Goal: Task Accomplishment & Management: Complete application form

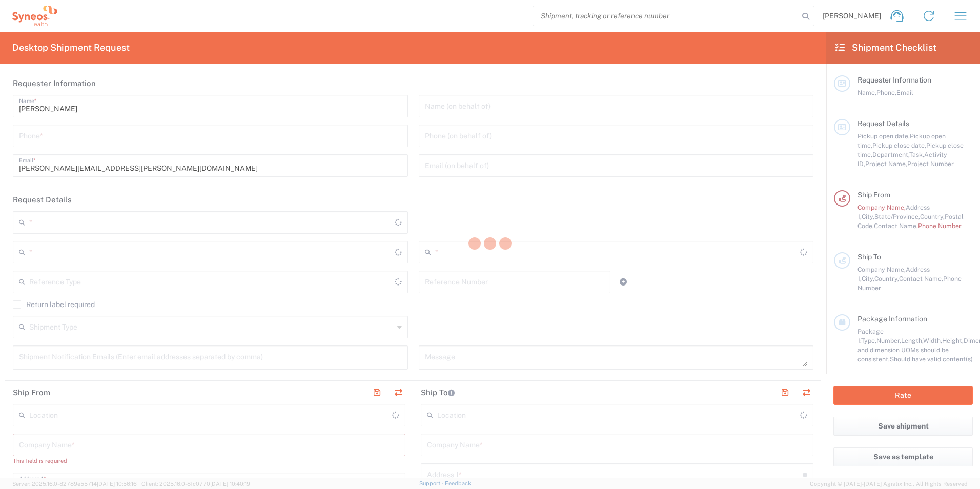
type input "8801"
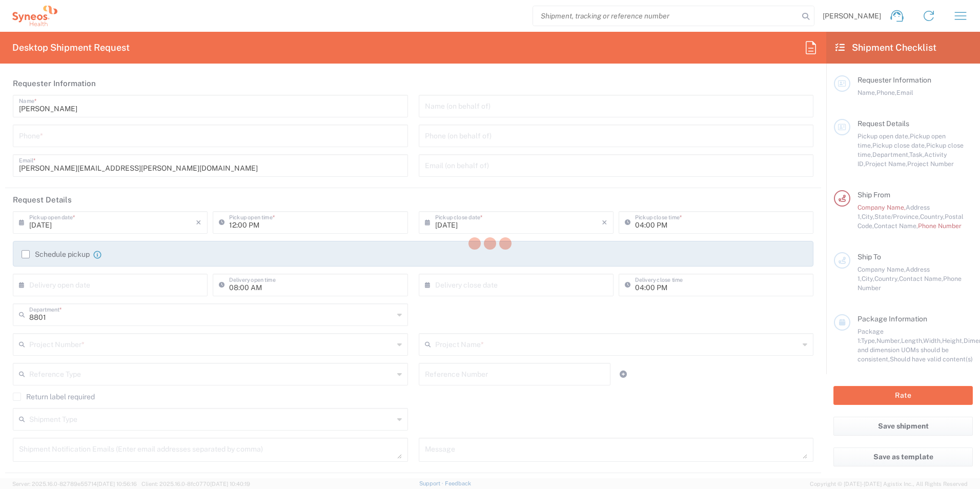
type input "[US_STATE]"
type input "[GEOGRAPHIC_DATA]"
type input "Syneos Health, LLC-[GEOGRAPHIC_DATA] [GEOGRAPHIC_DATA] [GEOGRAPHIC_DATA]"
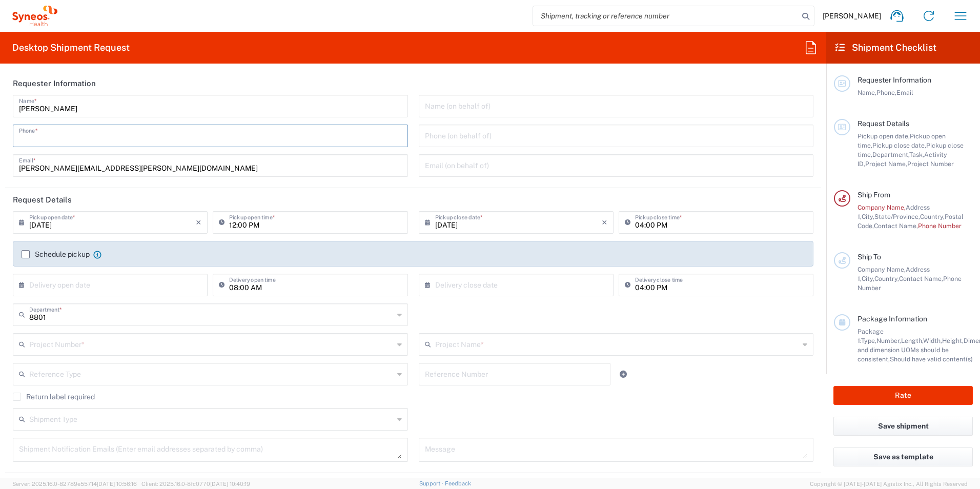
click at [153, 140] on input "tel" at bounding box center [210, 135] width 383 height 18
type input "9196724756"
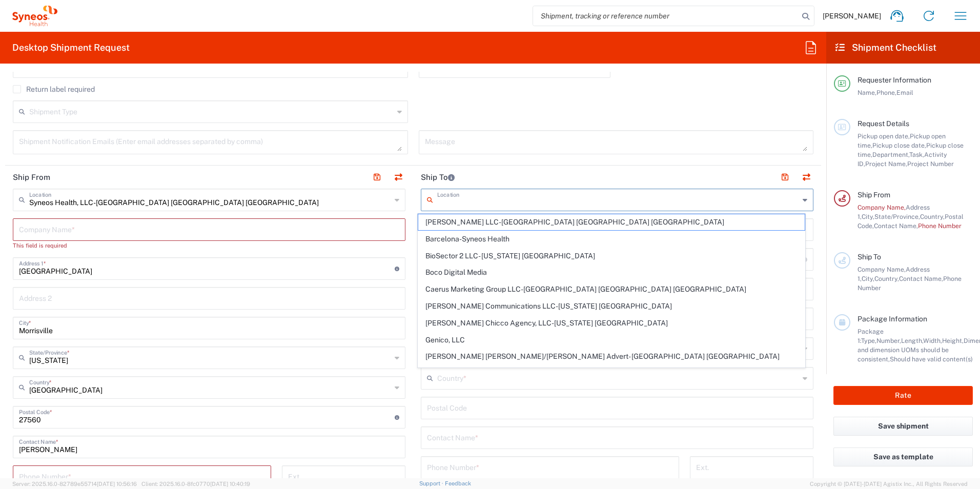
click at [468, 201] on input "text" at bounding box center [618, 199] width 362 height 18
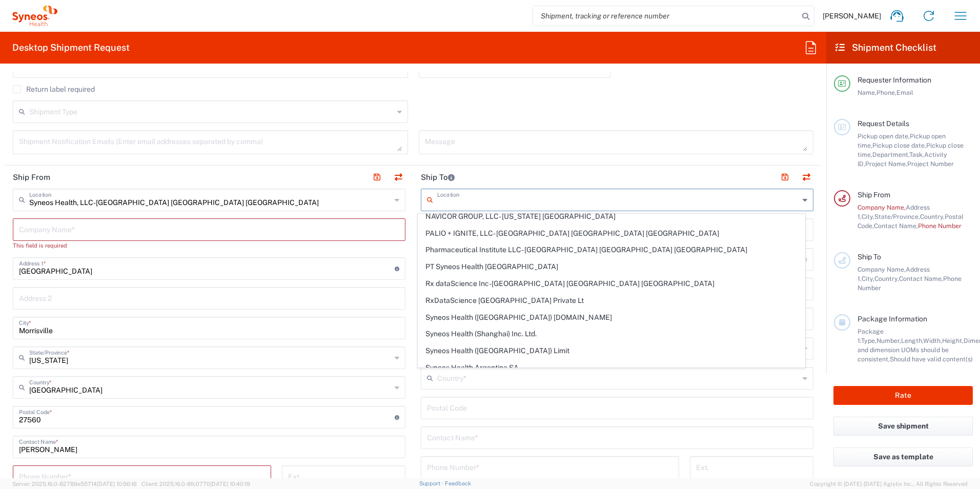
scroll to position [0, 0]
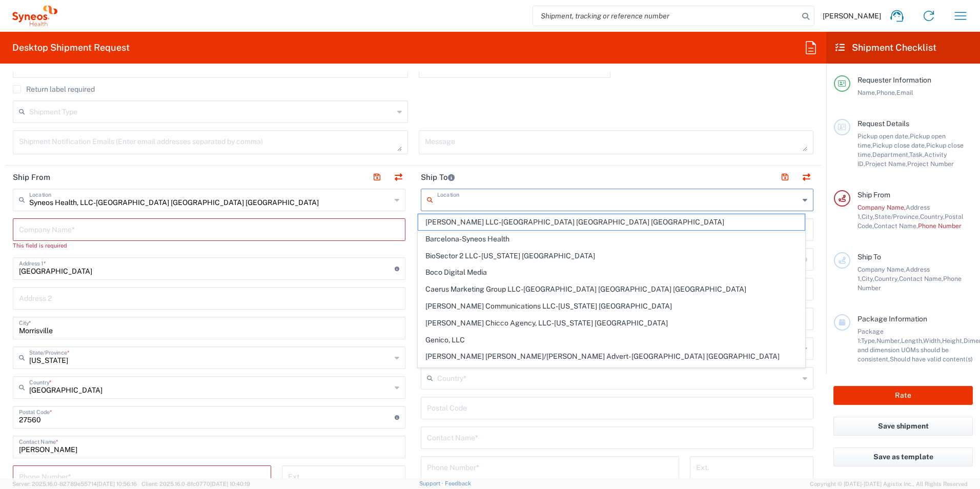
click at [450, 201] on input "text" at bounding box center [618, 199] width 362 height 18
click at [524, 85] on agx-checkbox-control "Return label required" at bounding box center [413, 89] width 801 height 8
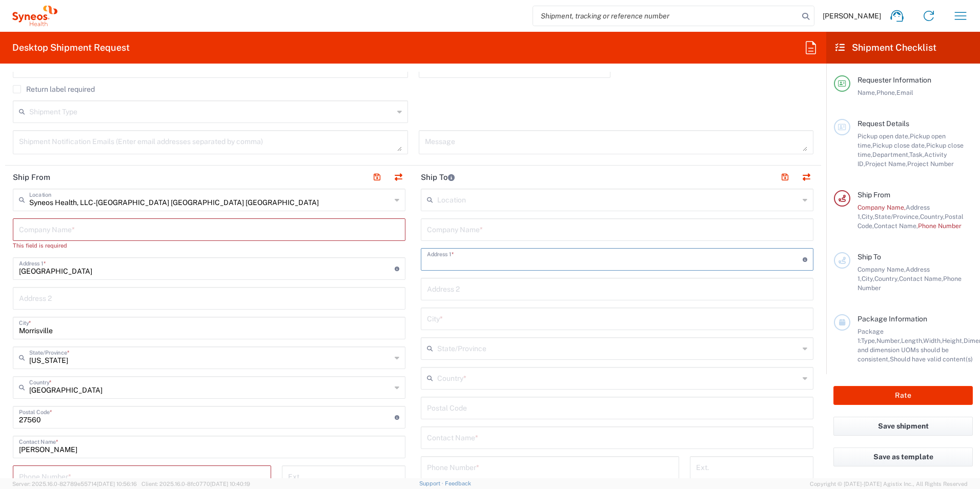
drag, startPoint x: 465, startPoint y: 255, endPoint x: 447, endPoint y: 260, distance: 18.7
click at [465, 255] on input "text" at bounding box center [615, 259] width 376 height 18
type input "[STREET_ADDRESS]"
type input "Syneos Health"
type input "[PERSON_NAME][GEOGRAPHIC_DATA]"
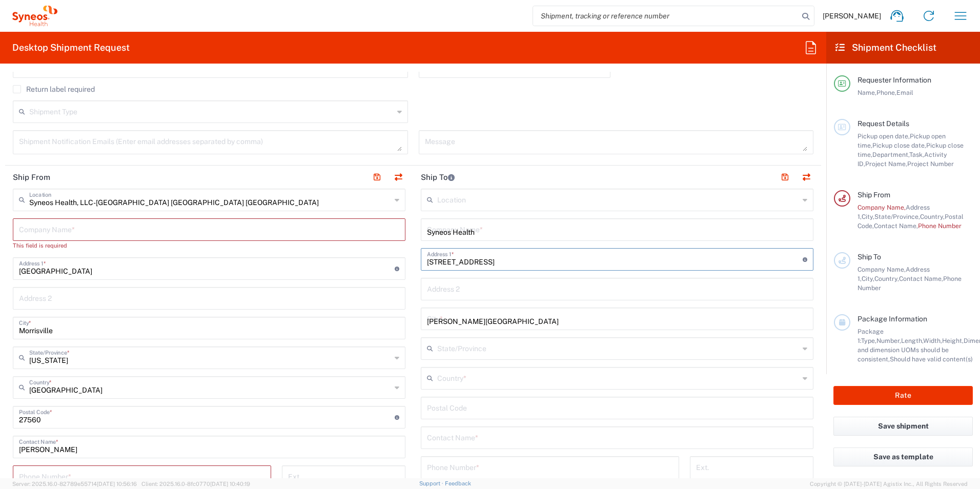
type input "[US_STATE]"
type input "[GEOGRAPHIC_DATA]"
type input "27540"
type input "9196724756"
click at [462, 201] on input "text" at bounding box center [618, 199] width 362 height 18
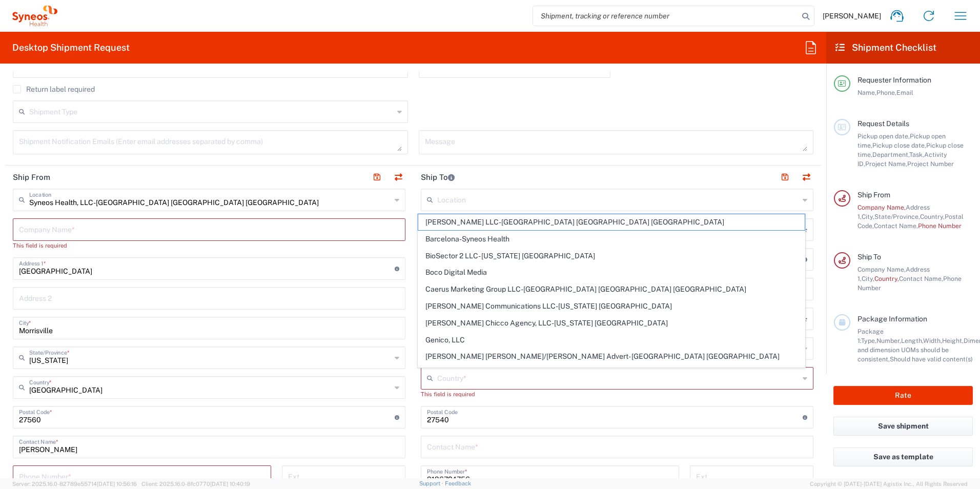
click at [527, 93] on agx-checkbox-control "Return label required" at bounding box center [413, 89] width 801 height 8
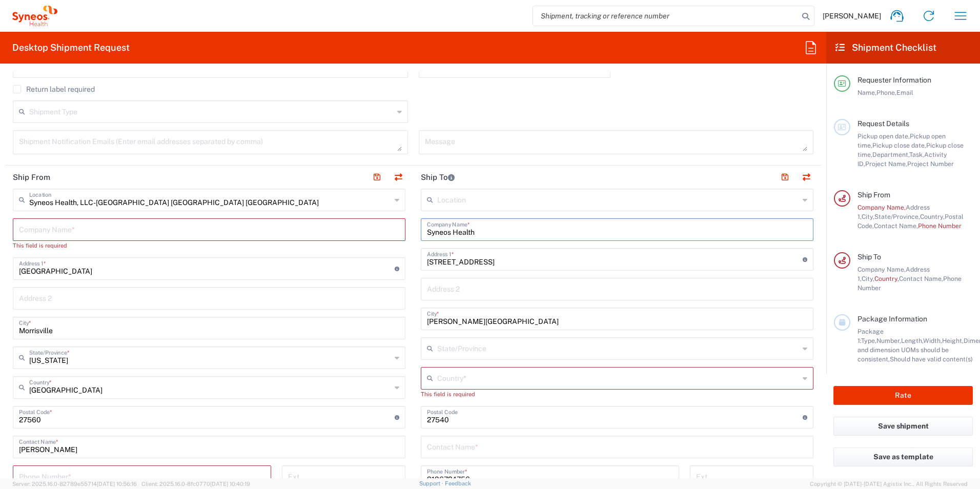
click at [480, 229] on input "Syneos Health" at bounding box center [617, 229] width 380 height 18
drag, startPoint x: 480, startPoint y: 229, endPoint x: 418, endPoint y: 231, distance: 62.1
click at [421, 231] on div "Syneos Health Company Name *" at bounding box center [617, 229] width 393 height 23
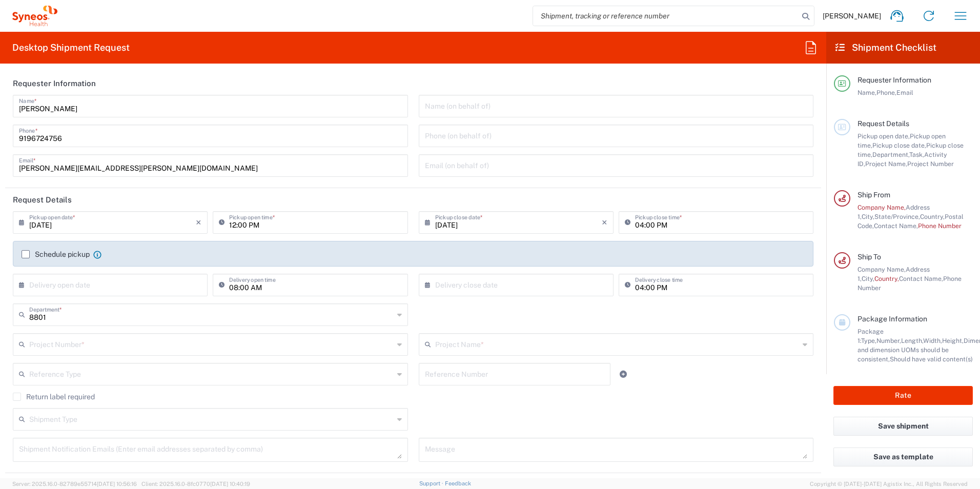
scroll to position [51, 0]
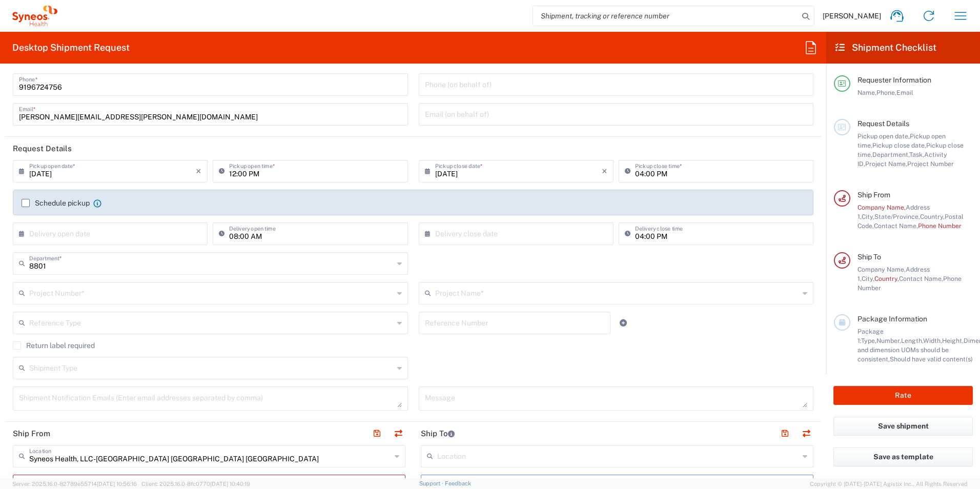
type input "[PERSON_NAME]"
click at [116, 237] on input "text" at bounding box center [112, 233] width 167 height 18
click at [215, 10] on div "[PERSON_NAME] Home Shipment estimator Shipment tracking Desktop shipment reques…" at bounding box center [516, 16] width 919 height 25
click at [96, 234] on input "text" at bounding box center [112, 233] width 167 height 18
click at [190, 14] on div "[PERSON_NAME] Home Shipment estimator Shipment tracking Desktop shipment reques…" at bounding box center [516, 16] width 919 height 25
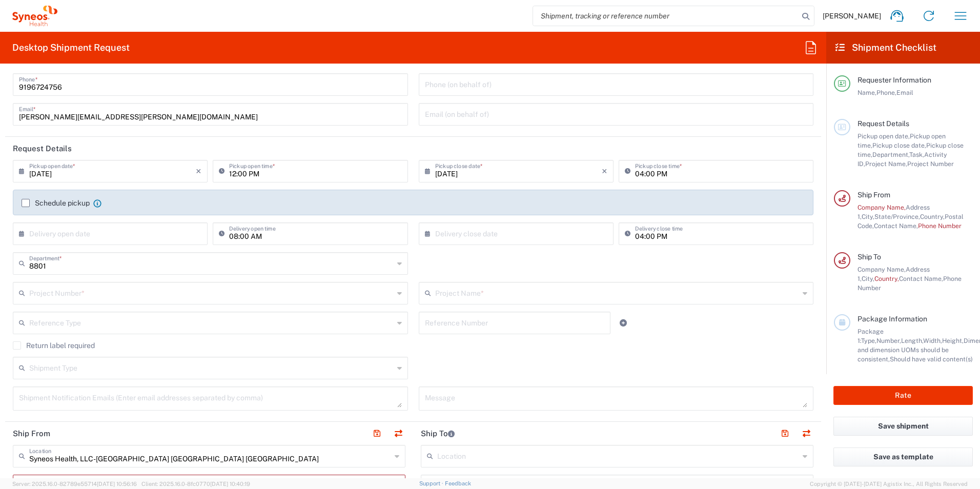
scroll to position [103, 0]
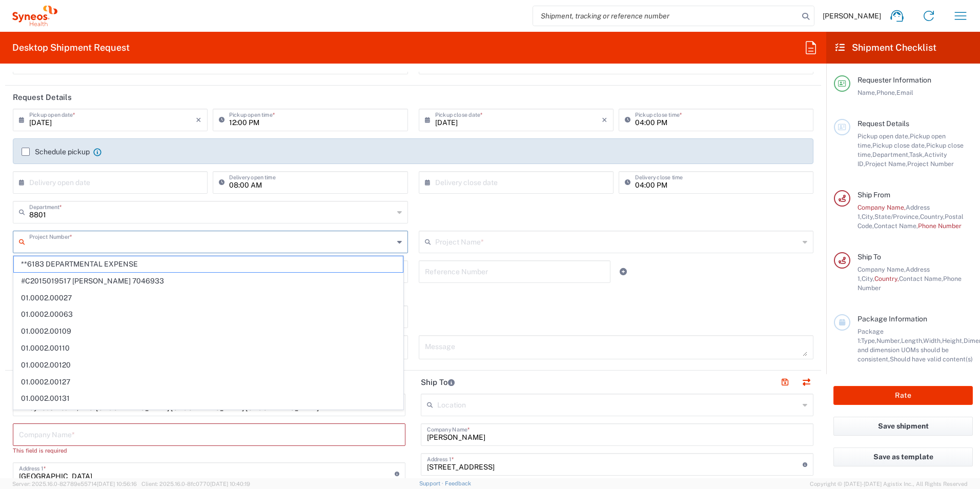
click at [126, 241] on input "text" at bounding box center [211, 241] width 364 height 18
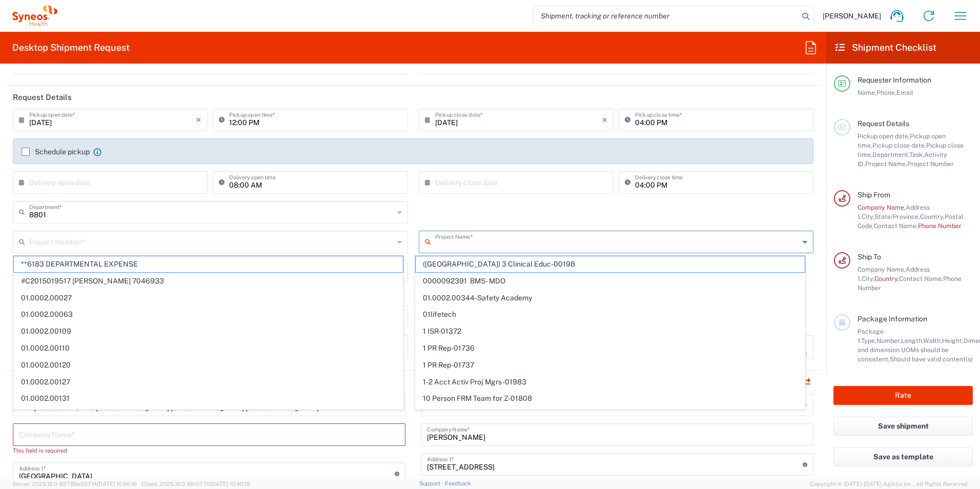
click at [454, 243] on input "text" at bounding box center [617, 241] width 364 height 18
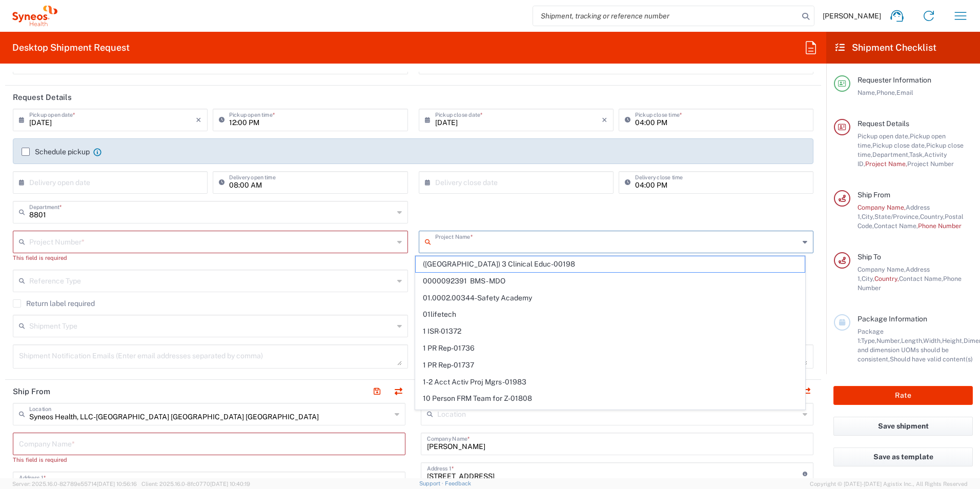
click at [455, 210] on div "8801 Department * 8801 3000 3100 3109 3110 3111 3112 3125 3130 3135 3136 3150 3…" at bounding box center [413, 216] width 811 height 30
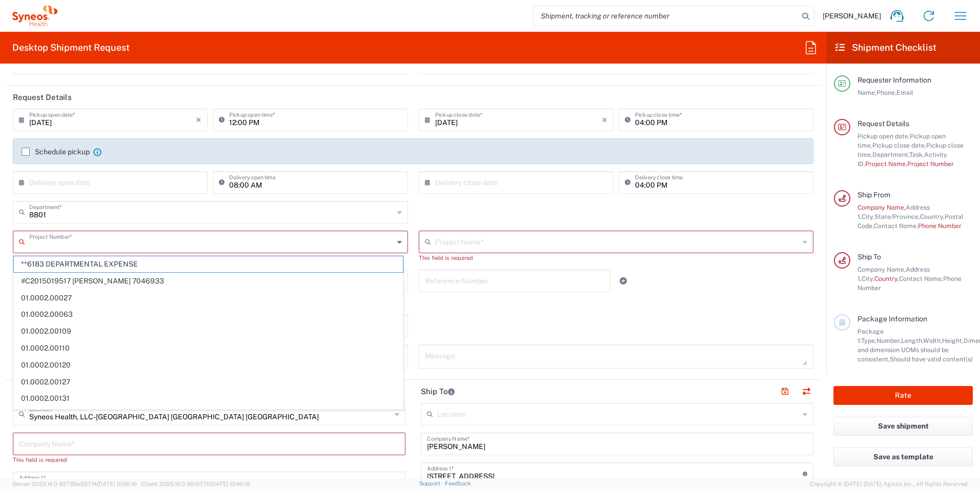
click at [77, 239] on input "text" at bounding box center [211, 241] width 364 height 18
click at [128, 214] on input "text" at bounding box center [211, 211] width 364 height 18
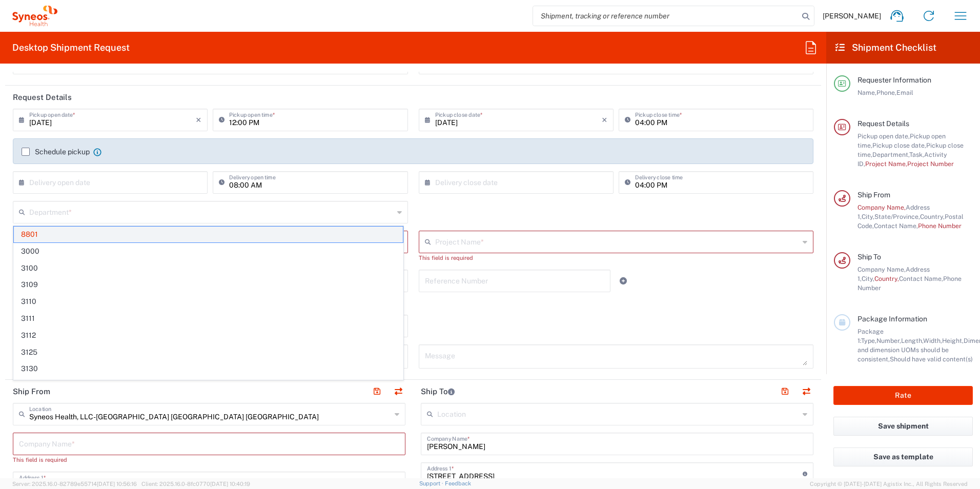
click at [49, 232] on span "8801" at bounding box center [208, 235] width 389 height 16
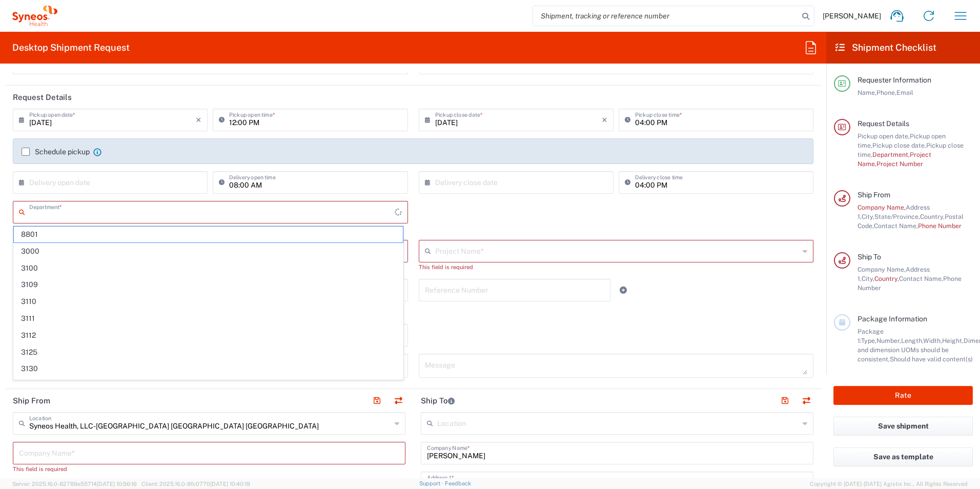
click at [108, 212] on input "text" at bounding box center [211, 211] width 365 height 18
type input "8801"
click at [501, 210] on div "8801 Department * 8801 This field is required" at bounding box center [413, 220] width 811 height 39
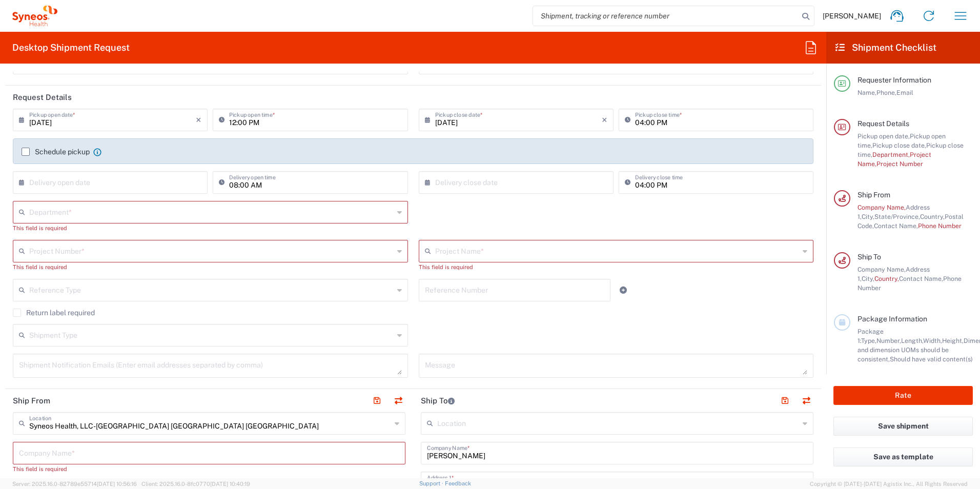
scroll to position [205, 0]
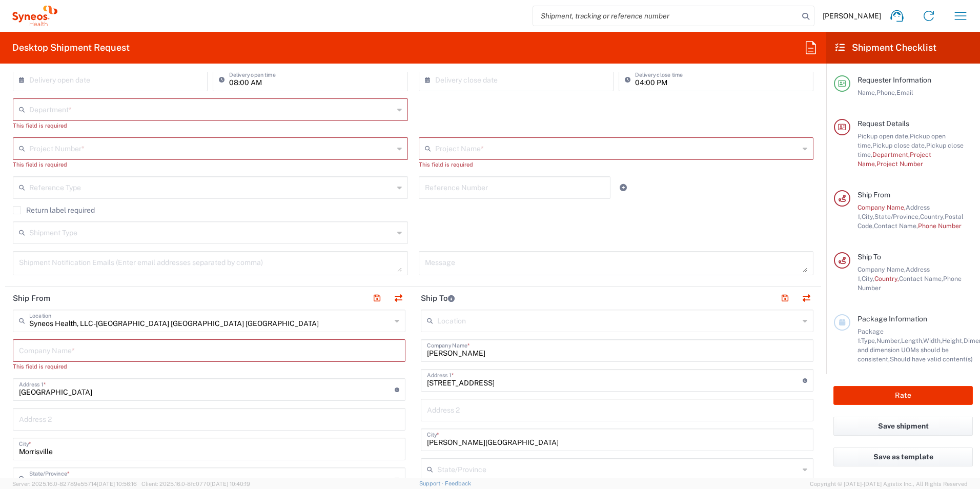
click at [101, 356] on input "text" at bounding box center [209, 350] width 380 height 18
type input "Sy"
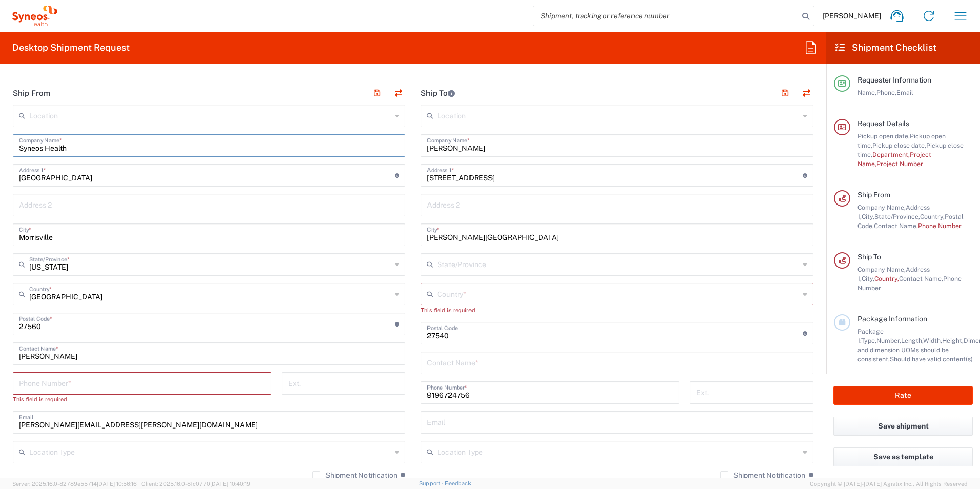
scroll to position [461, 0]
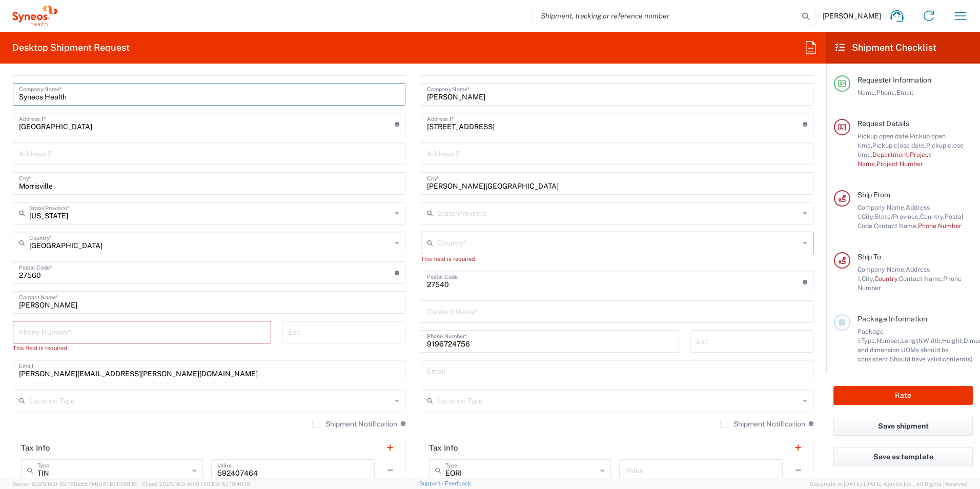
type input "Syneos Health"
drag, startPoint x: 70, startPoint y: 398, endPoint x: 62, endPoint y: 420, distance: 24.2
click at [70, 398] on input "text" at bounding box center [210, 400] width 362 height 18
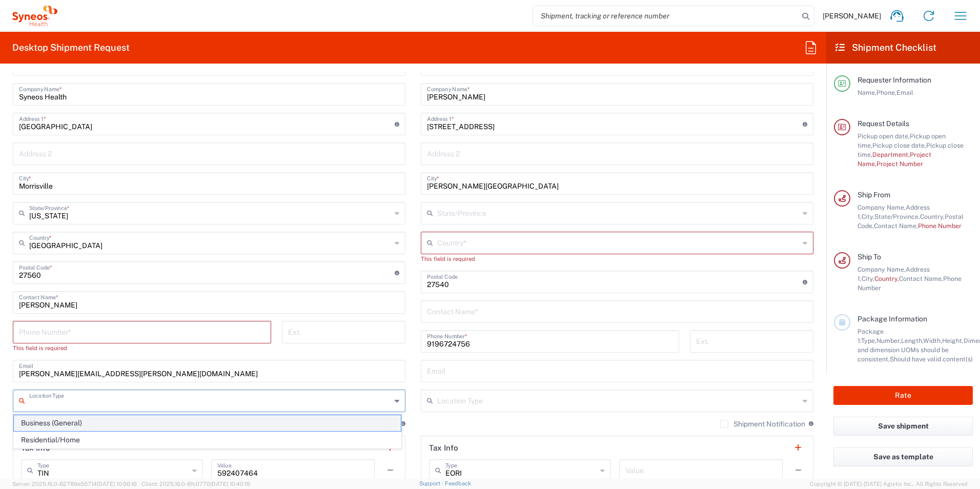
scroll to position [564, 0]
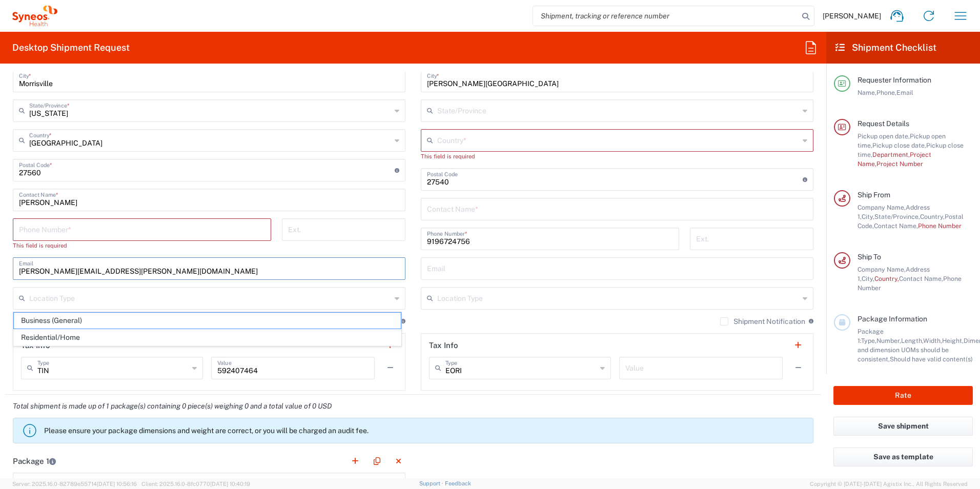
drag, startPoint x: 145, startPoint y: 269, endPoint x: 151, endPoint y: 273, distance: 7.0
click at [145, 269] on input "[PERSON_NAME][EMAIL_ADDRESS][PERSON_NAME][DOMAIN_NAME]" at bounding box center [209, 268] width 380 height 18
drag, startPoint x: 638, startPoint y: 359, endPoint x: 165, endPoint y: 415, distance: 476.4
click at [638, 359] on input "text" at bounding box center [700, 367] width 151 height 18
drag, startPoint x: 63, startPoint y: 199, endPoint x: -5, endPoint y: 206, distance: 68.0
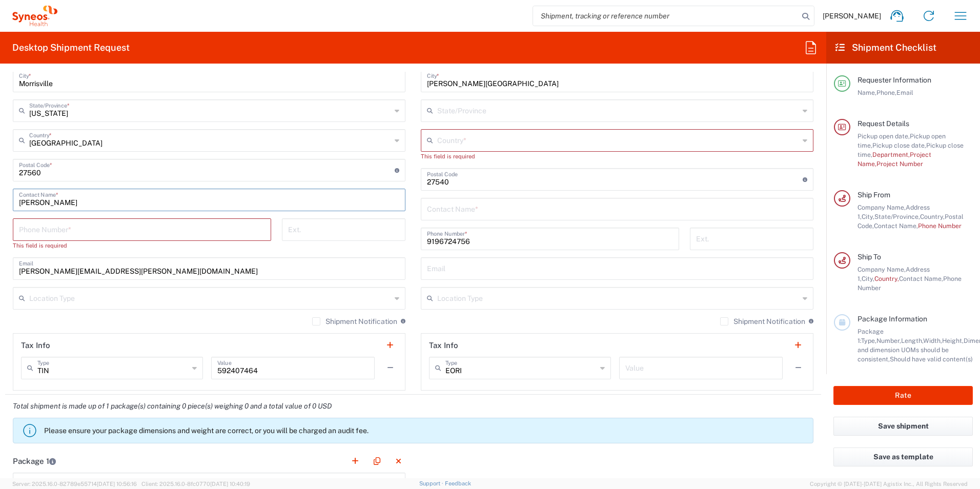
click at [0, 206] on html "[PERSON_NAME] Home Shipment estimator Shipment tracking Desktop shipment reques…" at bounding box center [490, 244] width 980 height 489
click at [34, 230] on input "tel" at bounding box center [142, 229] width 246 height 18
drag, startPoint x: 67, startPoint y: 201, endPoint x: 14, endPoint y: 208, distance: 53.3
click at [14, 208] on div "[PERSON_NAME] Contact Name *" at bounding box center [209, 200] width 393 height 23
paste input "[PERSON_NAME]"
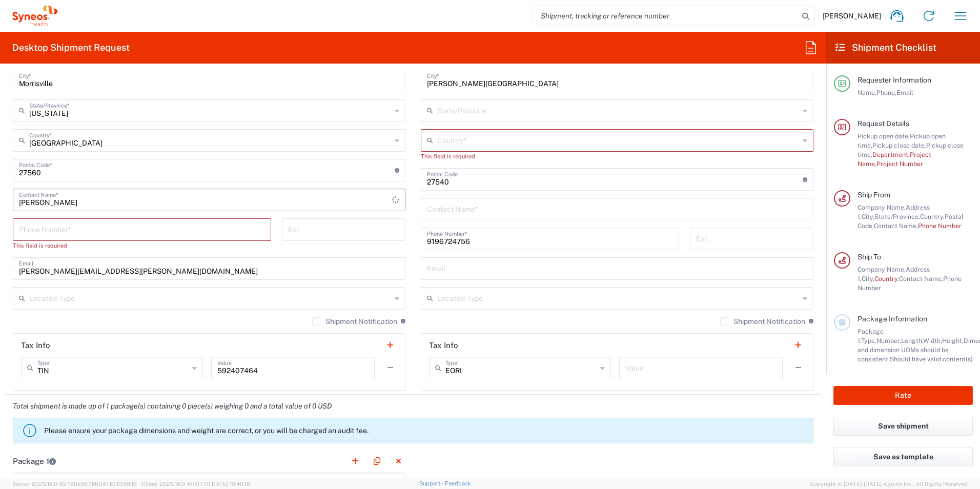
type input "[PERSON_NAME]"
click at [39, 228] on input "tel" at bounding box center [142, 229] width 246 height 18
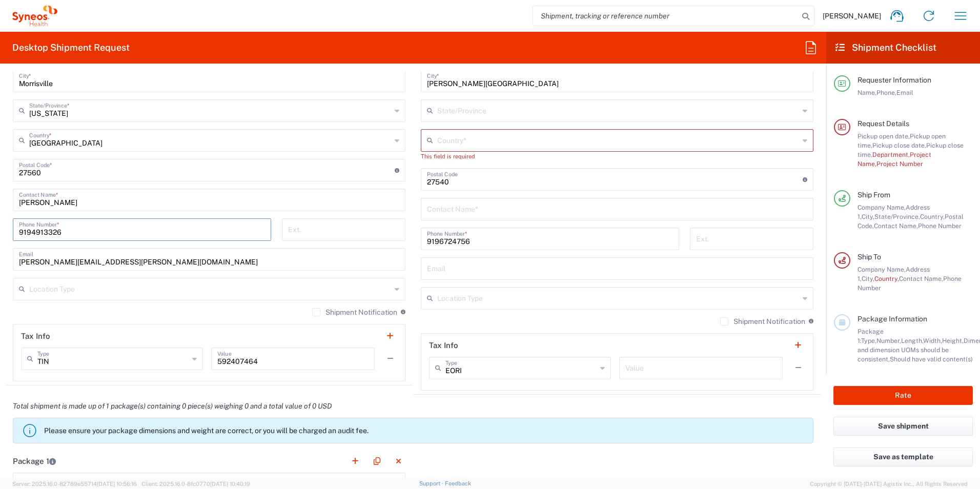
type input "9194913326"
drag, startPoint x: 137, startPoint y: 266, endPoint x: -38, endPoint y: 275, distance: 175.0
click at [0, 275] on html "[PERSON_NAME] Home Shipment estimator Shipment tracking Desktop shipment reques…" at bounding box center [490, 244] width 980 height 489
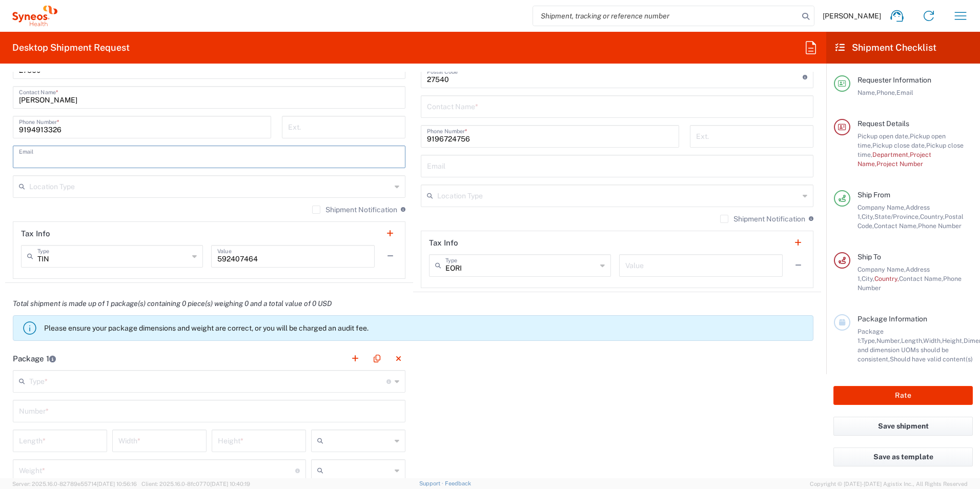
scroll to position [718, 0]
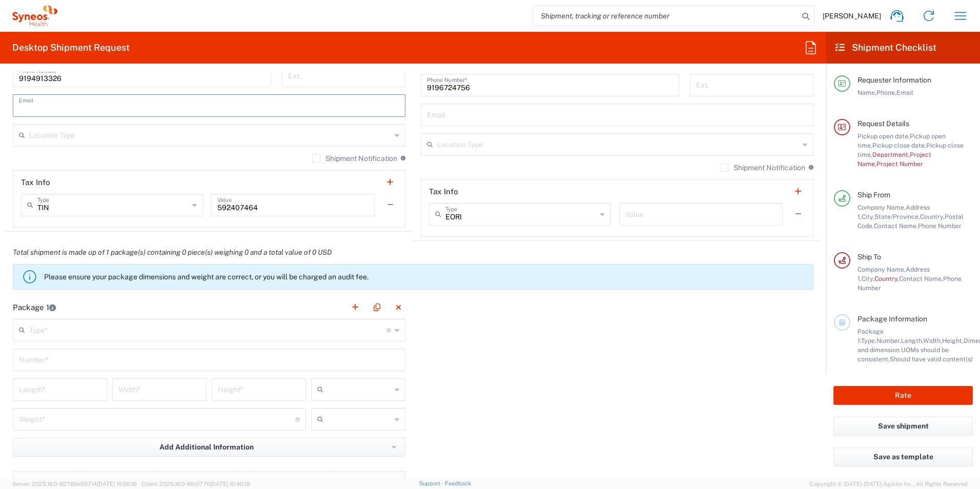
click at [464, 317] on div "Package 1 Type * Material used to package goods Envelope Large Box Medium Box P…" at bounding box center [413, 408] width 816 height 225
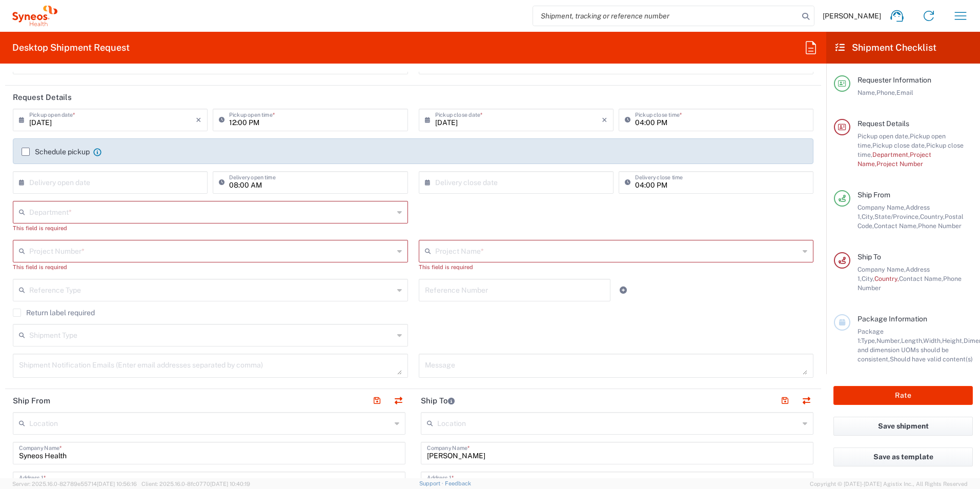
scroll to position [0, 0]
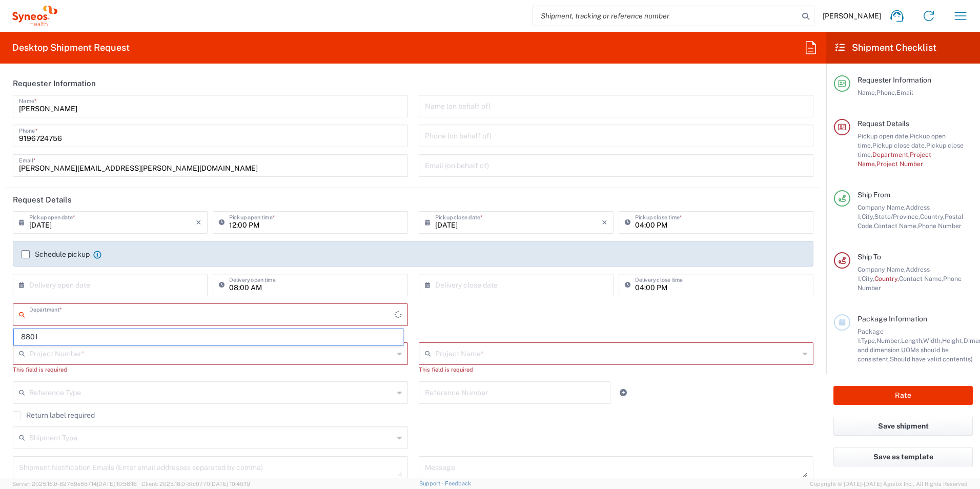
click at [40, 316] on input "text" at bounding box center [211, 314] width 365 height 18
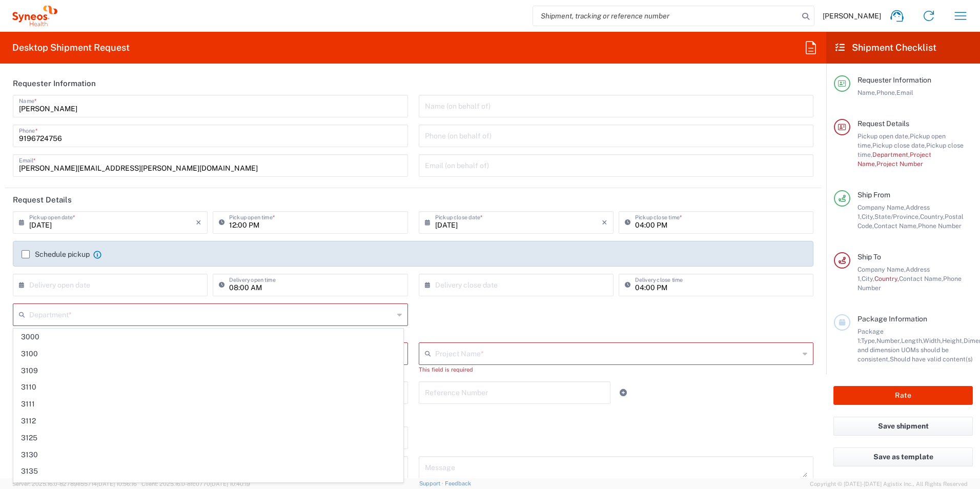
click at [492, 307] on div "Department * 3000 3100 3109 3110 3111 3112 3125 3130 3135 3136 3150 3155 3165 3…" at bounding box center [413, 322] width 811 height 39
click at [75, 316] on input "text" at bounding box center [211, 314] width 364 height 18
type input "8801"
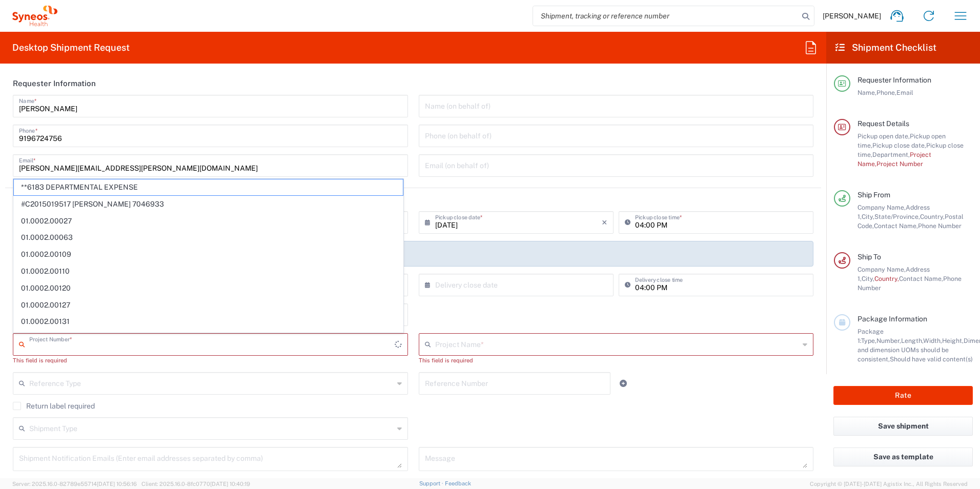
click at [103, 348] on input "text" at bounding box center [211, 344] width 365 height 18
click at [325, 12] on div "[PERSON_NAME] Home Shipment estimator Shipment tracking Desktop shipment reques…" at bounding box center [516, 16] width 919 height 25
click at [106, 351] on input "text" at bounding box center [211, 344] width 364 height 18
click at [875, 83] on span "Requester Information" at bounding box center [895, 80] width 74 height 8
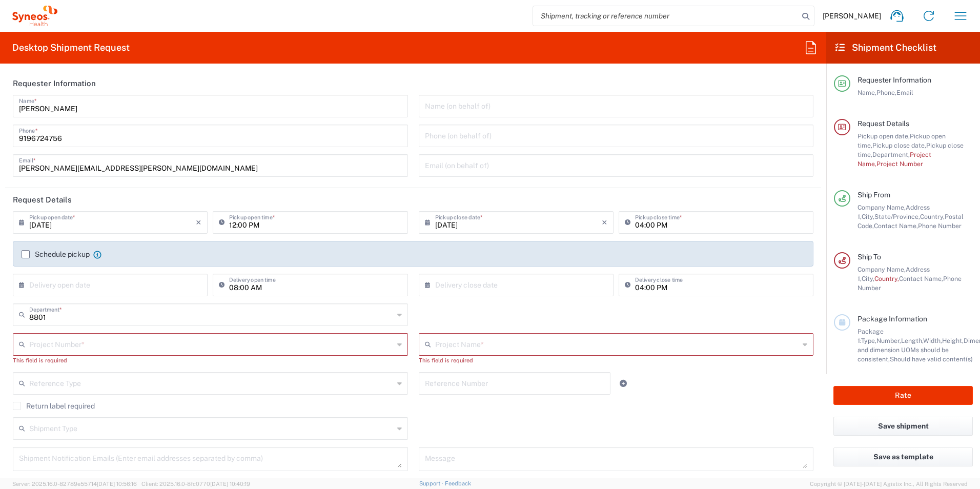
click at [884, 78] on span "Requester Information" at bounding box center [895, 80] width 74 height 8
click at [923, 154] on span "Project Name," at bounding box center [895, 159] width 74 height 17
click at [923, 160] on span "Project Number" at bounding box center [899, 164] width 47 height 8
drag, startPoint x: 866, startPoint y: 168, endPoint x: 841, endPoint y: 126, distance: 49.0
click at [864, 167] on div "Pickup open date, Pickup open time, Pickup close date, Pickup close time, Depar…" at bounding box center [915, 150] width 115 height 37
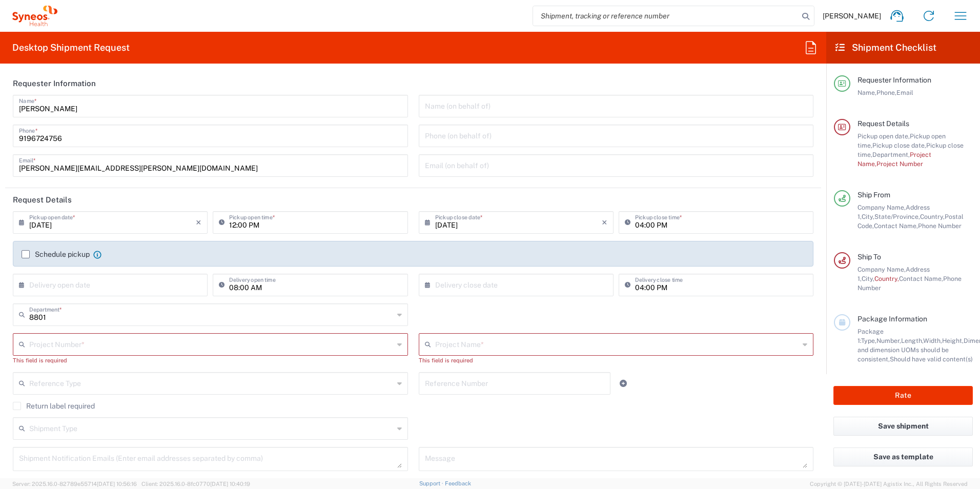
click at [841, 126] on icon at bounding box center [842, 127] width 8 height 7
click at [842, 127] on icon at bounding box center [842, 127] width 8 height 7
drag, startPoint x: 842, startPoint y: 127, endPoint x: 873, endPoint y: 255, distance: 132.4
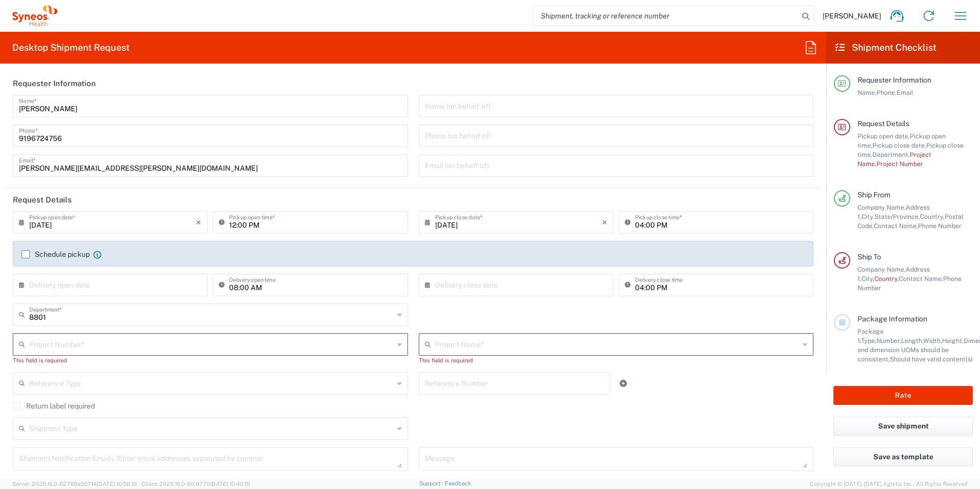
click at [845, 127] on icon at bounding box center [842, 127] width 8 height 7
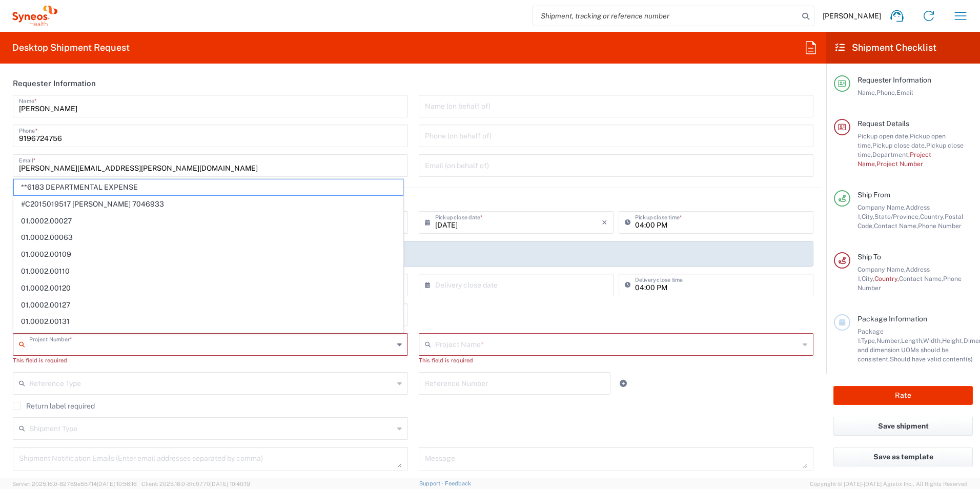
click at [54, 343] on input "text" at bounding box center [211, 344] width 364 height 18
click at [127, 187] on span "**6183 DEPARTMENTAL EXPENSE" at bounding box center [208, 187] width 389 height 16
type input "**6183 DEPARTMENTAL EXPENSE, **6183 DEPARTMENTAL EXPENSE"
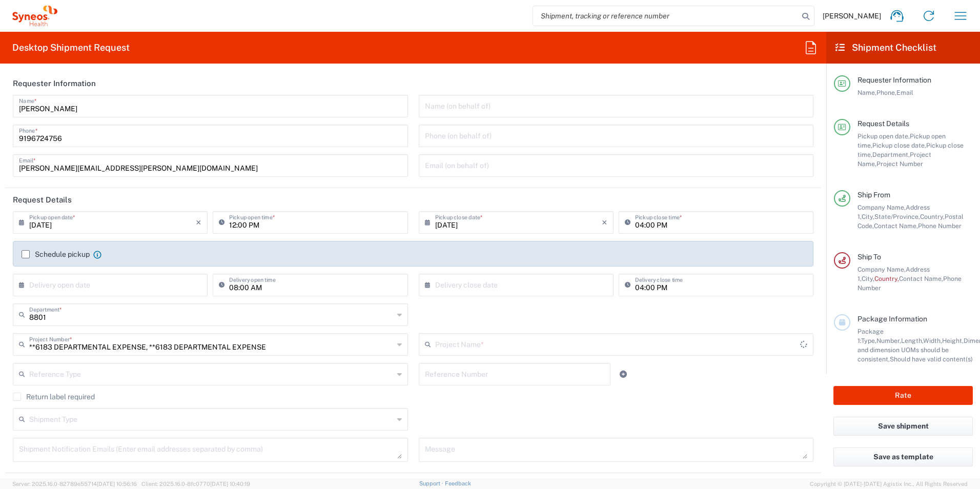
type input "6183"
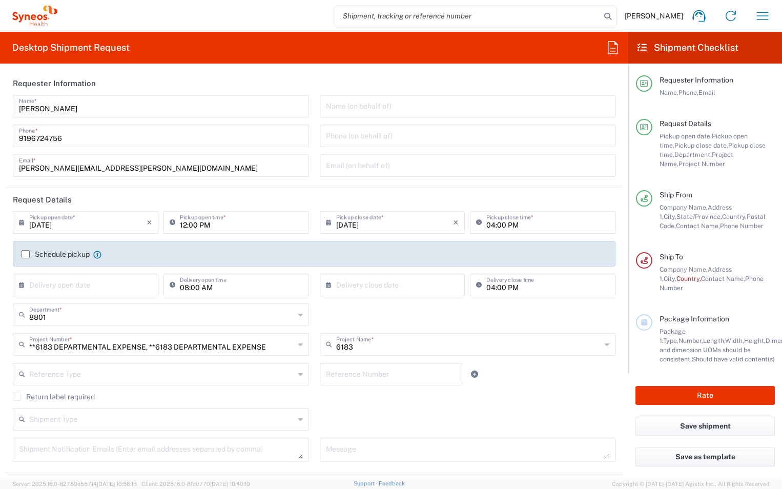
click at [25, 254] on label "Schedule pickup" at bounding box center [56, 254] width 68 height 8
click at [26, 254] on input "Schedule pickup" at bounding box center [26, 254] width 0 height 0
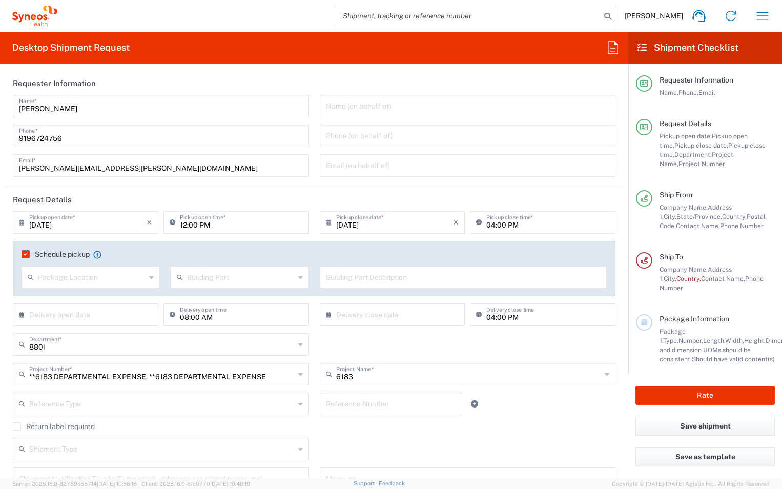
click at [26, 253] on label "Schedule pickup" at bounding box center [56, 254] width 68 height 8
click at [24, 254] on input "Schedule pickup" at bounding box center [24, 254] width 0 height 0
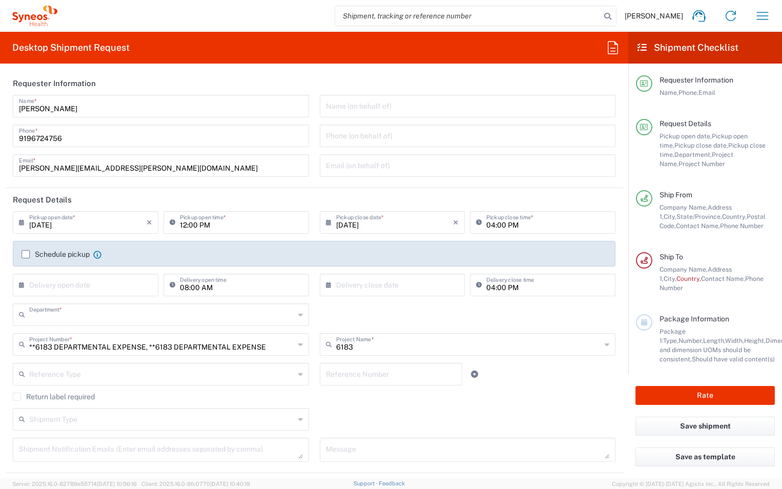
click at [70, 316] on input "text" at bounding box center [162, 314] width 266 height 18
click at [296, 316] on icon at bounding box center [299, 315] width 7 height 16
click at [296, 313] on icon at bounding box center [299, 314] width 9 height 17
click at [341, 313] on div "Department * 8801" at bounding box center [315, 318] width 614 height 30
type input "8801"
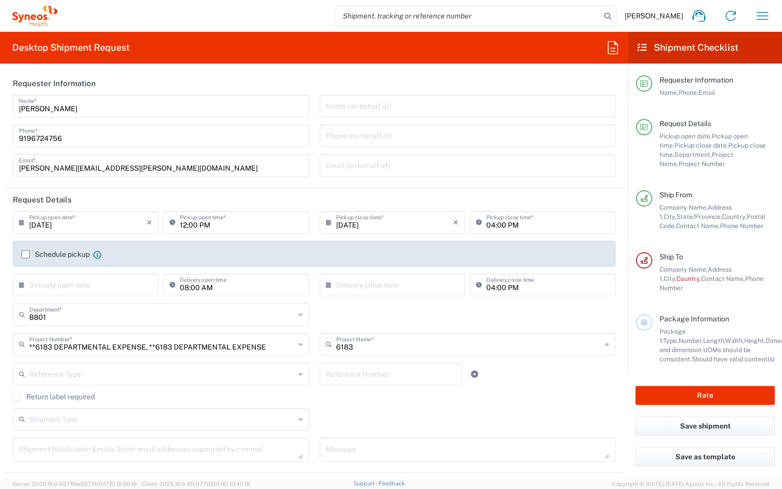
click at [661, 13] on span "[PERSON_NAME]" at bounding box center [654, 15] width 58 height 9
click at [700, 17] on icon at bounding box center [699, 16] width 16 height 16
click at [325, 17] on div "[PERSON_NAME] Home Shipment estimator Shipment tracking Desktop shipment reques…" at bounding box center [417, 16] width 721 height 25
click at [123, 193] on header "Request Details" at bounding box center [314, 199] width 618 height 23
click at [665, 14] on span "[PERSON_NAME]" at bounding box center [654, 15] width 58 height 9
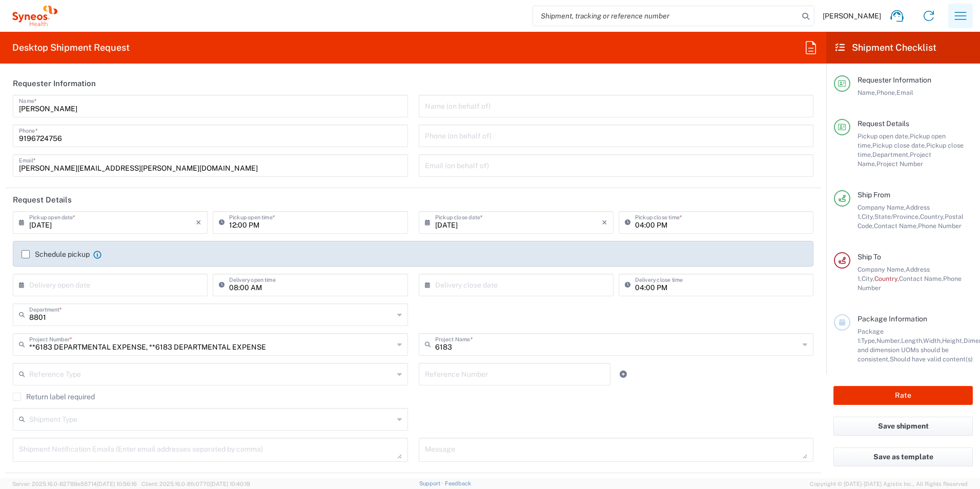
click at [957, 14] on icon "button" at bounding box center [960, 16] width 16 height 16
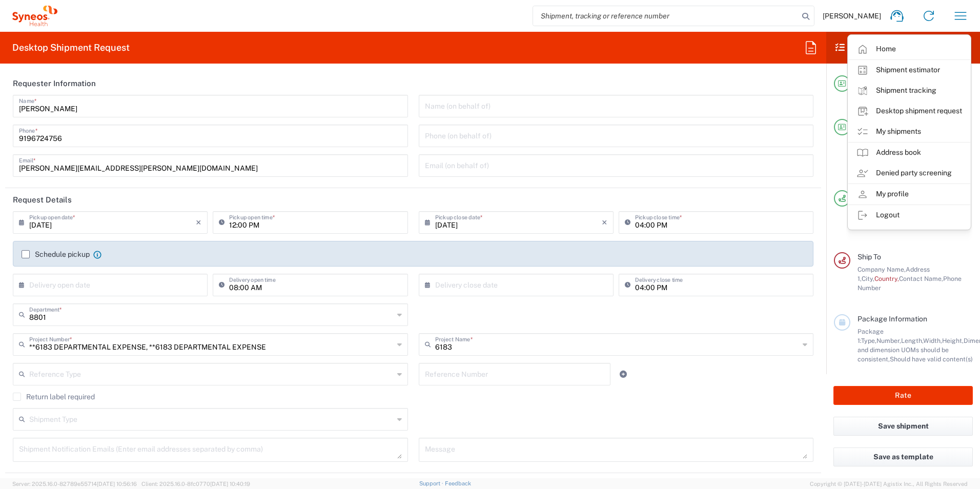
click at [879, 194] on link "My profile" at bounding box center [909, 194] width 122 height 21
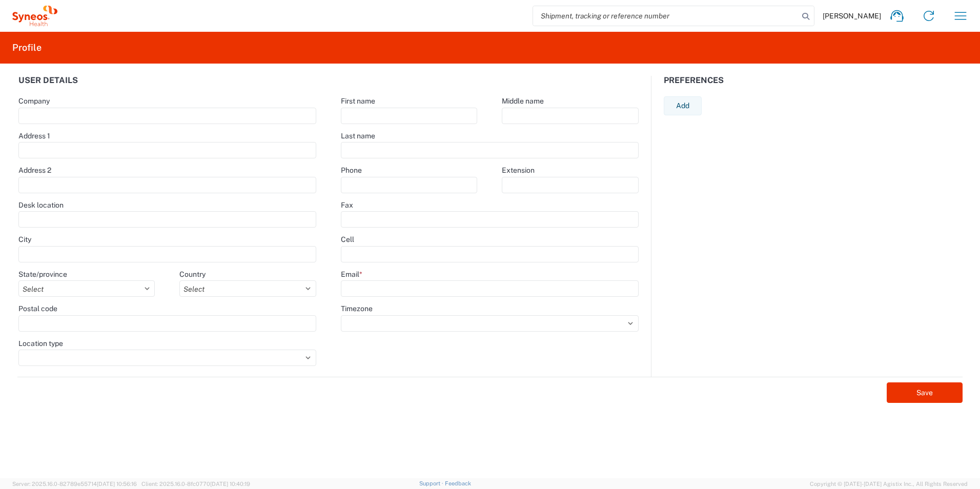
type input "[GEOGRAPHIC_DATA]"
type input "Morrisville"
select select
select select "US"
type input "27560"
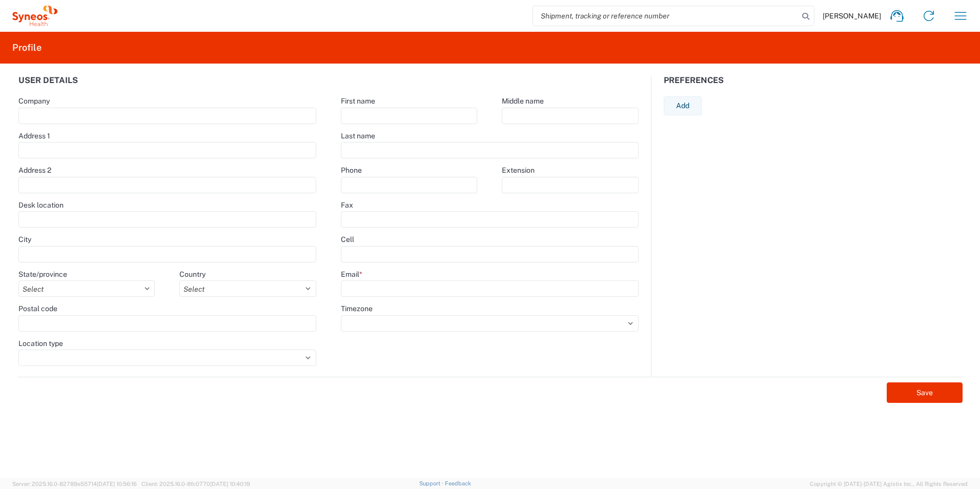
type input "[PERSON_NAME]"
type input "[PERSON_NAME][EMAIL_ADDRESS][PERSON_NAME][DOMAIN_NAME]"
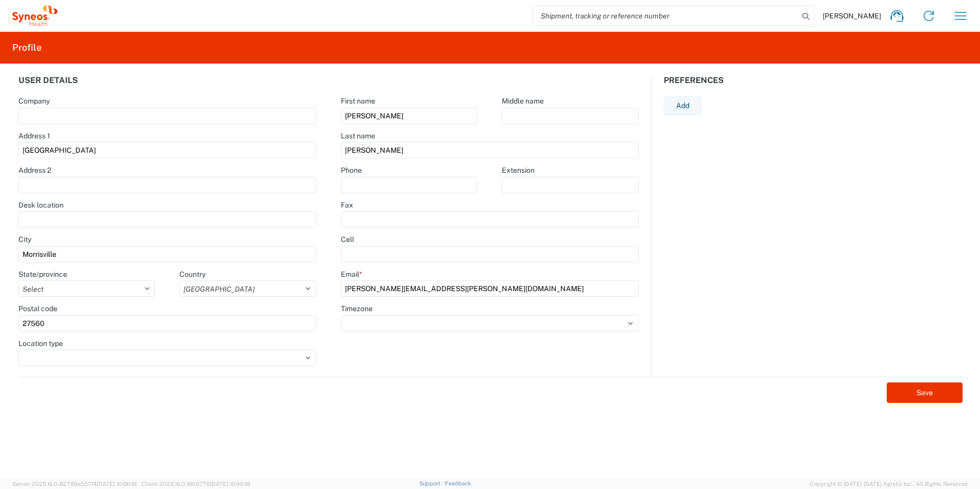
select select
drag, startPoint x: 89, startPoint y: 147, endPoint x: -36, endPoint y: 159, distance: 126.1
click at [0, 159] on html "[PERSON_NAME] Home Shipment estimator Shipment tracking Desktop shipment reques…" at bounding box center [490, 244] width 980 height 489
type input "[STREET_ADDRESS]"
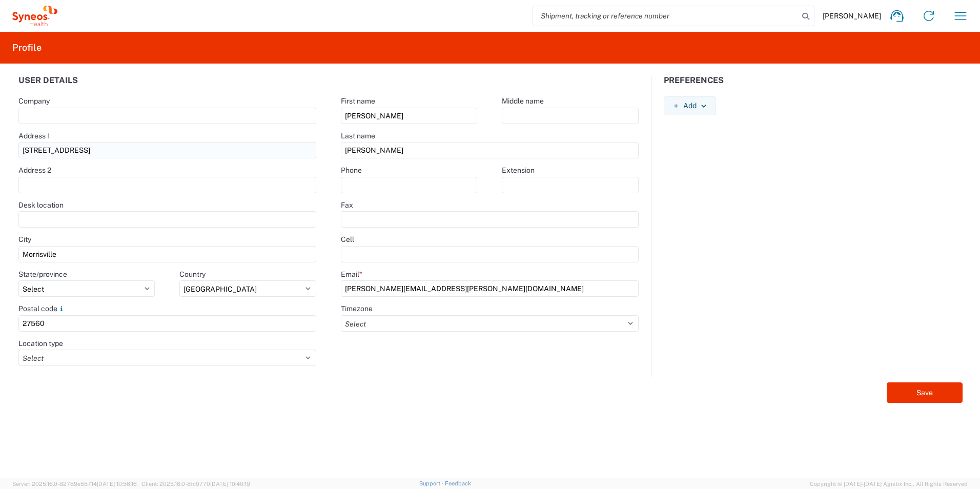
type input "Syneos Health"
type input "9196724756"
drag, startPoint x: 43, startPoint y: 251, endPoint x: 156, endPoint y: 347, distance: 148.4
click at [0, 253] on html "[PERSON_NAME] Home Shipment estimator Shipment tracking Desktop shipment reques…" at bounding box center [490, 244] width 980 height 489
type input "[PERSON_NAME][GEOGRAPHIC_DATA]"
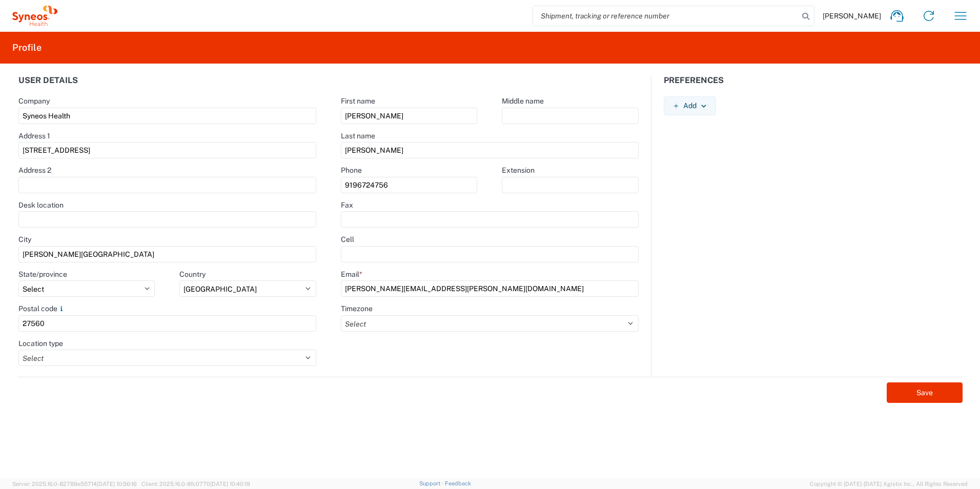
click at [381, 427] on form "User details Company Syneos Health Address 1 [GEOGRAPHIC_DATA] Address 2 Desk l…" at bounding box center [490, 277] width 968 height 402
click at [67, 328] on input "27560" at bounding box center [167, 323] width 298 height 16
type input "27540"
click at [327, 473] on form "User details Company Syneos Health Address 1 [GEOGRAPHIC_DATA] Address 2 Desk l…" at bounding box center [490, 277] width 968 height 402
click at [381, 324] on select "Select ACT AET AGT ART AST [GEOGRAPHIC_DATA]/[GEOGRAPHIC_DATA] [GEOGRAPHIC_DATA…" at bounding box center [490, 323] width 298 height 16
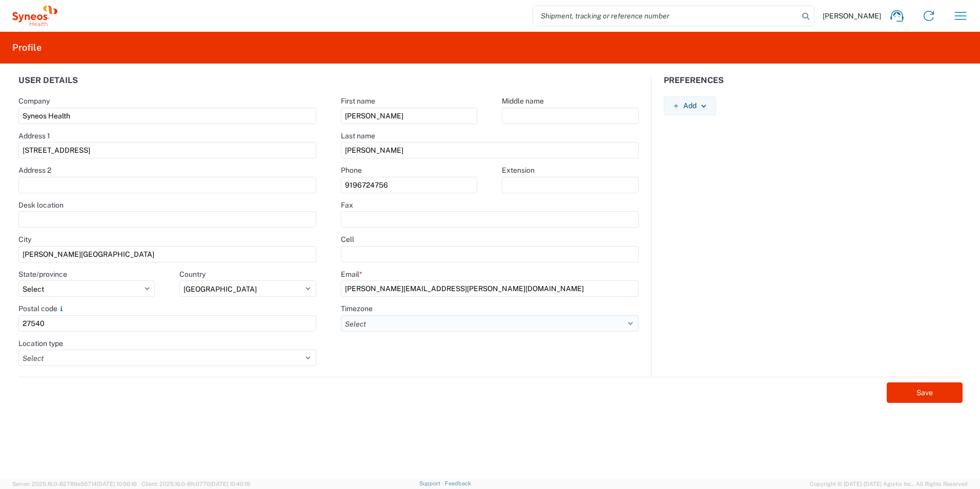
select select "EST"
click at [397, 325] on select "Select ACT AET AGT ART AST [GEOGRAPHIC_DATA]/[GEOGRAPHIC_DATA] [GEOGRAPHIC_DATA…" at bounding box center [490, 323] width 298 height 16
click at [341, 315] on select "Select ACT AET AGT ART AST [GEOGRAPHIC_DATA]/[GEOGRAPHIC_DATA] [GEOGRAPHIC_DATA…" at bounding box center [490, 323] width 298 height 16
click at [63, 356] on select "Select Business No Loading Dock Business (General) Business with Loading Dock C…" at bounding box center [167, 358] width 298 height 16
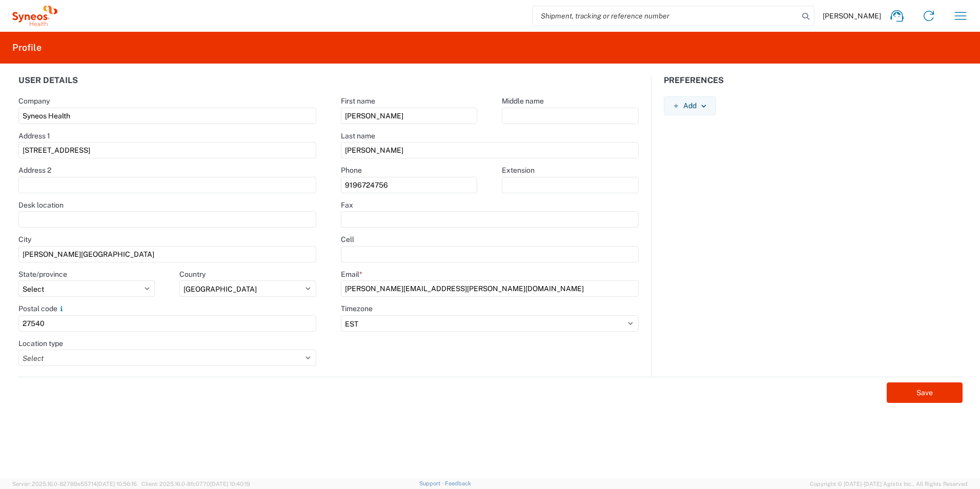
select select "HOME"
click at [18, 350] on select "Select Business No Loading Dock Business (General) Business with Loading Dock C…" at bounding box center [167, 358] width 298 height 16
drag, startPoint x: 136, startPoint y: 400, endPoint x: 126, endPoint y: 401, distance: 9.8
click at [131, 401] on div "Save" at bounding box center [489, 390] width 945 height 26
click at [855, 14] on span "[PERSON_NAME]" at bounding box center [852, 15] width 58 height 9
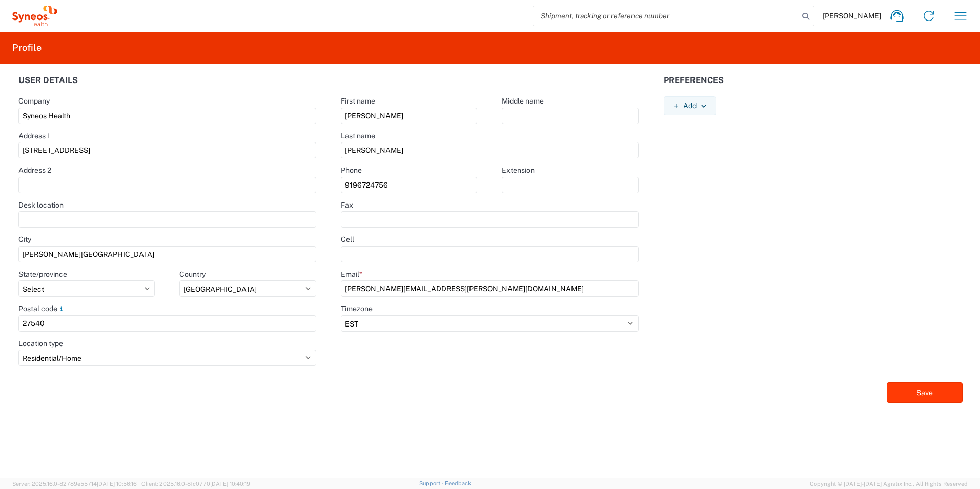
click at [913, 392] on button "Save" at bounding box center [925, 392] width 76 height 21
click at [934, 390] on button "Save" at bounding box center [925, 392] width 76 height 21
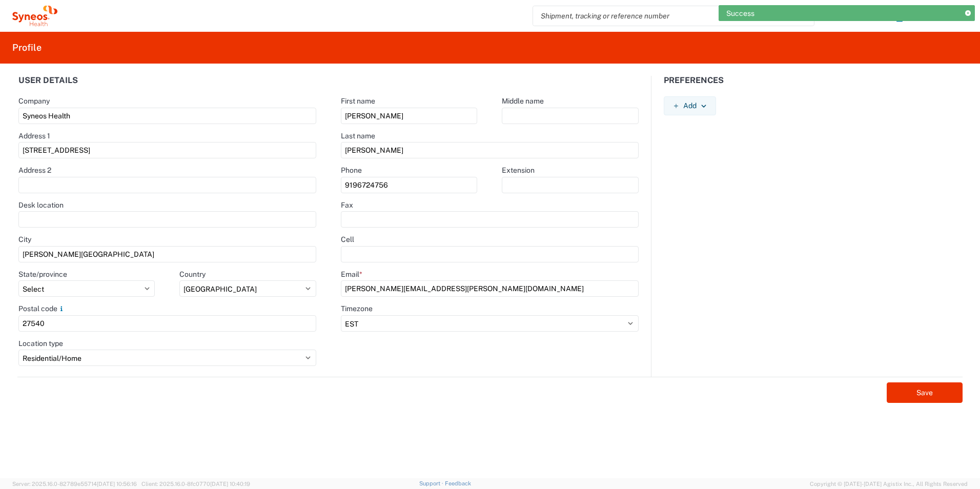
click at [969, 11] on icon at bounding box center [968, 14] width 6 height 6
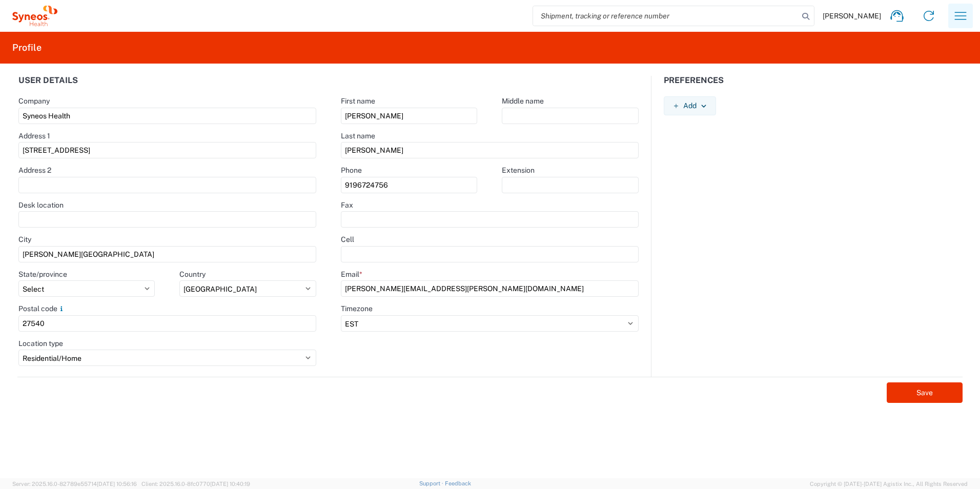
click at [953, 14] on icon "button" at bounding box center [960, 16] width 16 height 16
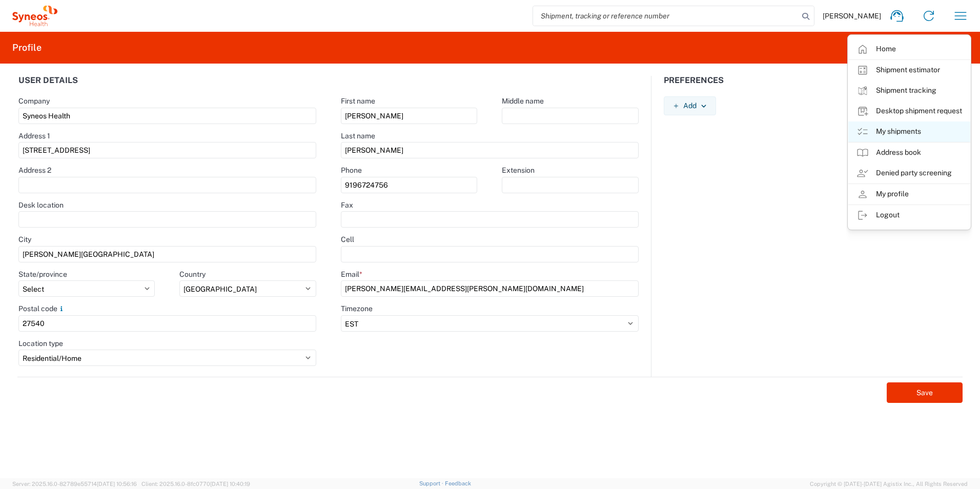
click at [897, 134] on link "My shipments" at bounding box center [909, 131] width 122 height 21
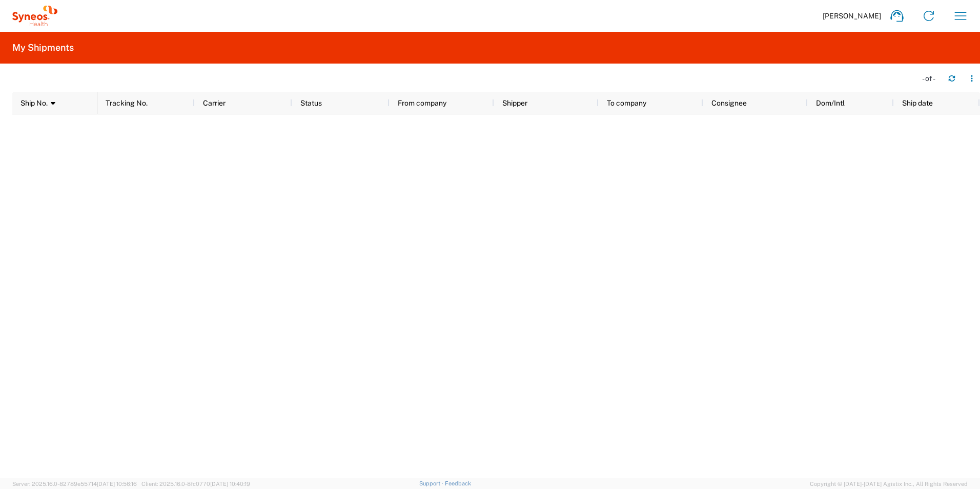
drag, startPoint x: 960, startPoint y: 14, endPoint x: 945, endPoint y: 27, distance: 19.6
click at [934, 33] on agx-forms-host "[PERSON_NAME] Home Shipment estimator Shipment tracking Desktop shipment reques…" at bounding box center [490, 244] width 980 height 489
click at [960, 18] on icon "button" at bounding box center [960, 16] width 16 height 16
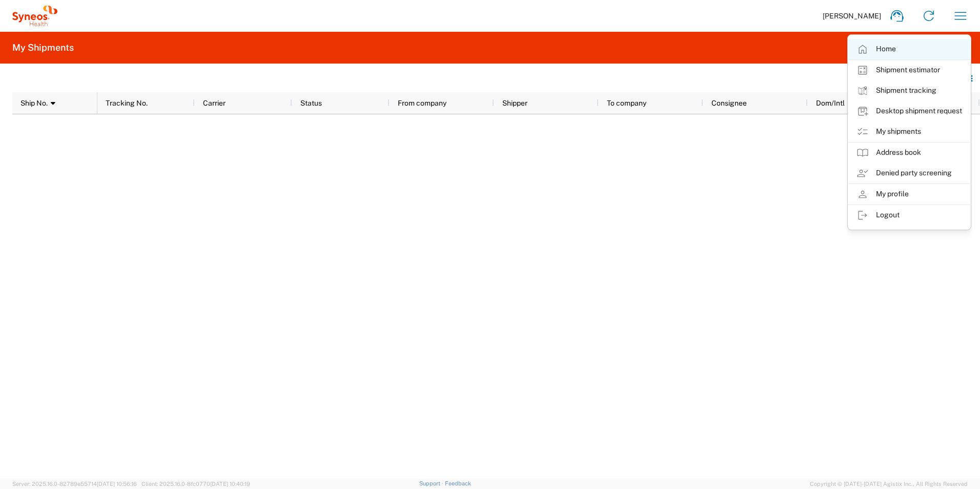
click at [891, 50] on link "Home" at bounding box center [909, 49] width 122 height 21
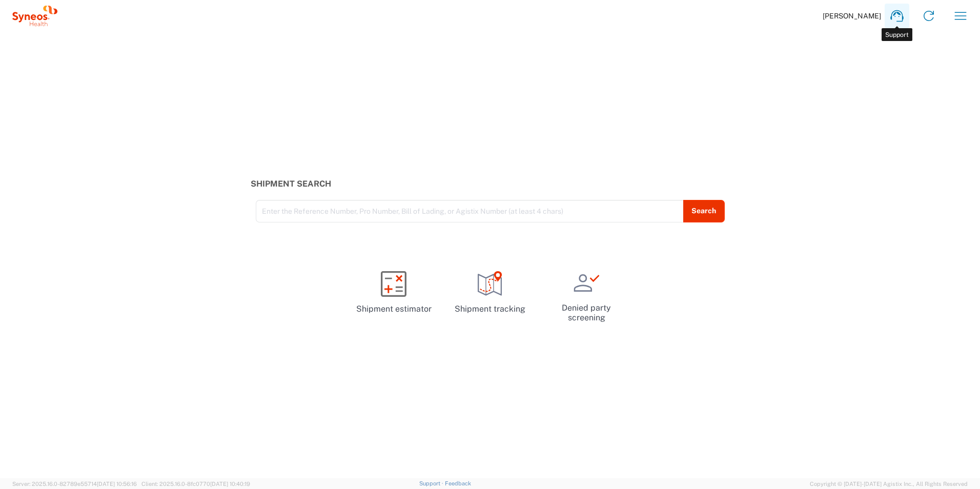
click at [893, 17] on icon at bounding box center [897, 16] width 16 height 16
click at [960, 21] on icon "button" at bounding box center [960, 16] width 16 height 16
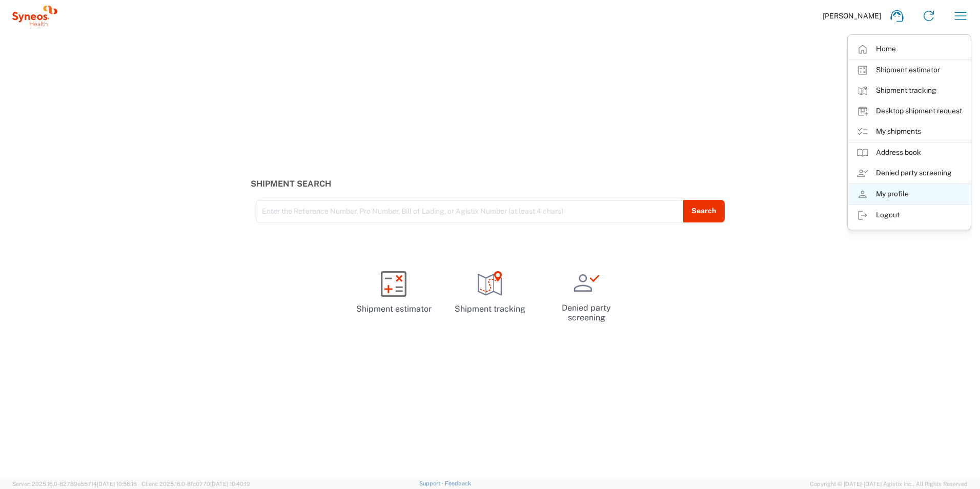
click at [898, 196] on link "My profile" at bounding box center [909, 194] width 122 height 21
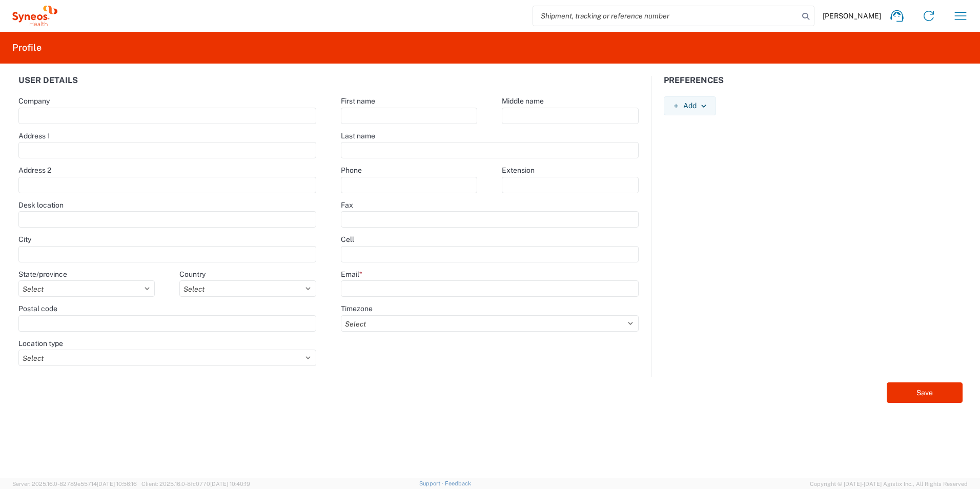
type input "Syneos Health"
type input "[STREET_ADDRESS]"
type input "[PERSON_NAME][GEOGRAPHIC_DATA]"
select select
select select "US"
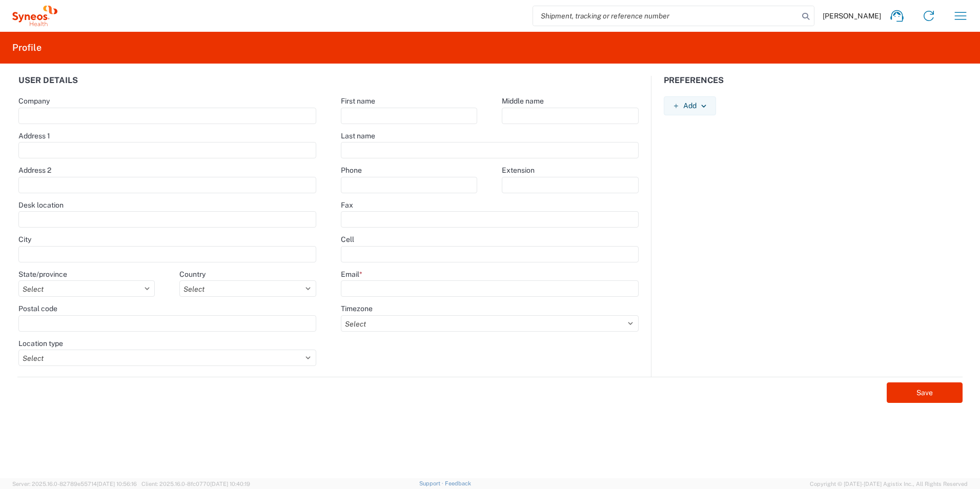
type input "27540"
select select "HOME"
type input "[PERSON_NAME]"
type input "9196724756"
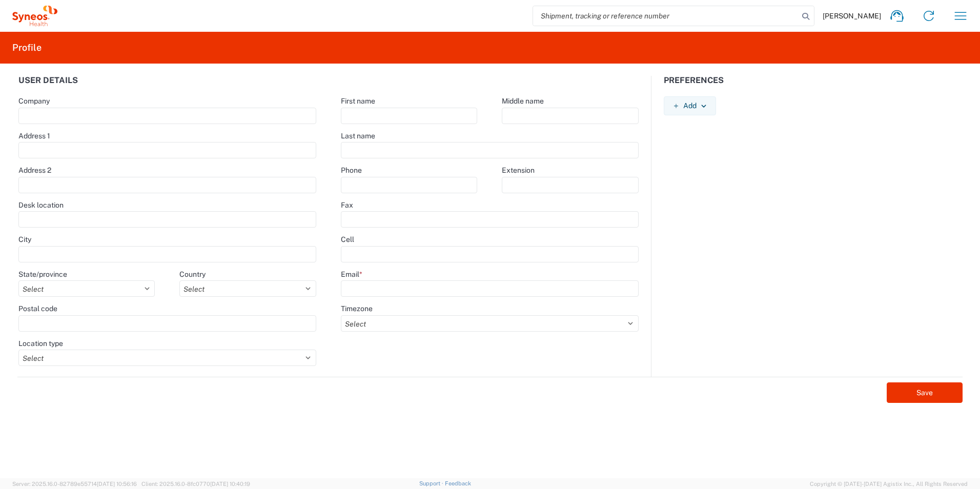
type input "[PERSON_NAME][EMAIL_ADDRESS][PERSON_NAME][DOMAIN_NAME]"
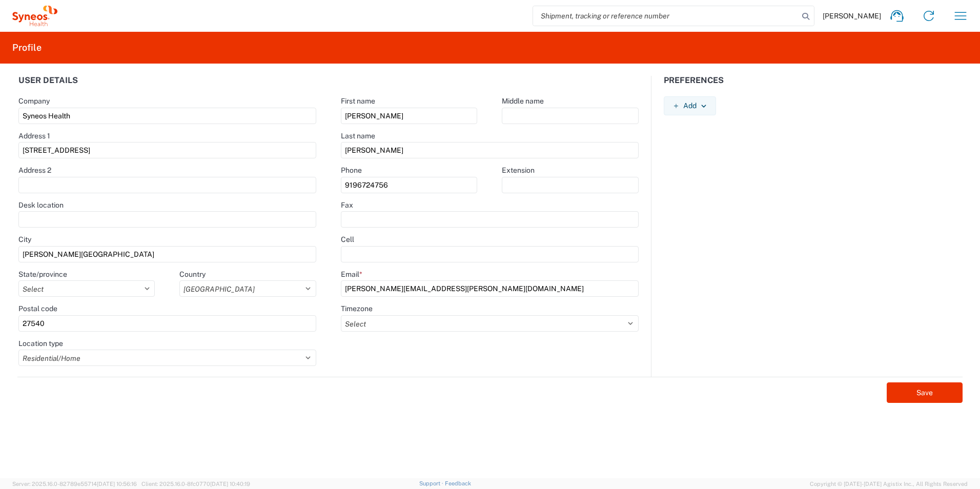
select select "EST"
click at [733, 17] on input "search" at bounding box center [666, 15] width 266 height 19
click at [733, 15] on input "search" at bounding box center [666, 15] width 266 height 19
click at [963, 13] on icon "button" at bounding box center [961, 16] width 12 height 8
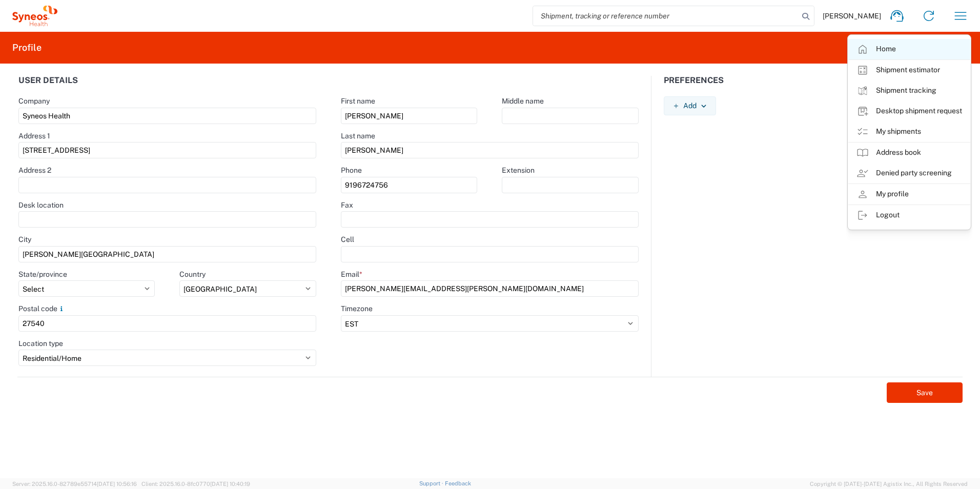
click at [879, 46] on link "Home" at bounding box center [909, 49] width 122 height 21
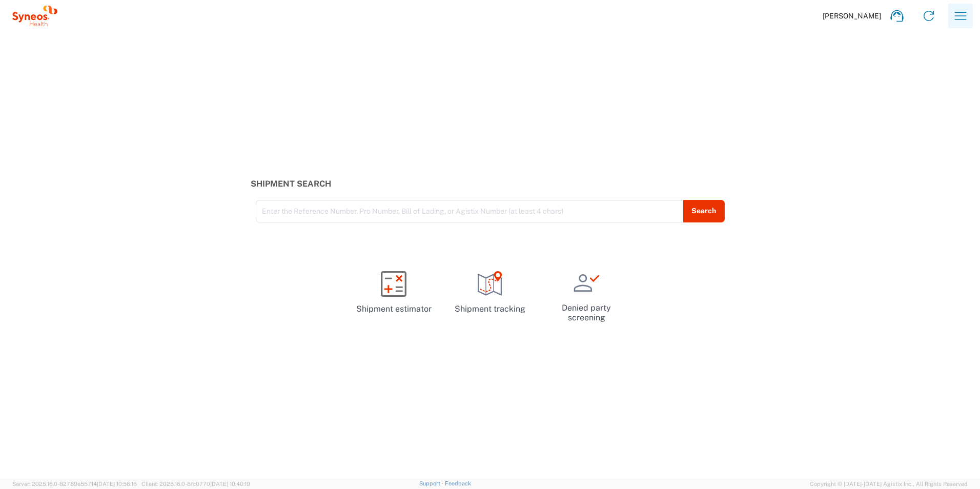
click at [957, 16] on icon "button" at bounding box center [960, 16] width 16 height 16
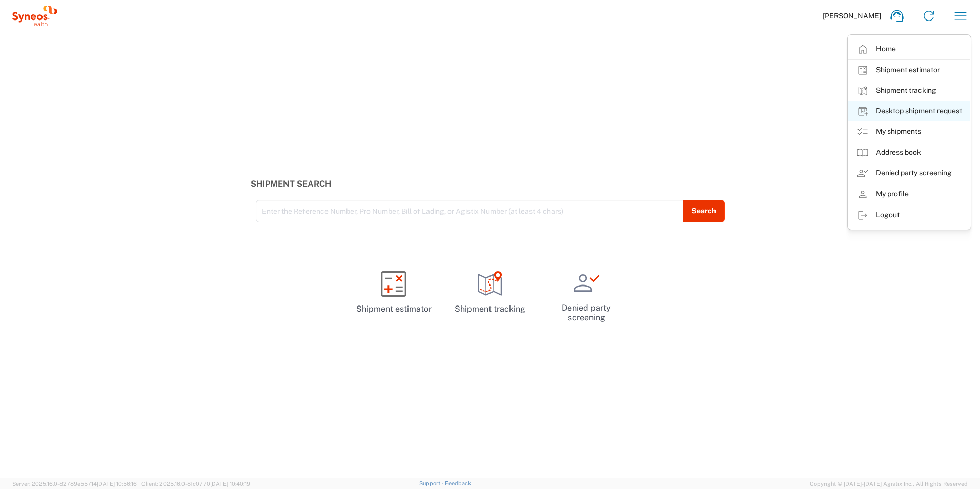
click at [919, 111] on link "Desktop shipment request" at bounding box center [909, 111] width 122 height 21
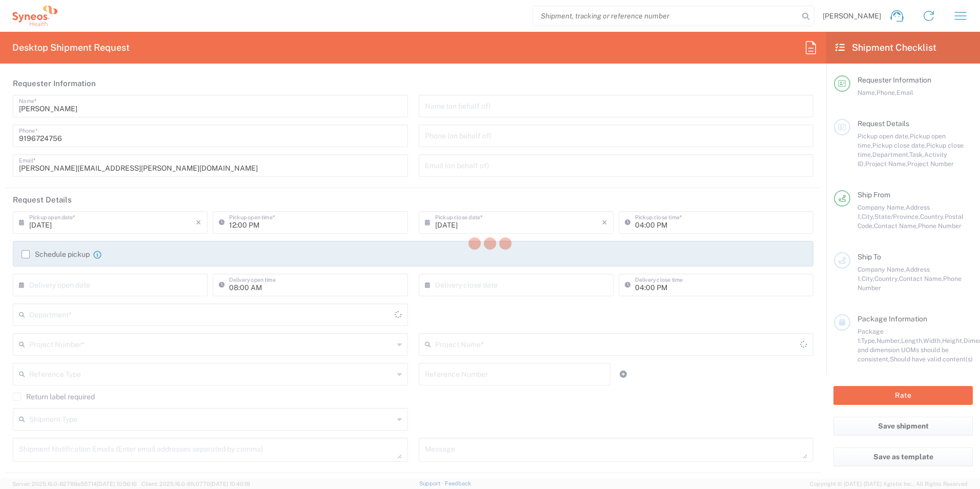
type input "8801"
type input "[US_STATE]"
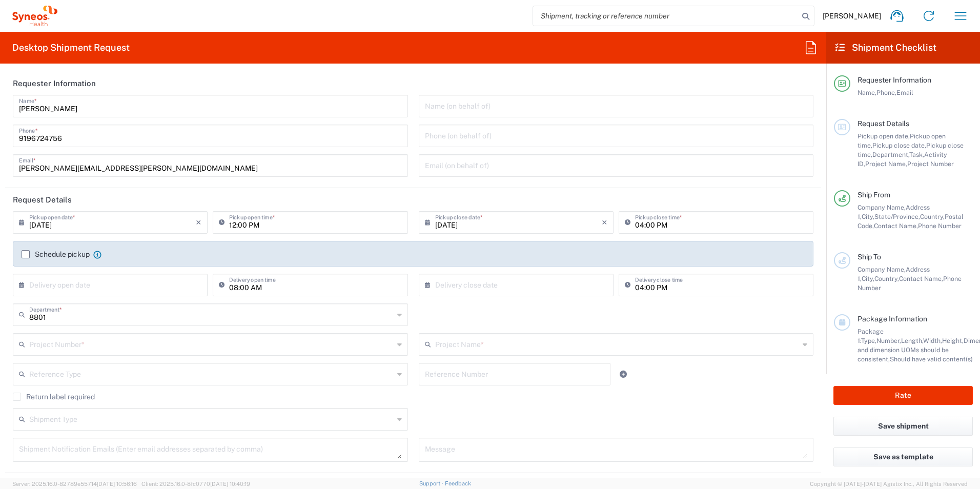
click at [268, 224] on input "12:00 PM" at bounding box center [315, 222] width 172 height 18
click at [282, 224] on input "12:00 PM" at bounding box center [315, 222] width 172 height 18
click at [233, 222] on input "12:00 PM" at bounding box center [315, 222] width 172 height 18
click at [234, 224] on input "12:00 PM" at bounding box center [315, 222] width 172 height 18
drag, startPoint x: 297, startPoint y: 144, endPoint x: 150, endPoint y: 128, distance: 148.0
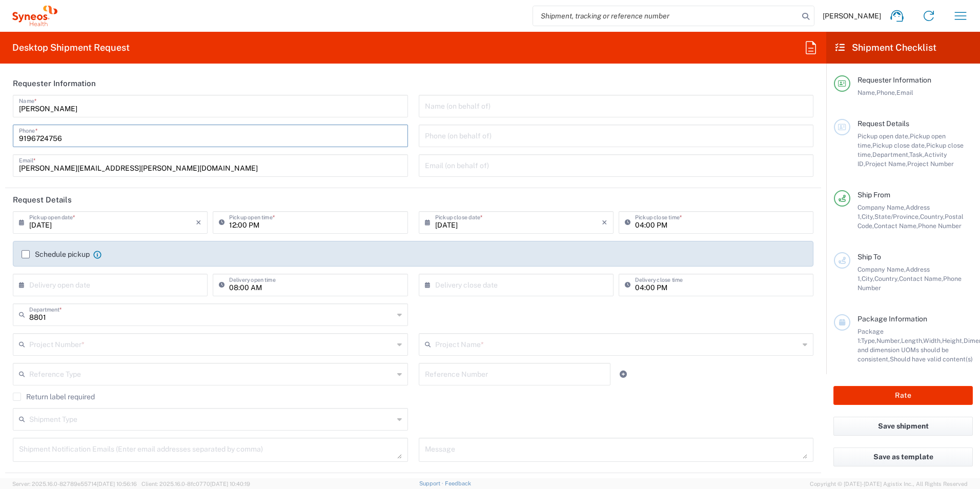
click at [299, 145] on div "[PHONE_NUMBER] Phone *" at bounding box center [210, 136] width 395 height 23
drag, startPoint x: 293, startPoint y: 199, endPoint x: 313, endPoint y: 195, distance: 20.4
click at [293, 199] on header "Request Details" at bounding box center [413, 199] width 816 height 23
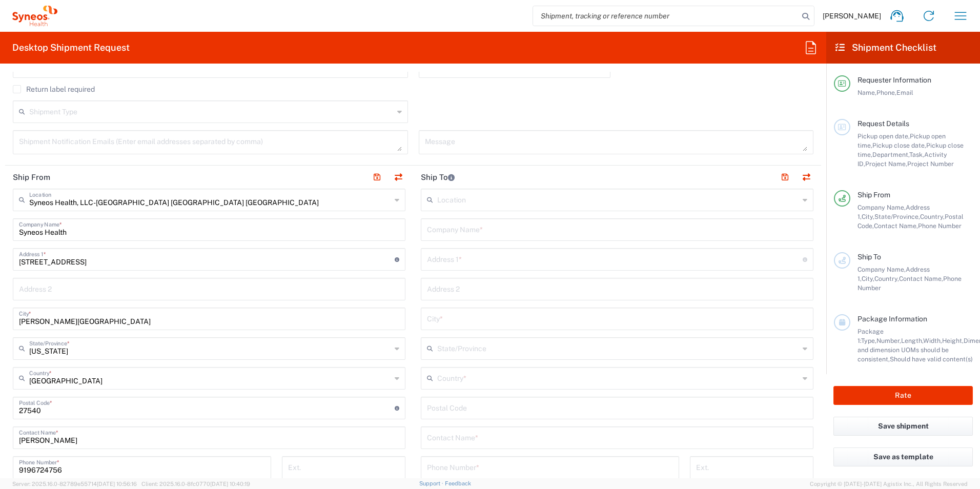
scroll to position [359, 0]
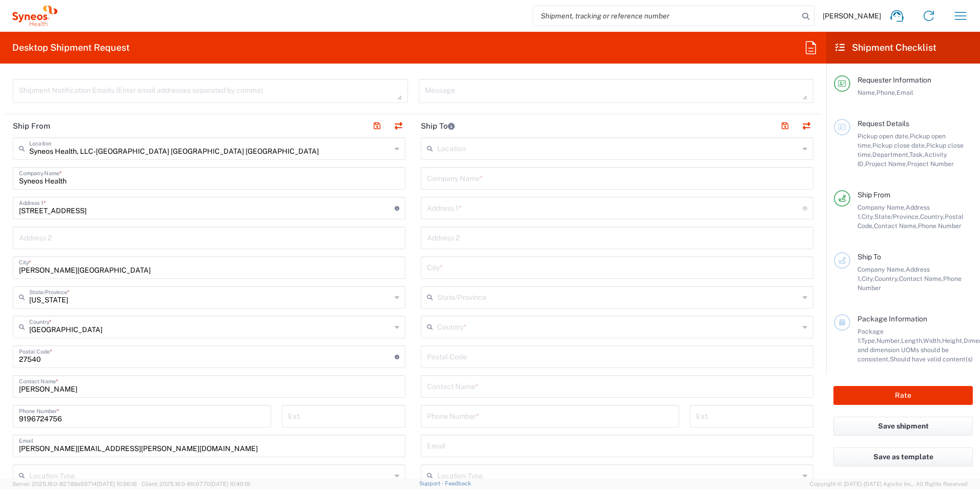
click at [113, 207] on input "[STREET_ADDRESS]" at bounding box center [207, 207] width 376 height 18
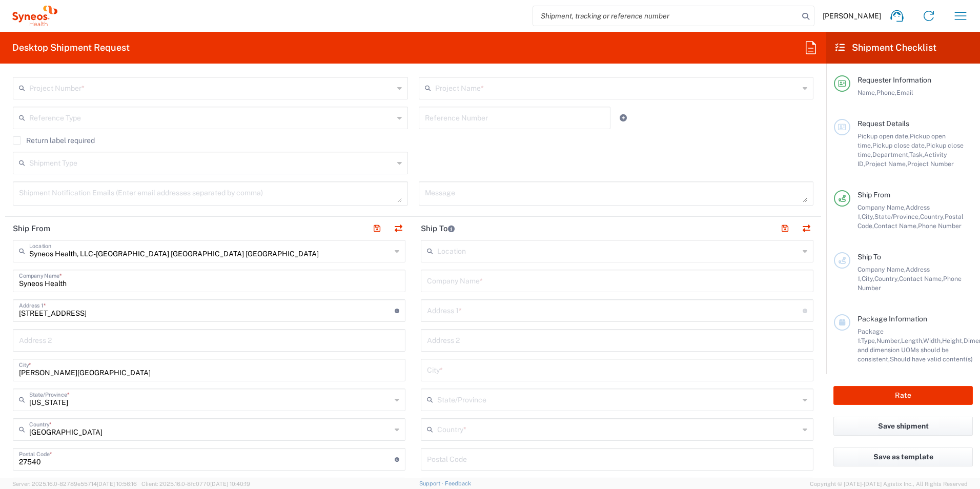
scroll to position [308, 0]
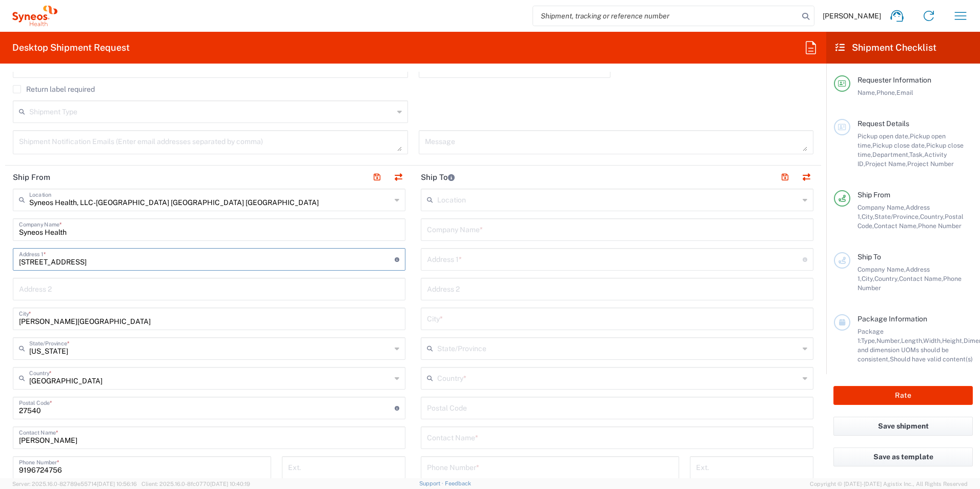
drag, startPoint x: 94, startPoint y: 260, endPoint x: -42, endPoint y: 273, distance: 136.5
click at [0, 273] on html "[PERSON_NAME] Home Shipment estimator Shipment tracking Desktop shipment reques…" at bounding box center [490, 244] width 980 height 489
type input "1033"
type input "[GEOGRAPHIC_DATA]"
drag, startPoint x: 99, startPoint y: 346, endPoint x: 95, endPoint y: 342, distance: 6.2
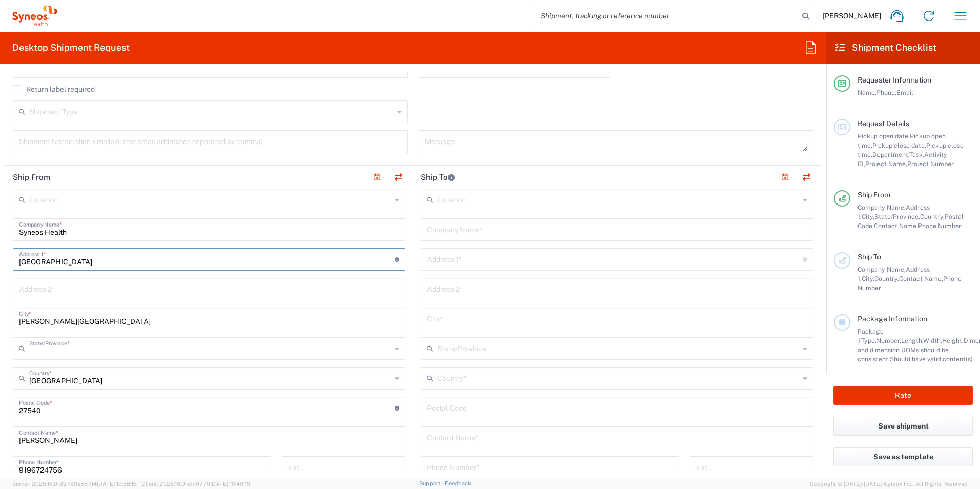
click at [99, 346] on input "text" at bounding box center [210, 348] width 362 height 18
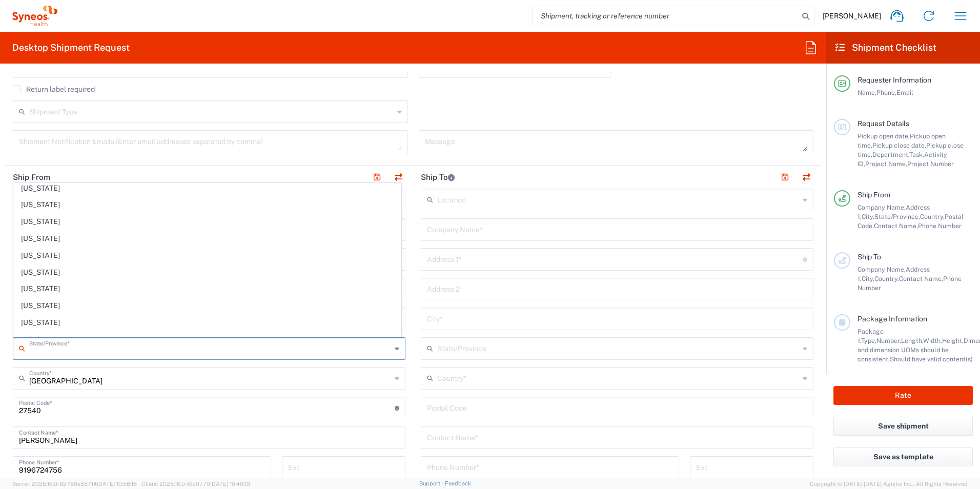
scroll to position [0, 0]
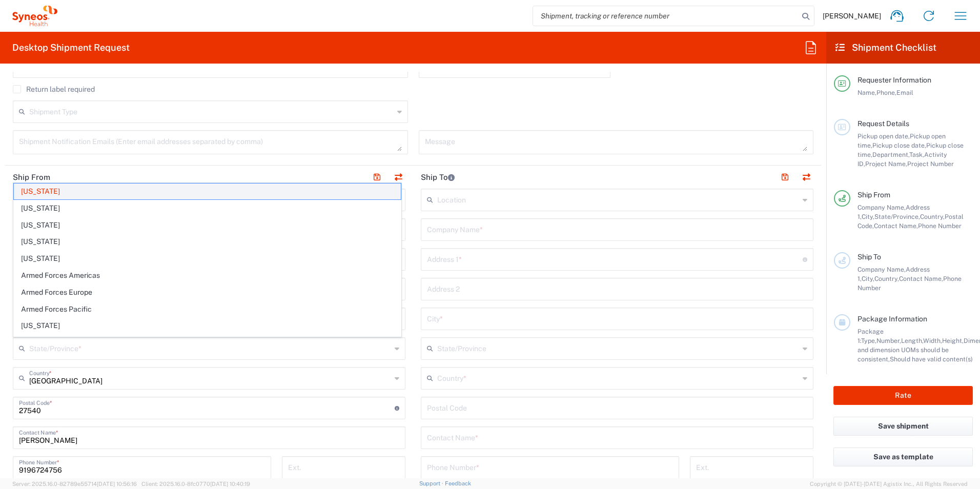
click at [37, 190] on span "[US_STATE]" at bounding box center [207, 191] width 387 height 16
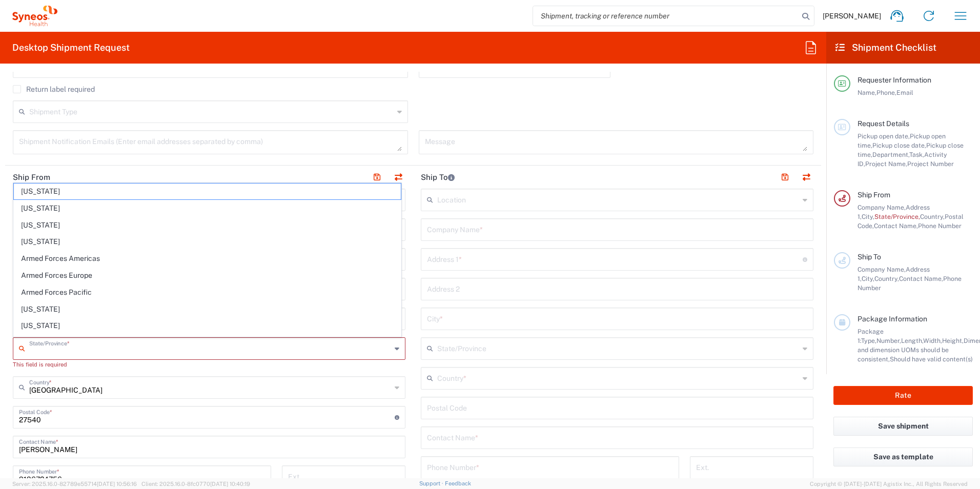
click at [57, 348] on input "text" at bounding box center [210, 348] width 362 height 18
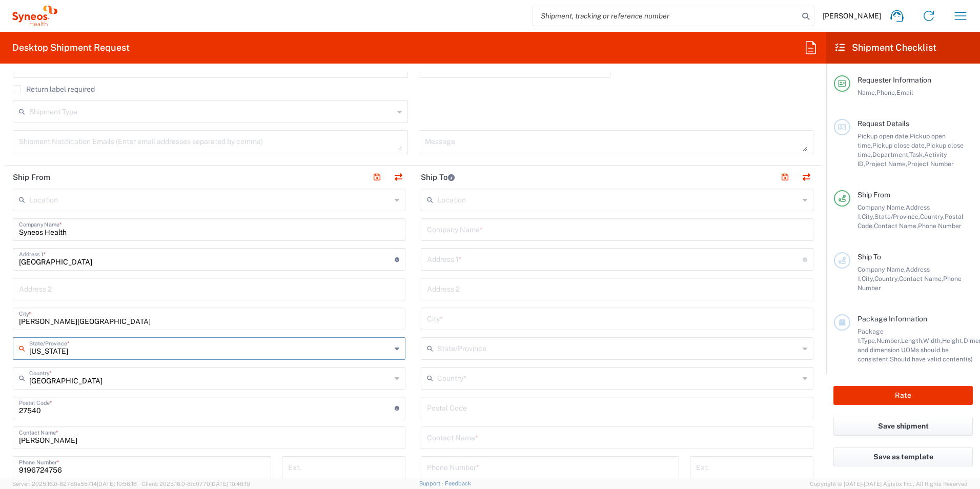
type input "[US_STATE]"
click at [30, 322] on input "[PERSON_NAME][GEOGRAPHIC_DATA]" at bounding box center [209, 318] width 380 height 18
drag, startPoint x: 86, startPoint y: 325, endPoint x: -23, endPoint y: 321, distance: 108.8
click at [0, 321] on html "[PERSON_NAME] Home Shipment estimator Shipment tracking Desktop shipment reques…" at bounding box center [490, 244] width 980 height 489
type input "N"
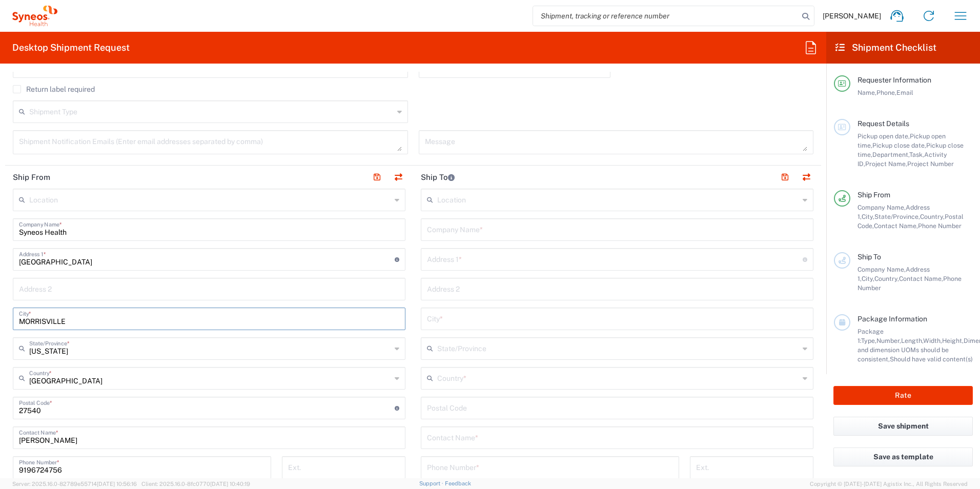
type input "MORRISVILLE"
click at [441, 93] on div "Return label required" at bounding box center [413, 92] width 801 height 15
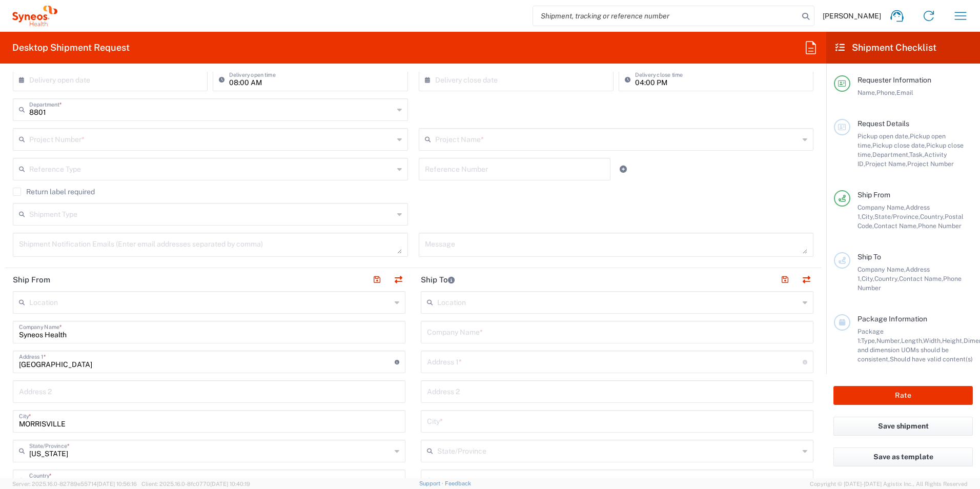
scroll to position [308, 0]
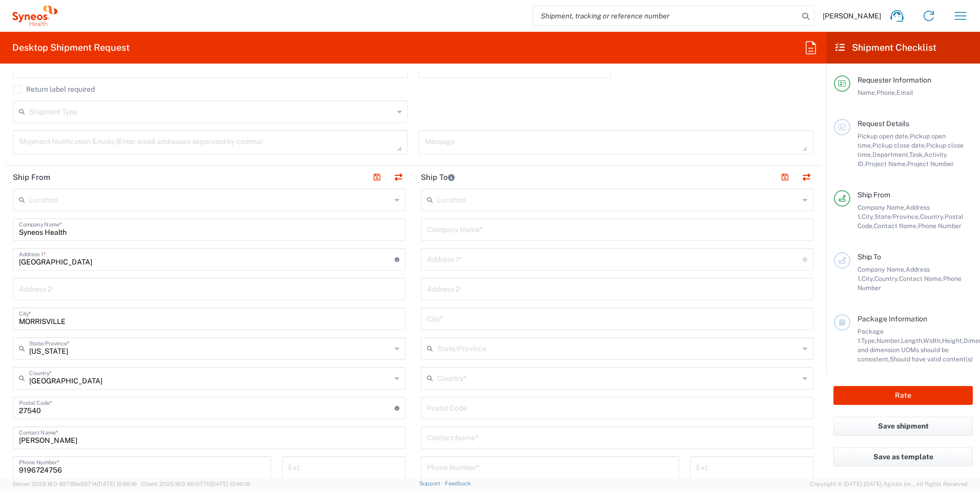
click at [75, 199] on input "text" at bounding box center [210, 199] width 362 height 18
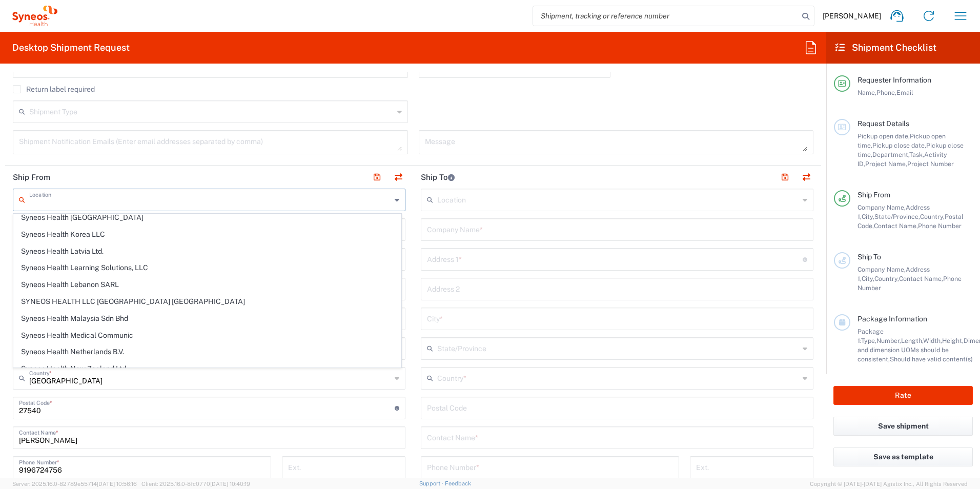
scroll to position [1384, 0]
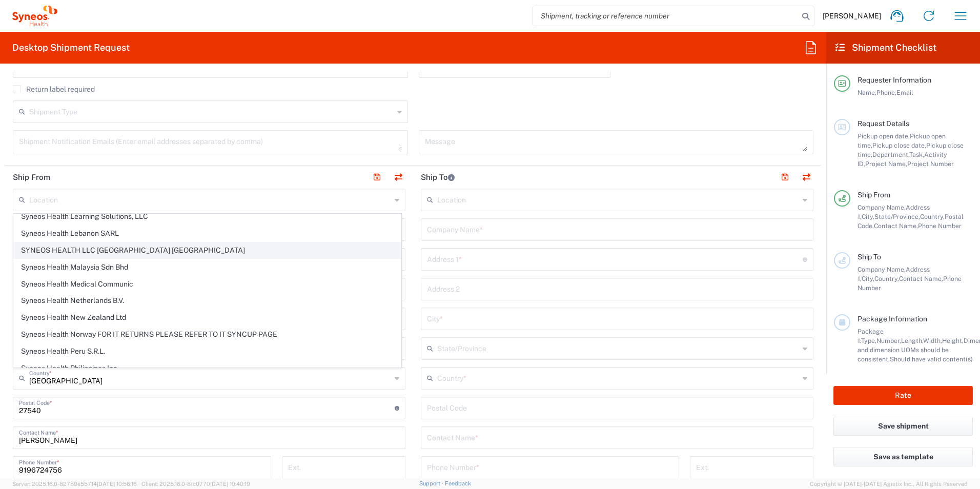
click at [119, 249] on span "SYNEOS HEALTH LLC [GEOGRAPHIC_DATA] [GEOGRAPHIC_DATA]" at bounding box center [207, 250] width 387 height 16
type input "SYNEOS HEALTH LLC [GEOGRAPHIC_DATA] [GEOGRAPHIC_DATA]"
type input "SYNEOS HEALTH LLC"
type input "1030 SYNC ST"
type input "Morrisville"
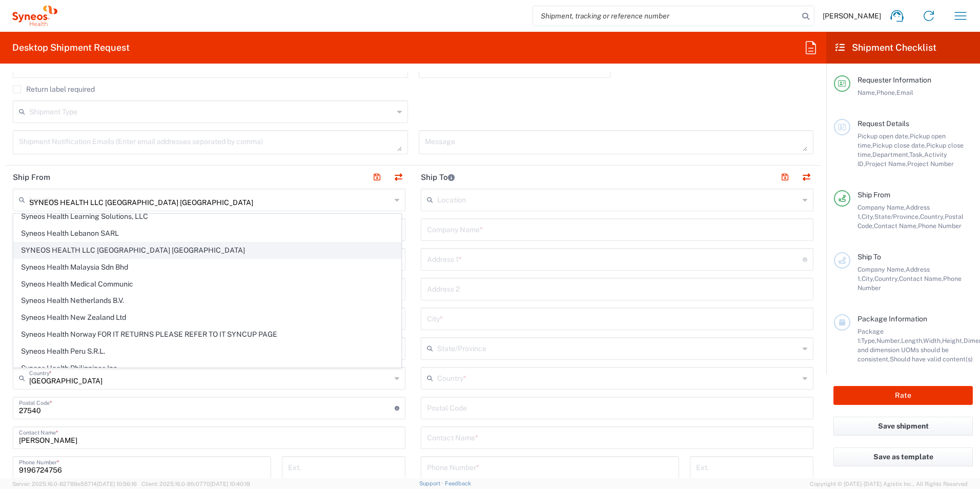
type input "[US_STATE]"
type input "27560"
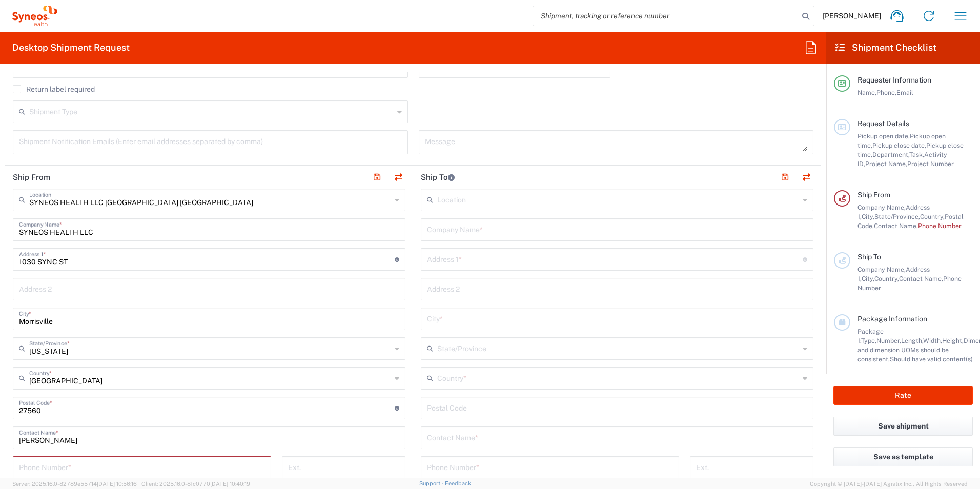
scroll to position [359, 0]
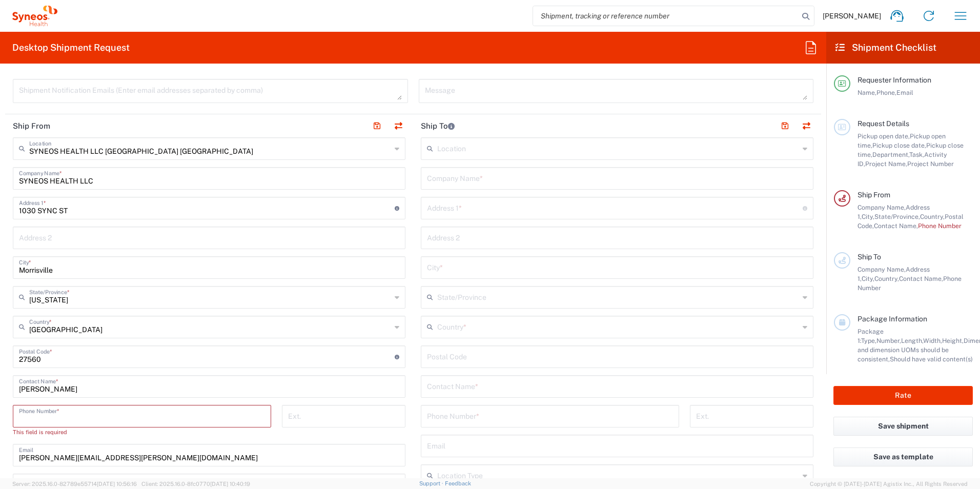
click at [37, 416] on input "tel" at bounding box center [142, 415] width 246 height 18
click at [40, 412] on input "tel" at bounding box center [142, 415] width 246 height 18
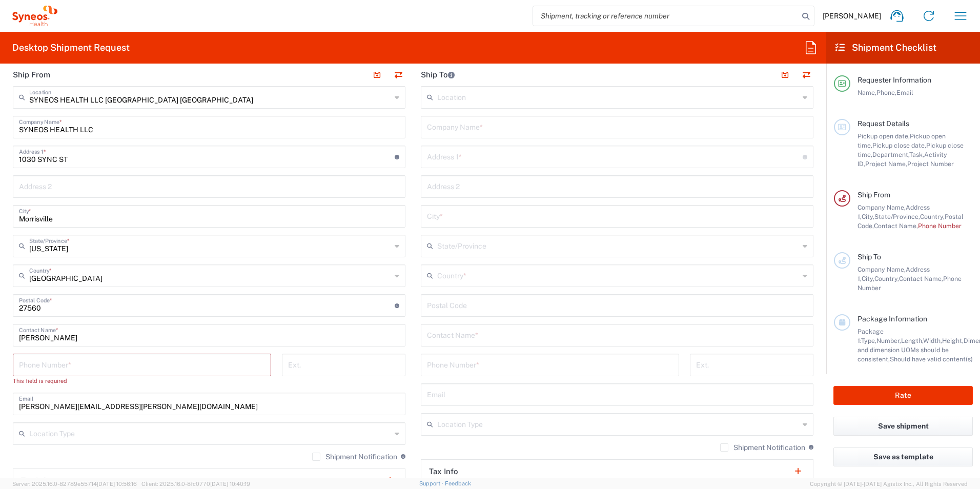
scroll to position [461, 0]
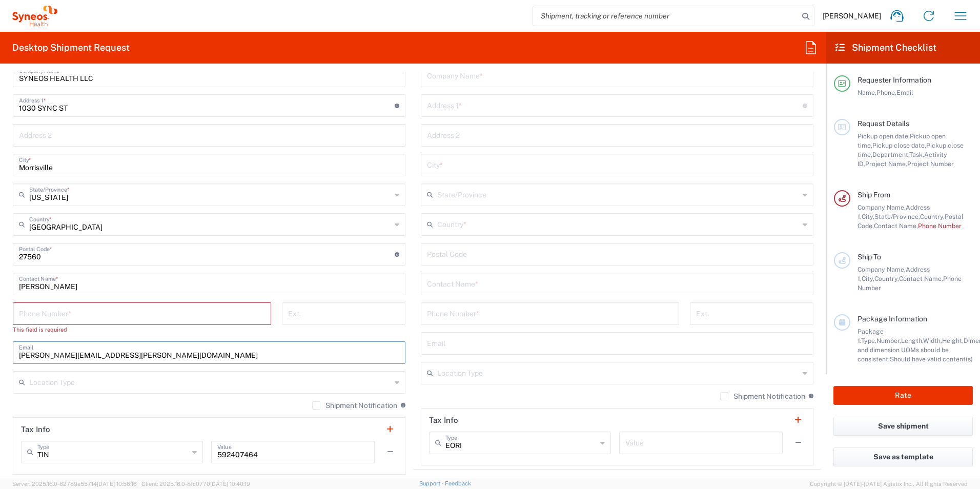
drag, startPoint x: 138, startPoint y: 355, endPoint x: -6, endPoint y: 359, distance: 143.6
click at [0, 359] on html "[PERSON_NAME] Home Shipment estimator Shipment tracking Desktop shipment reques…" at bounding box center [490, 244] width 980 height 489
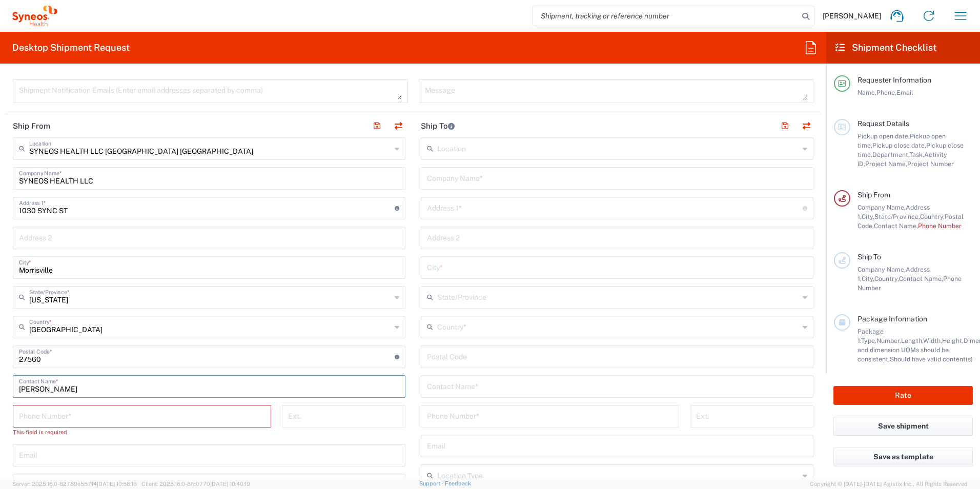
drag, startPoint x: 67, startPoint y: 389, endPoint x: 37, endPoint y: 421, distance: 43.9
click at [0, 394] on html "[PERSON_NAME] Home Shipment estimator Shipment tracking Desktop shipment reques…" at bounding box center [490, 244] width 980 height 489
paste input "[PERSON_NAME]"
type input "[PERSON_NAME]"
click at [37, 421] on input "tel" at bounding box center [142, 415] width 246 height 18
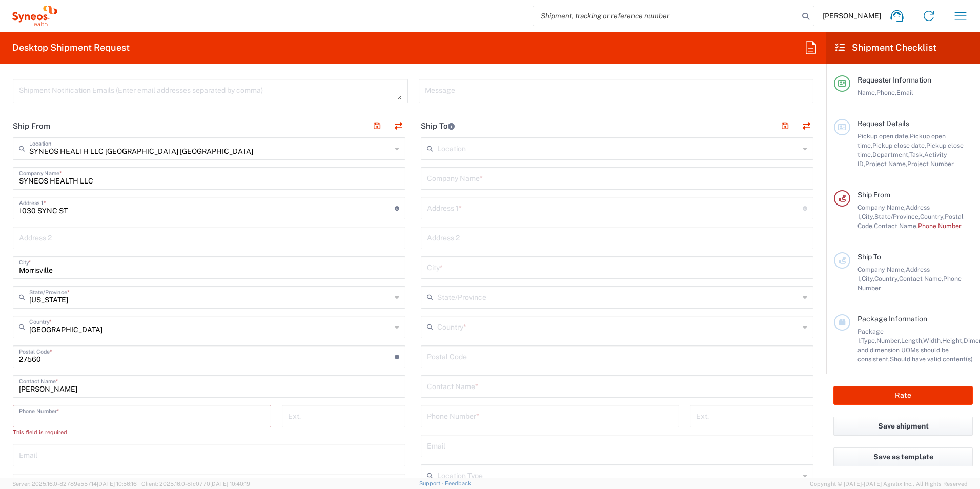
click at [39, 419] on input "tel" at bounding box center [142, 415] width 246 height 18
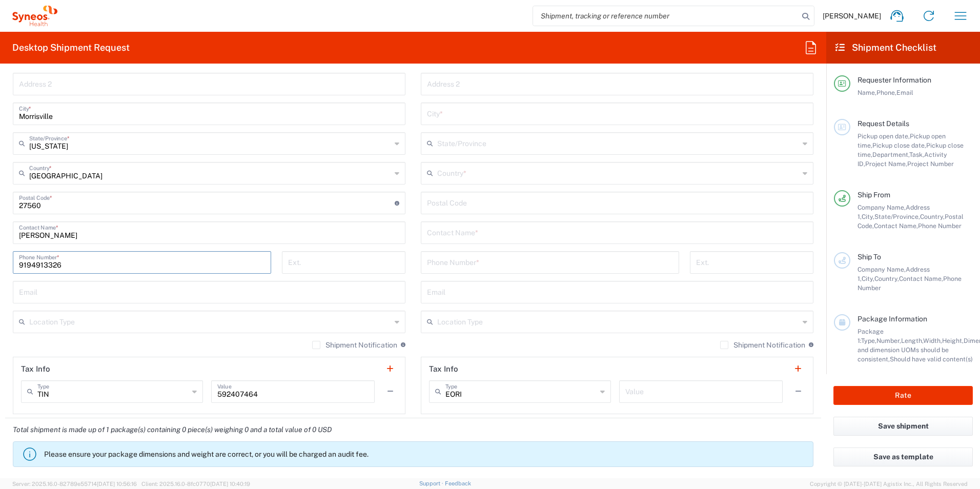
scroll to position [564, 0]
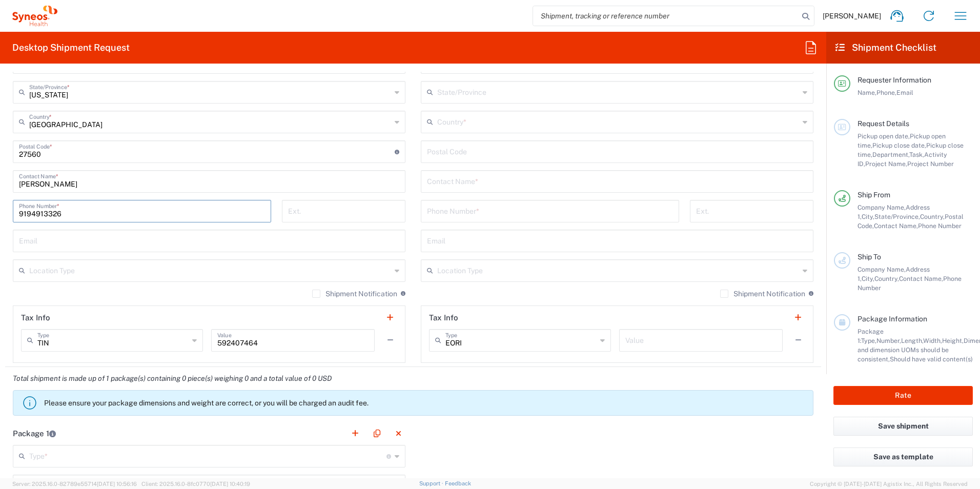
type input "9194913326"
click at [306, 211] on input "tel" at bounding box center [343, 210] width 111 height 18
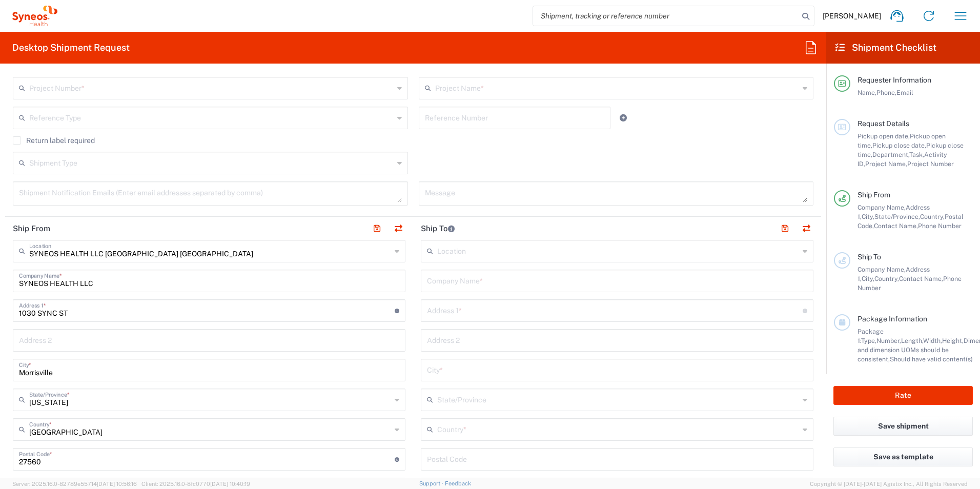
scroll to position [308, 0]
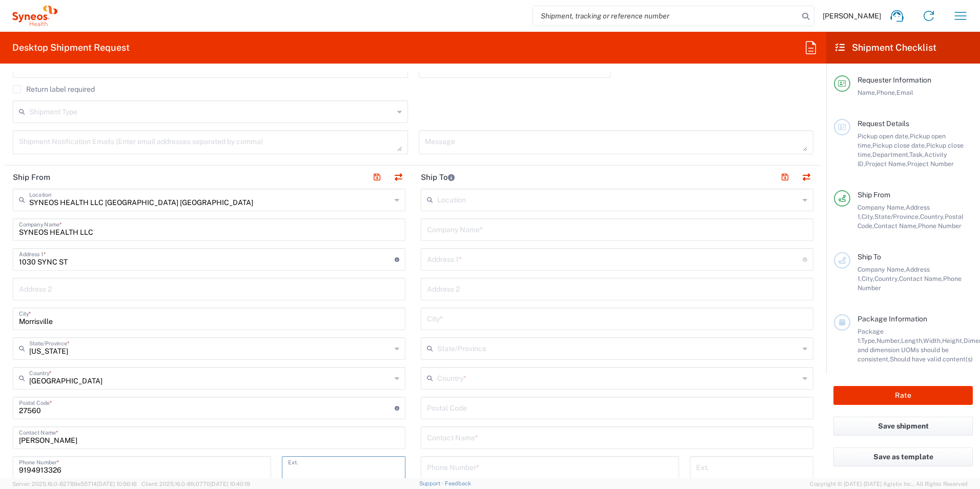
click at [443, 231] on input "text" at bounding box center [617, 229] width 380 height 18
click at [474, 232] on input "text" at bounding box center [617, 229] width 380 height 18
type input "[PERSON_NAME]"
drag, startPoint x: 480, startPoint y: 262, endPoint x: 471, endPoint y: 263, distance: 8.7
click at [480, 262] on input "text" at bounding box center [615, 259] width 376 height 18
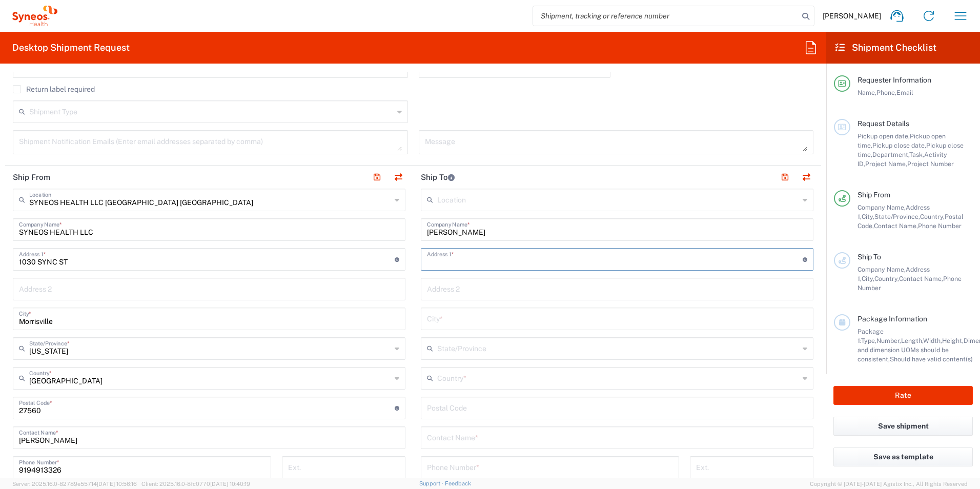
type input "[STREET_ADDRESS]"
type input "[PERSON_NAME][GEOGRAPHIC_DATA]"
type input "[US_STATE]"
type input "[GEOGRAPHIC_DATA]"
type input "27540"
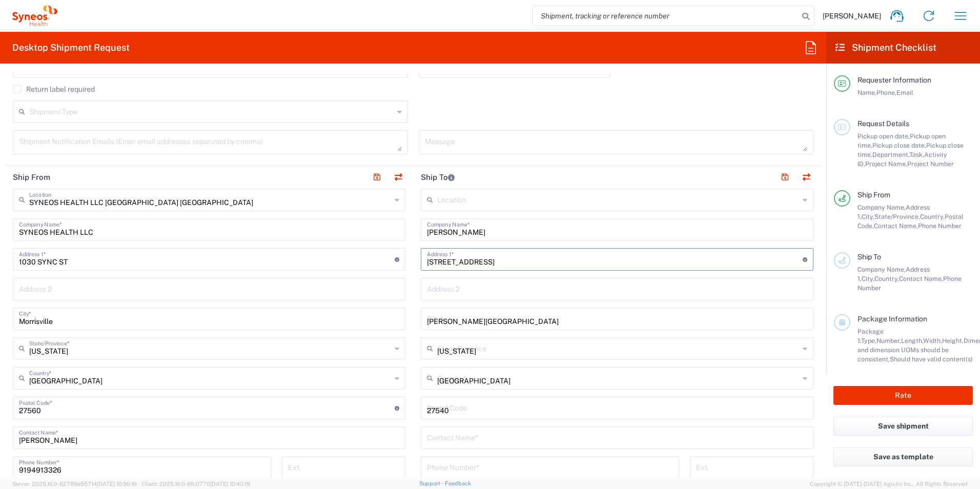
type input "9196724756"
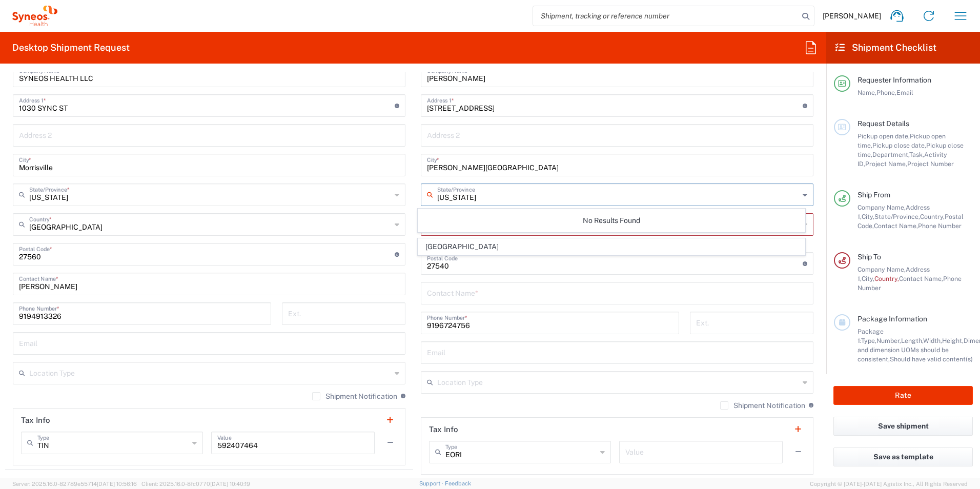
click at [516, 198] on input "[US_STATE]" at bounding box center [618, 194] width 362 height 18
drag, startPoint x: 545, startPoint y: 421, endPoint x: 472, endPoint y: 247, distance: 188.6
click at [545, 421] on header "Tax Info" at bounding box center [617, 429] width 392 height 23
click at [470, 225] on input "text" at bounding box center [618, 224] width 362 height 18
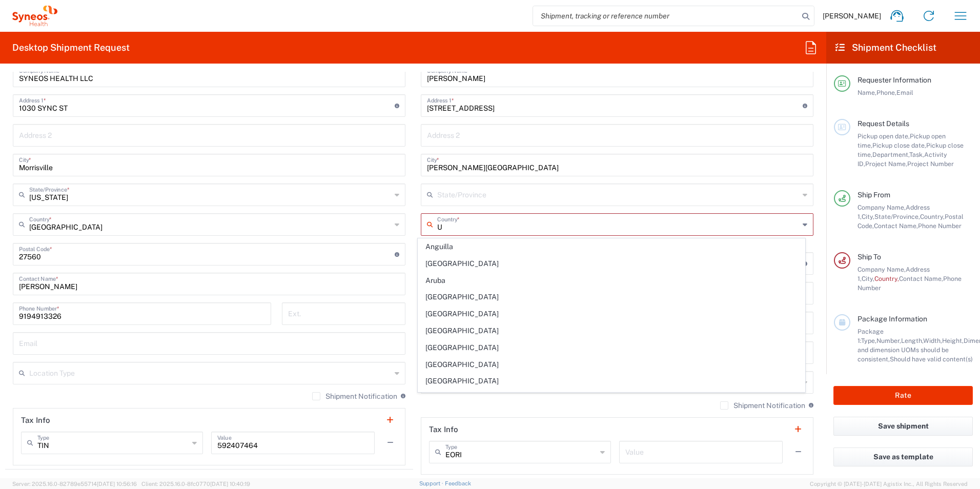
type input "Anguilla"
type input "Sender/Shipper"
type input "Delivery Duty Paid"
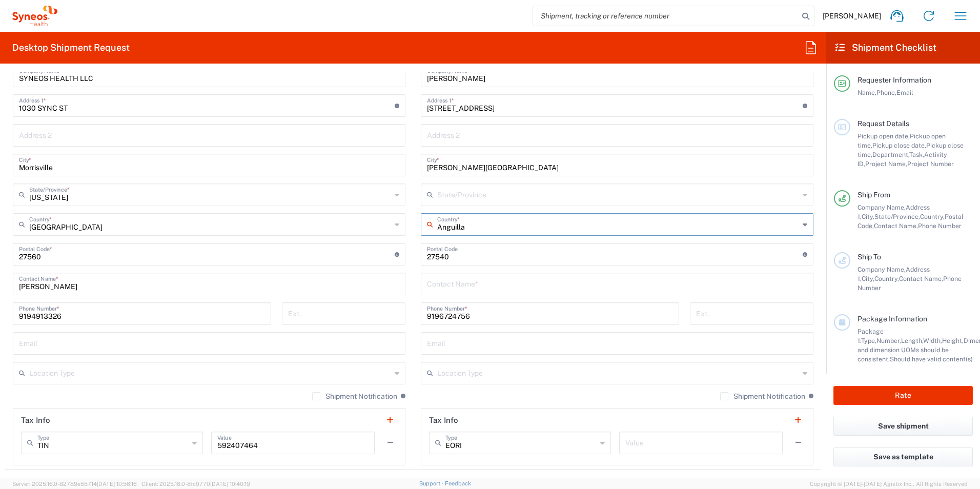
drag, startPoint x: 465, startPoint y: 226, endPoint x: 386, endPoint y: 224, distance: 78.9
click at [386, 224] on div "Ship From SYNEOS HEALTH LLC [GEOGRAPHIC_DATA] [GEOGRAPHIC_DATA] Location SYNEOS…" at bounding box center [413, 241] width 816 height 458
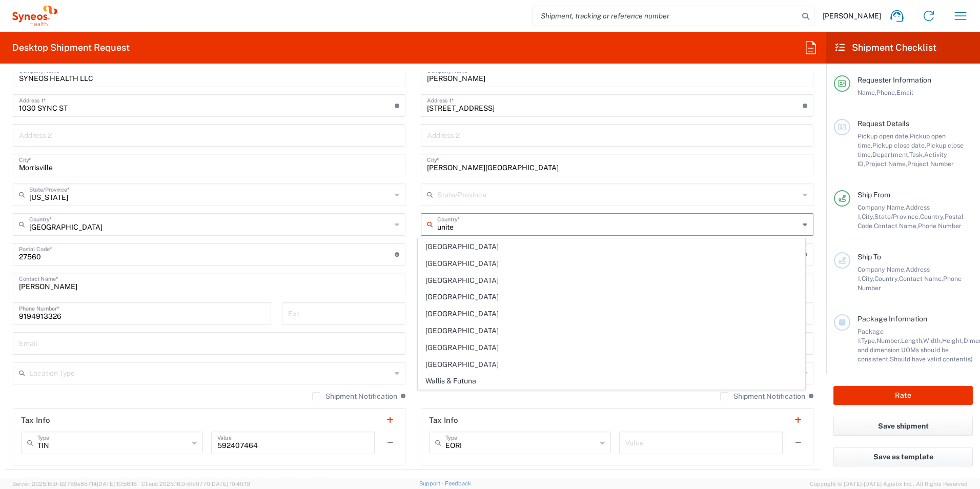
type input "united"
click at [481, 227] on input "united" at bounding box center [618, 224] width 362 height 18
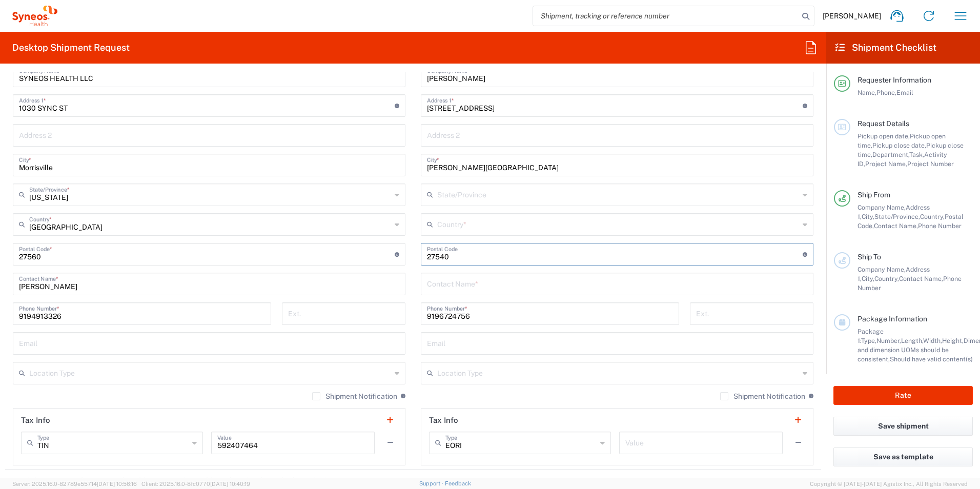
click at [480, 225] on input "text" at bounding box center [618, 224] width 362 height 18
type input "Anguilla"
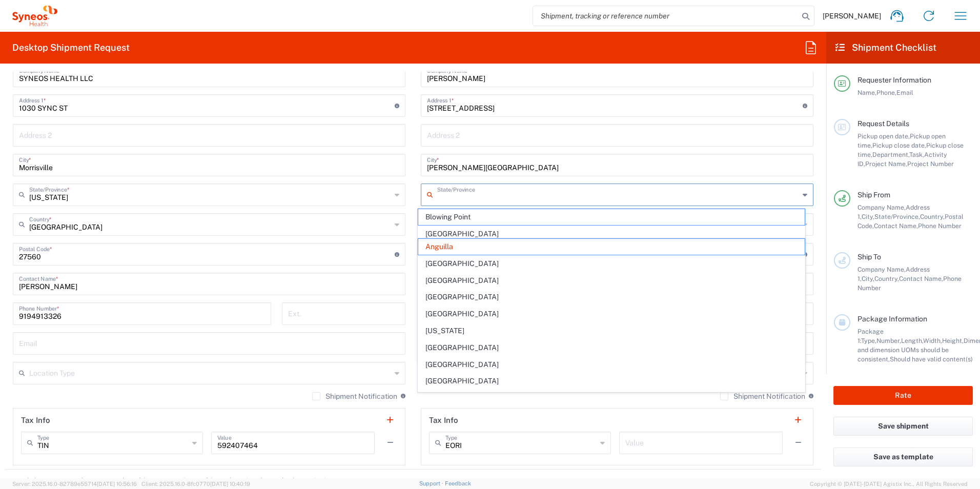
click at [468, 194] on input "text" at bounding box center [618, 194] width 362 height 18
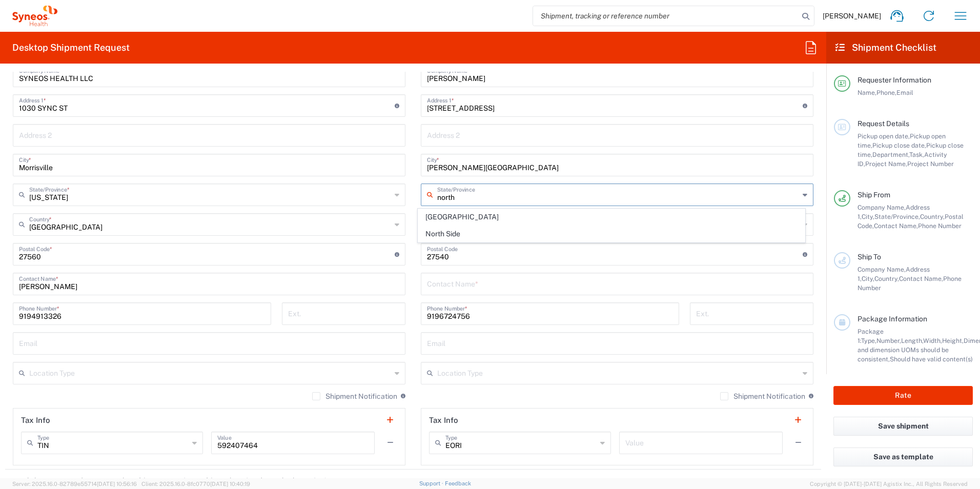
click at [467, 197] on input "north" at bounding box center [618, 194] width 362 height 18
click at [482, 197] on input "north" at bounding box center [618, 194] width 362 height 18
type input "[US_STATE]"
drag, startPoint x: 500, startPoint y: 197, endPoint x: 382, endPoint y: 200, distance: 117.4
click at [382, 200] on div "Ship From SYNEOS HEALTH LLC [GEOGRAPHIC_DATA] [GEOGRAPHIC_DATA] Location SYNEOS…" at bounding box center [413, 241] width 816 height 458
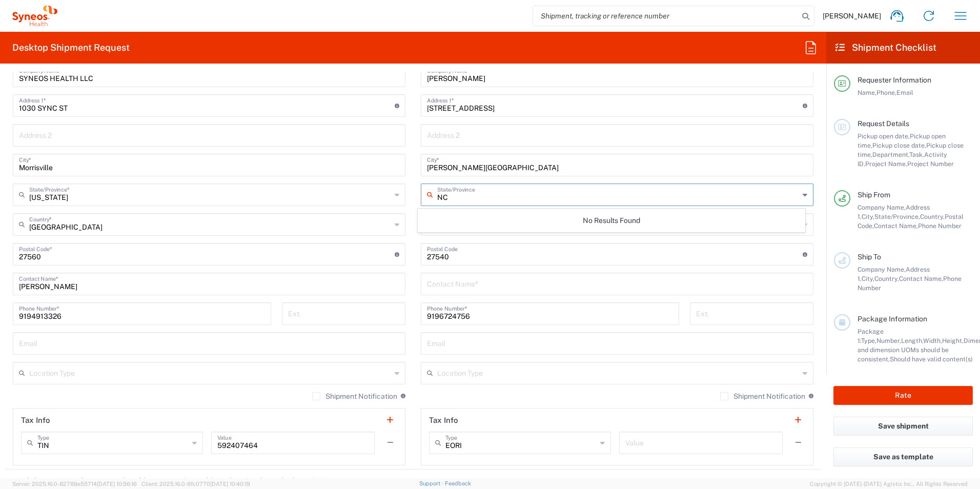
type input "NC"
click at [451, 223] on div "No Results Found" at bounding box center [612, 221] width 388 height 24
click at [529, 167] on input "[PERSON_NAME][GEOGRAPHIC_DATA]" at bounding box center [617, 164] width 380 height 18
click at [482, 199] on input "text" at bounding box center [618, 194] width 362 height 18
type input "n"
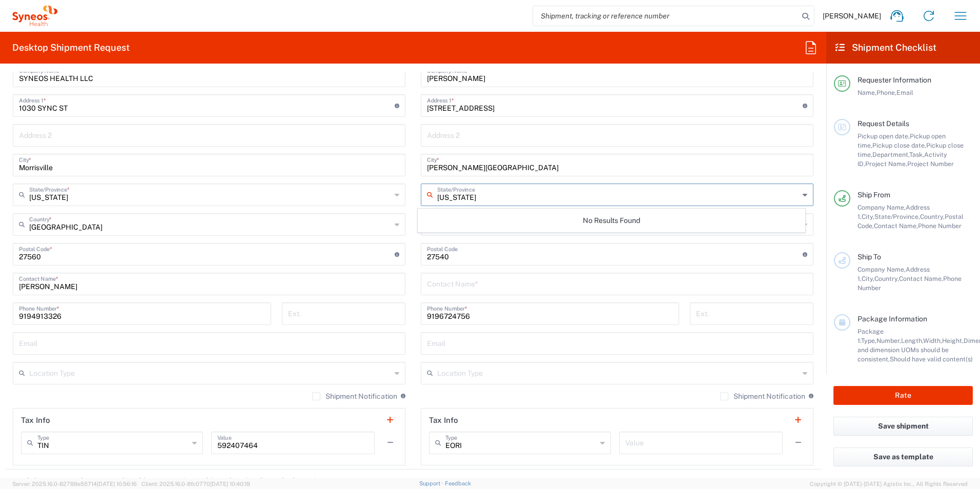
type input "[US_STATE]"
click at [560, 251] on input "undefined" at bounding box center [615, 253] width 376 height 18
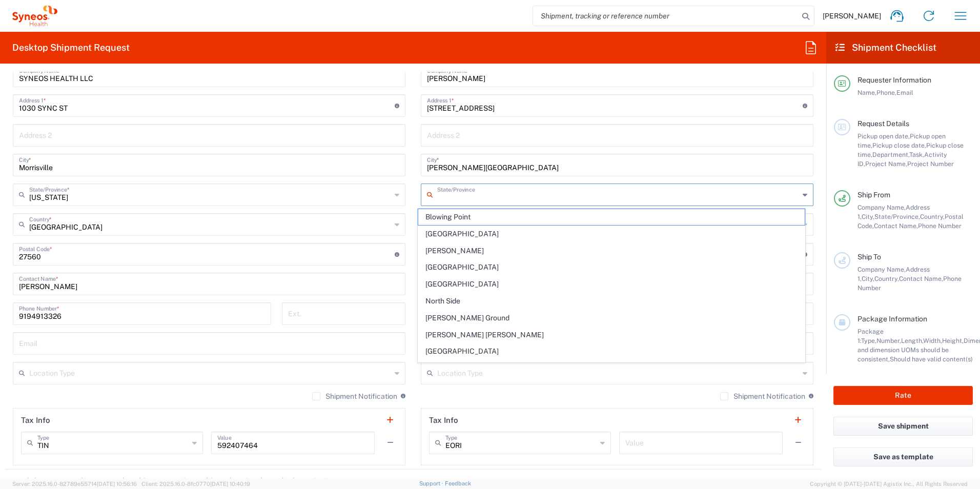
click at [486, 195] on input "text" at bounding box center [618, 194] width 362 height 18
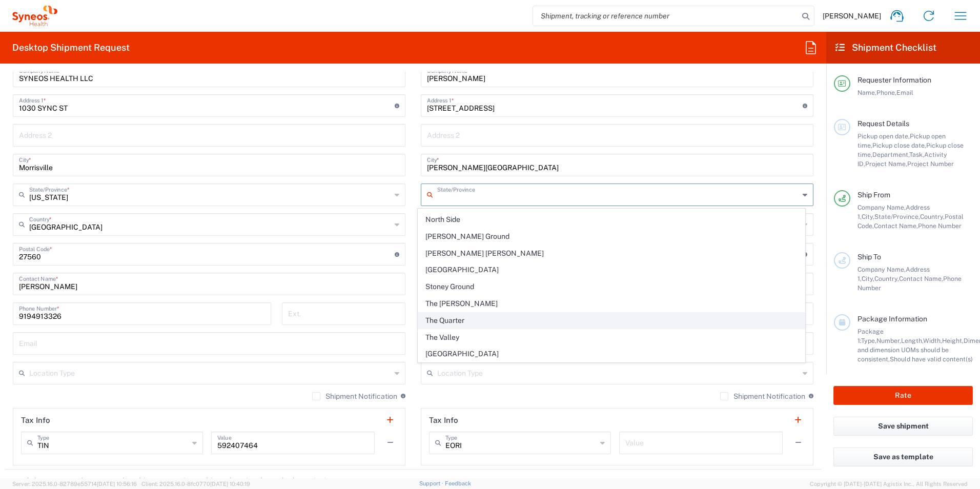
scroll to position [0, 0]
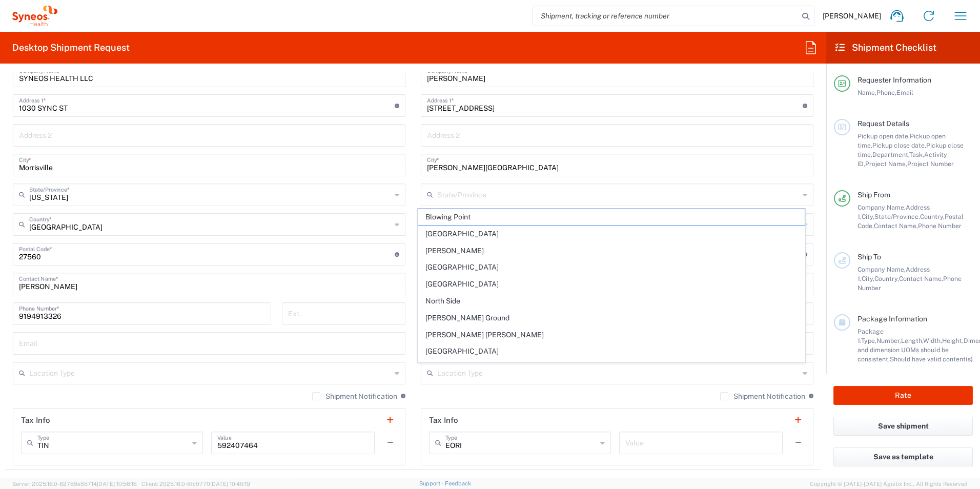
drag, startPoint x: 543, startPoint y: 153, endPoint x: 511, endPoint y: 165, distance: 34.6
click at [544, 154] on div "Location [PERSON_NAME] LLC-[GEOGRAPHIC_DATA] [GEOGRAPHIC_DATA] [GEOGRAPHIC_DATA…" at bounding box center [617, 250] width 393 height 431
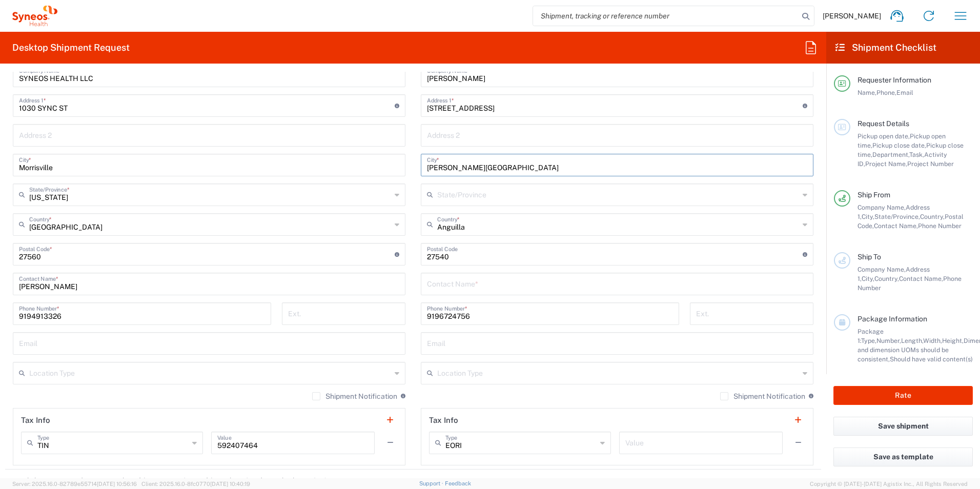
click at [511, 165] on input "[PERSON_NAME][GEOGRAPHIC_DATA]" at bounding box center [617, 164] width 380 height 18
drag, startPoint x: 511, startPoint y: 165, endPoint x: 394, endPoint y: 167, distance: 117.4
click at [394, 167] on div "Ship From SYNEOS HEALTH LLC [GEOGRAPHIC_DATA] [GEOGRAPHIC_DATA] Location SYNEOS…" at bounding box center [413, 241] width 816 height 458
click at [514, 168] on input "[PERSON_NAME][GEOGRAPHIC_DATA]" at bounding box center [617, 164] width 380 height 18
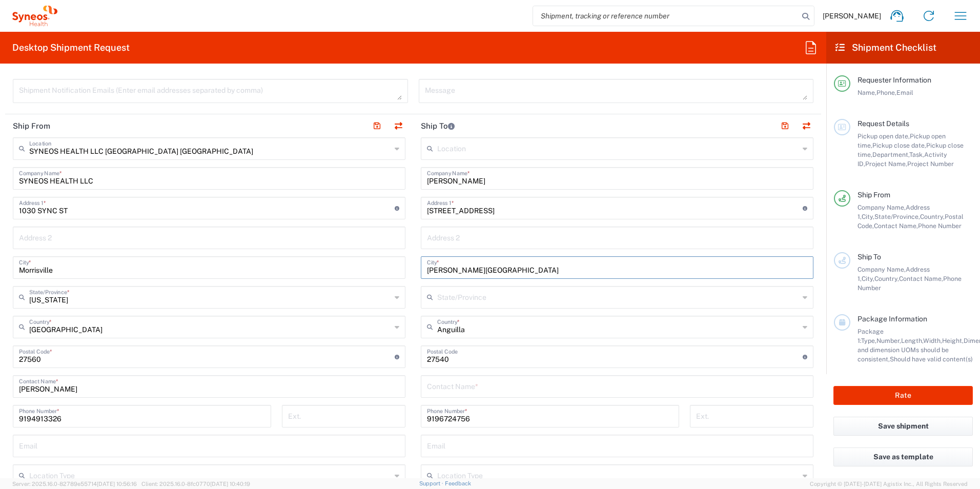
scroll to position [410, 0]
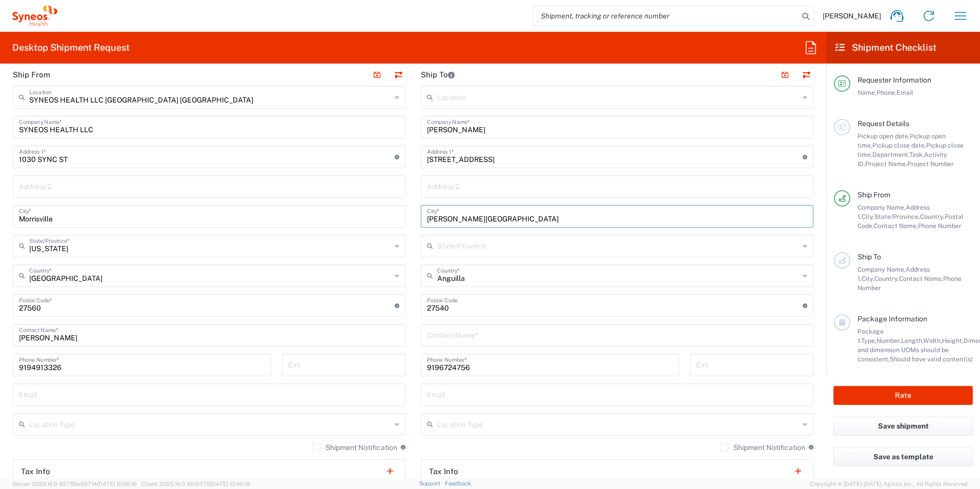
drag, startPoint x: 475, startPoint y: 218, endPoint x: 392, endPoint y: 218, distance: 83.0
click at [392, 218] on div "Ship From SYNEOS HEALTH LLC [GEOGRAPHIC_DATA] [GEOGRAPHIC_DATA] Location SYNEOS…" at bounding box center [413, 292] width 816 height 458
type input "[PERSON_NAME][GEOGRAPHIC_DATA]"
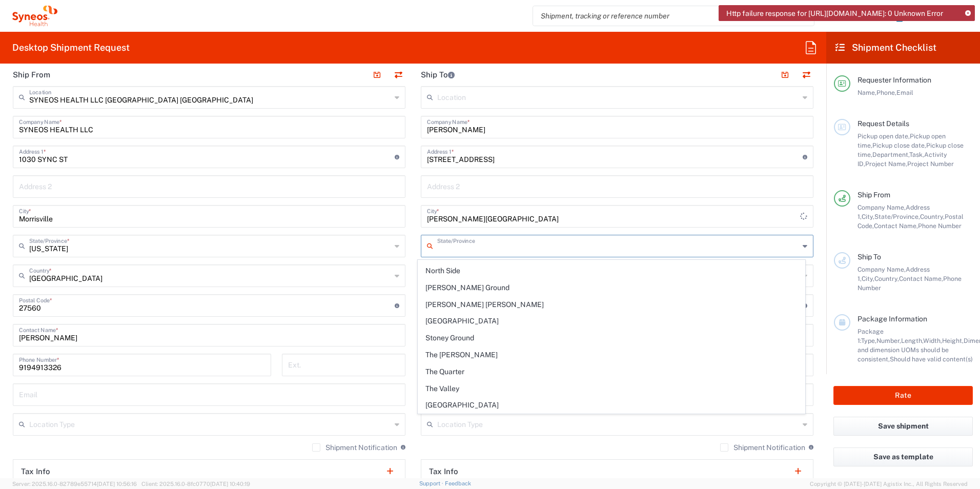
scroll to position [30, 0]
click at [442, 251] on input "text" at bounding box center [618, 245] width 362 height 18
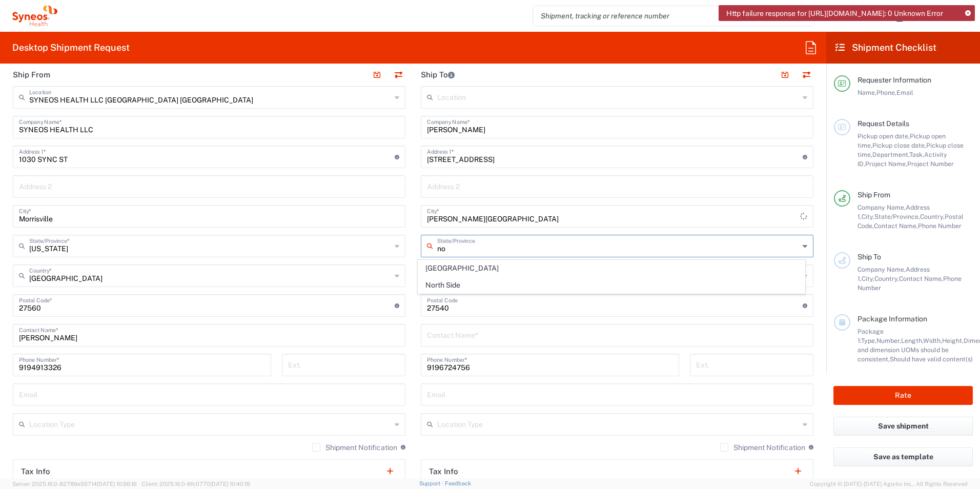
scroll to position [0, 0]
type input "[US_STATE]"
click at [534, 300] on input "undefined" at bounding box center [615, 305] width 376 height 18
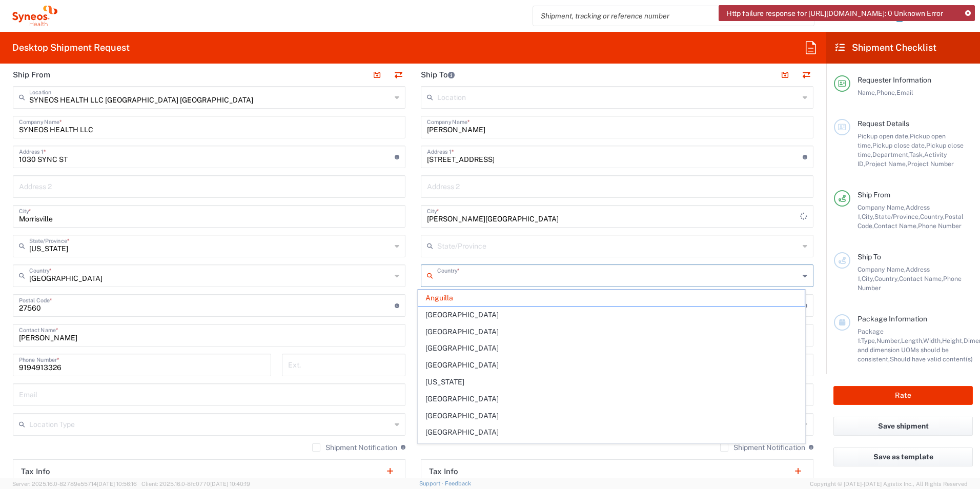
click at [473, 276] on input "text" at bounding box center [618, 275] width 362 height 18
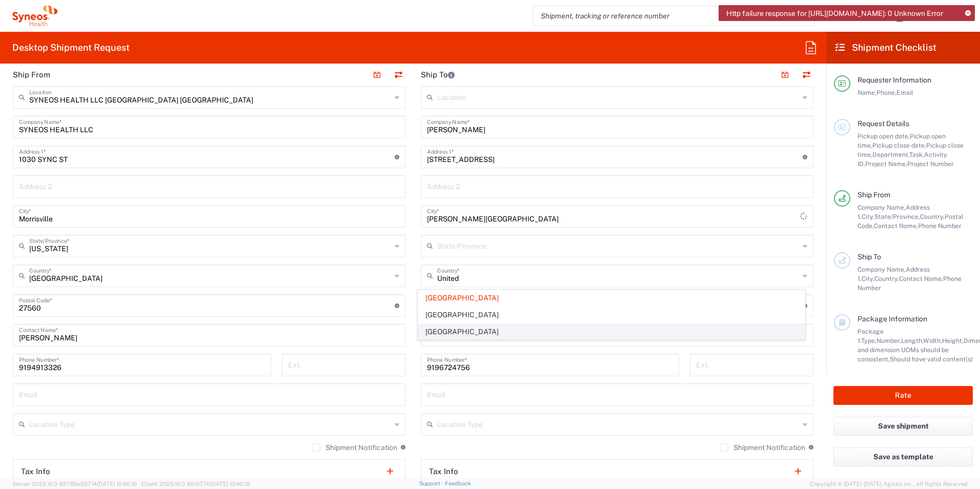
click at [432, 329] on span "[GEOGRAPHIC_DATA]" at bounding box center [611, 332] width 387 height 16
type input "[GEOGRAPHIC_DATA]"
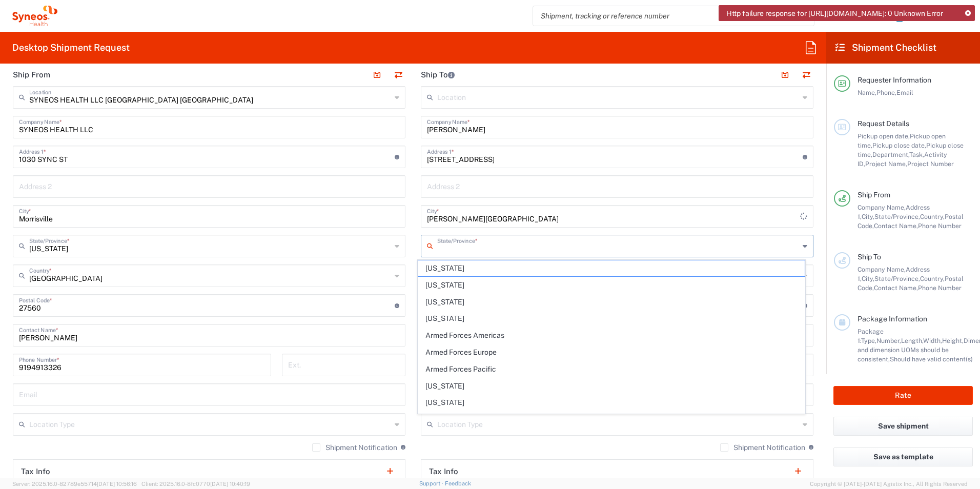
click at [448, 246] on input "text" at bounding box center [618, 245] width 362 height 18
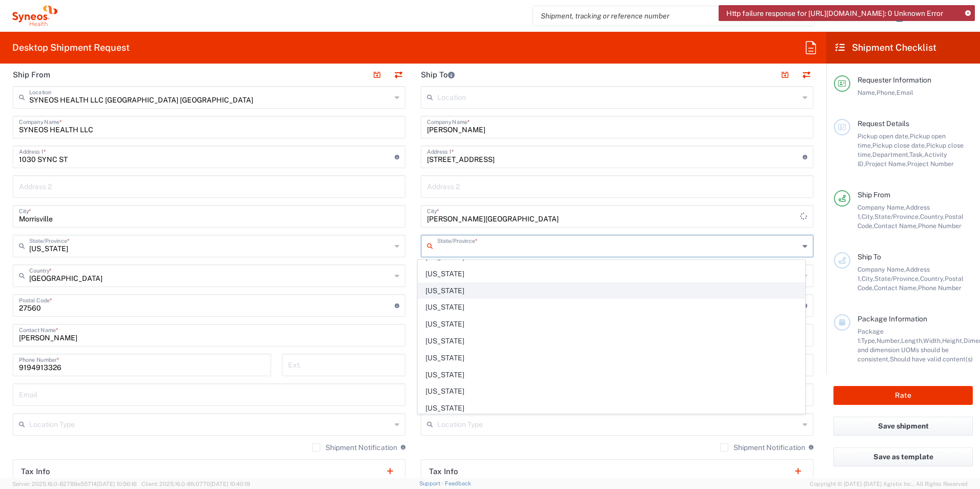
click at [453, 288] on span "[US_STATE]" at bounding box center [611, 291] width 387 height 16
type input "[US_STATE]"
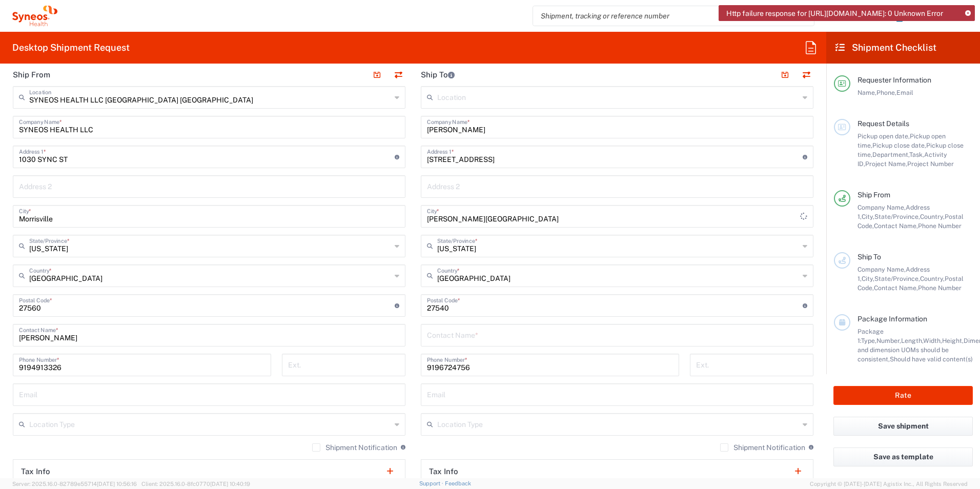
click at [464, 338] on input "text" at bounding box center [617, 334] width 380 height 18
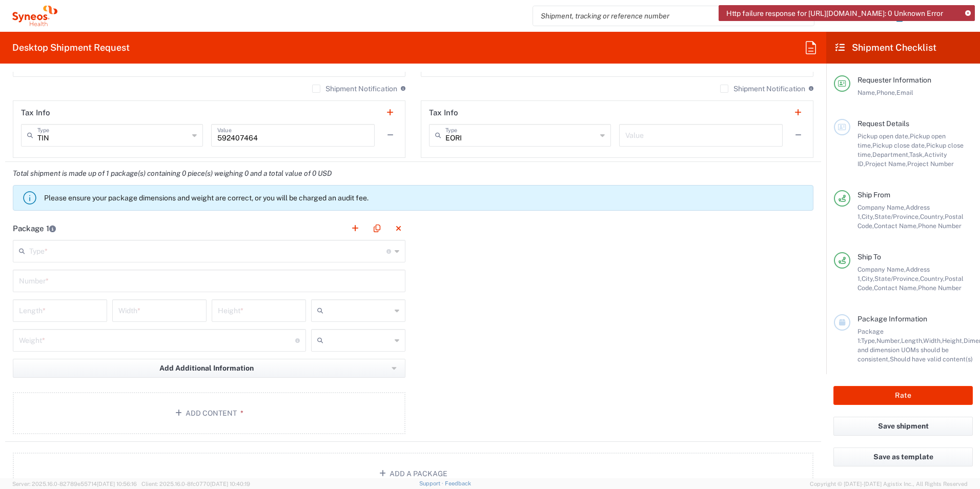
scroll to position [820, 0]
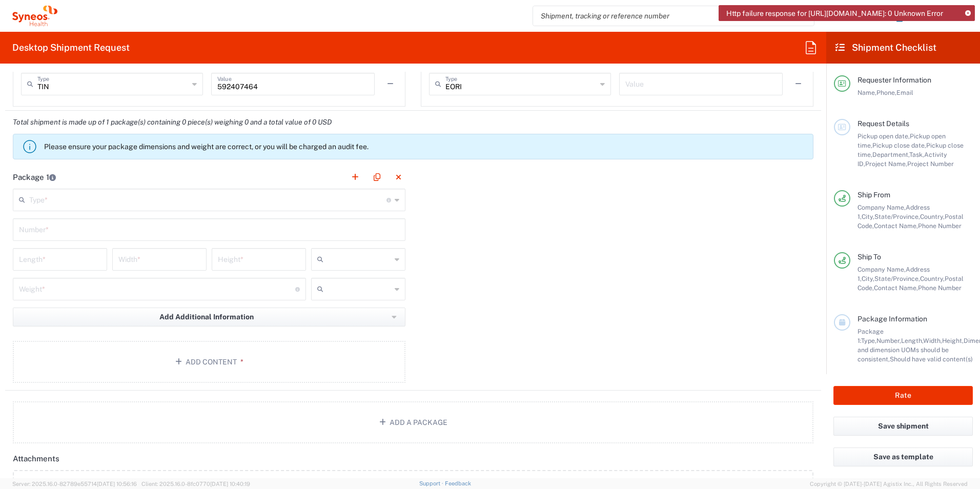
type input "[PERSON_NAME]"
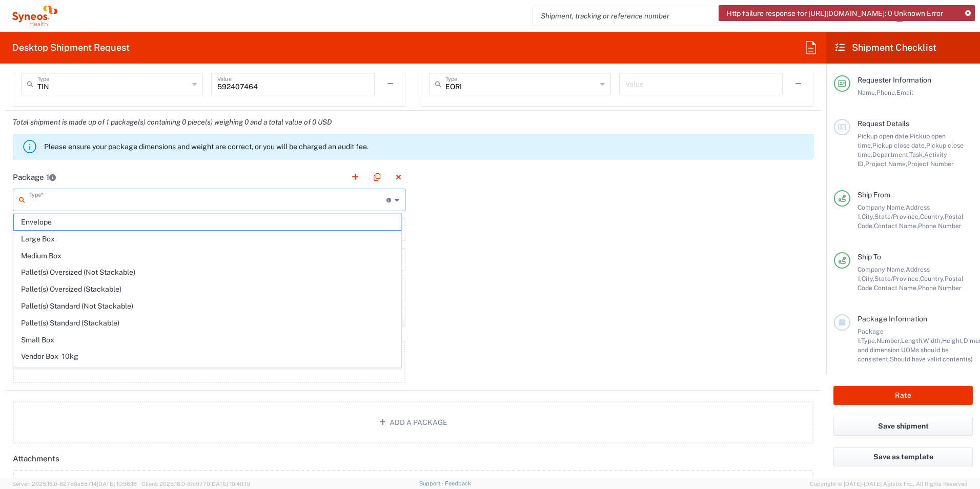
click at [123, 204] on input "text" at bounding box center [207, 199] width 357 height 18
click at [583, 260] on div "Package 1 Type * Material used to package goods Envelope Large Box Medium Box P…" at bounding box center [413, 278] width 816 height 225
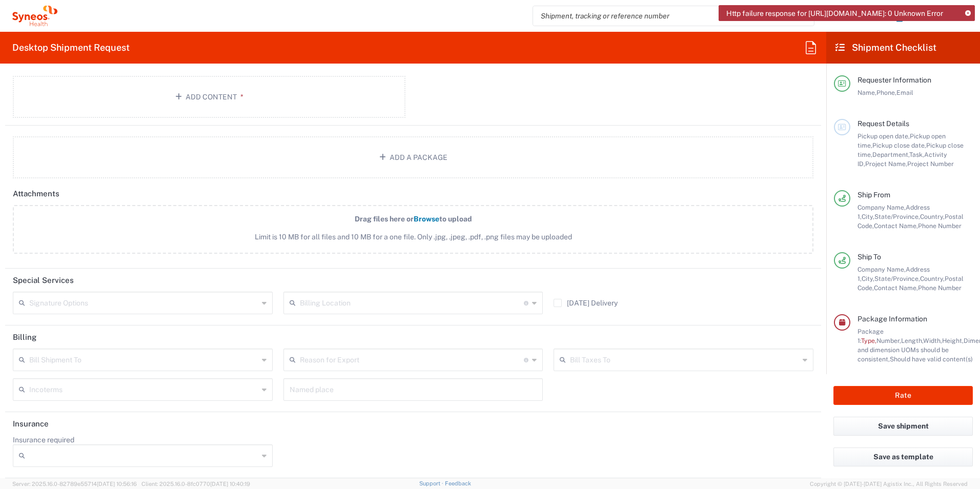
scroll to position [736, 0]
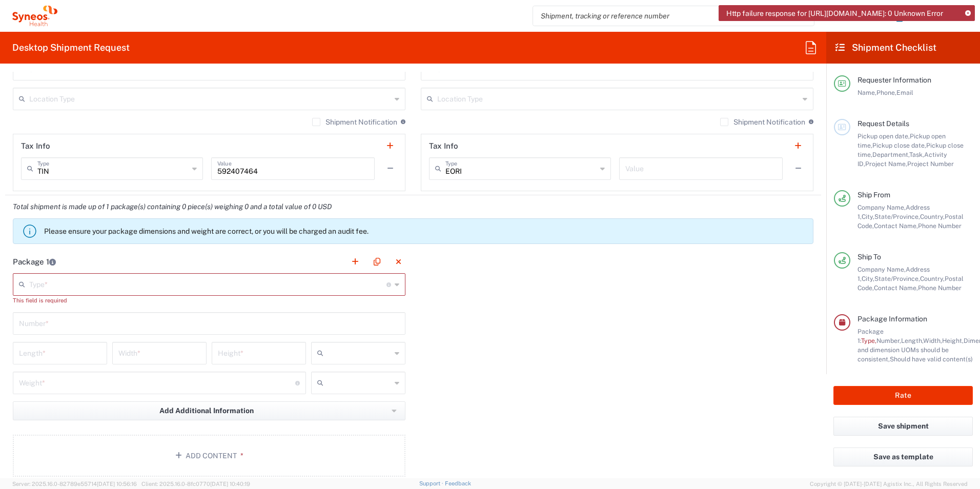
click at [159, 299] on div "This field is required" at bounding box center [209, 300] width 393 height 9
click at [87, 323] on input "text" at bounding box center [209, 323] width 380 height 18
click at [510, 362] on div "Package 1 Type * Material used to package goods Envelope Large Box Medium Box P…" at bounding box center [413, 367] width 816 height 234
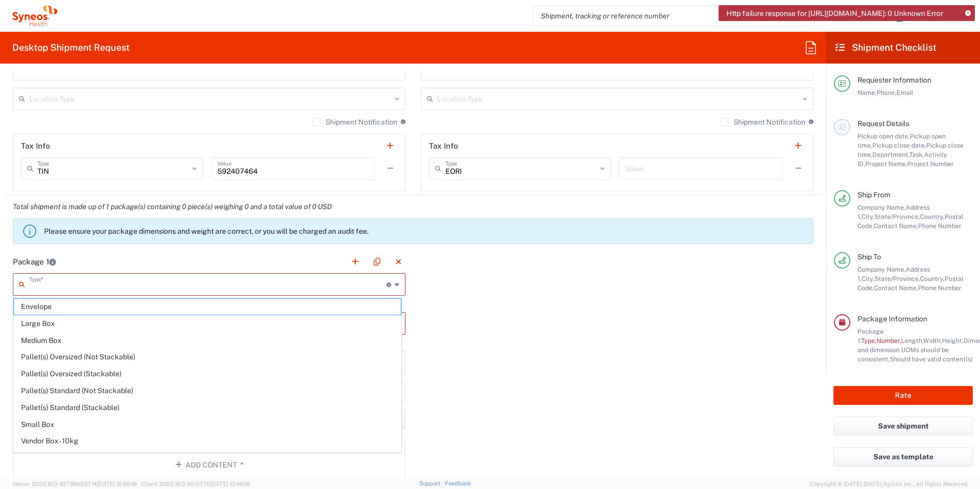
click at [73, 284] on input "text" at bounding box center [207, 284] width 357 height 18
click at [44, 341] on span "Medium Box" at bounding box center [207, 341] width 387 height 16
type input "Medium Box"
type input "13"
type input "11.5"
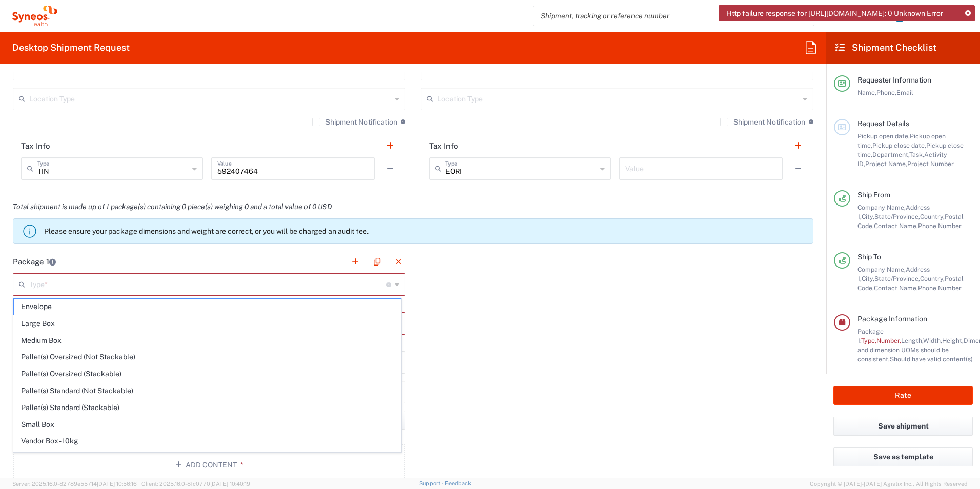
type input "2.5"
type input "in"
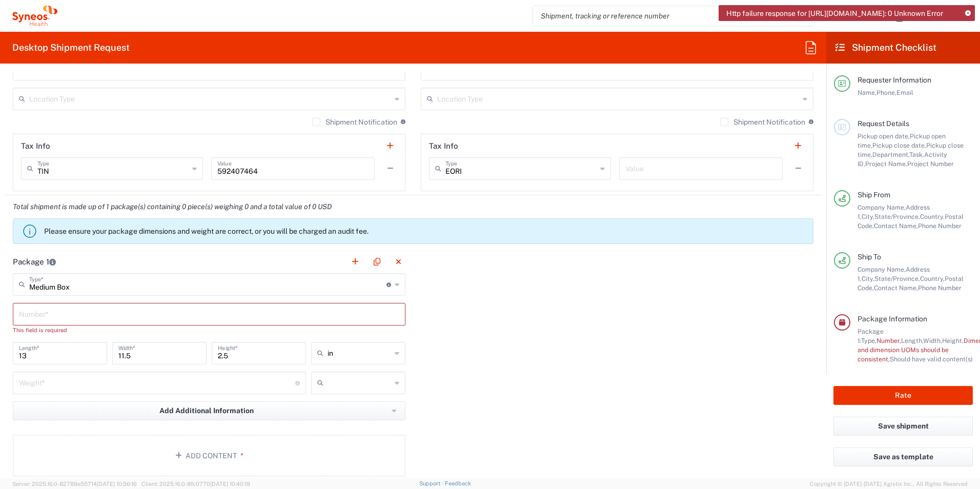
click at [50, 315] on input "text" at bounding box center [209, 313] width 380 height 18
drag, startPoint x: 82, startPoint y: 386, endPoint x: 66, endPoint y: 384, distance: 16.1
click at [82, 386] on input "number" at bounding box center [157, 382] width 276 height 18
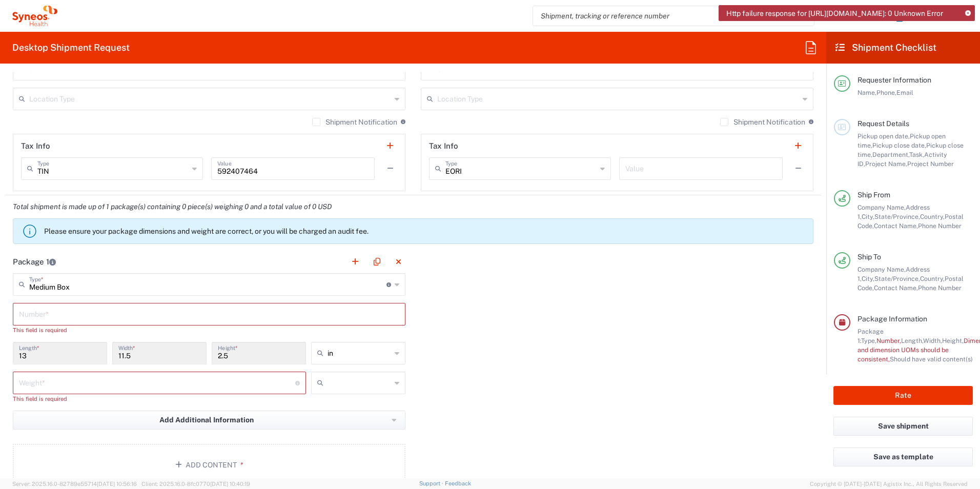
scroll to position [889, 0]
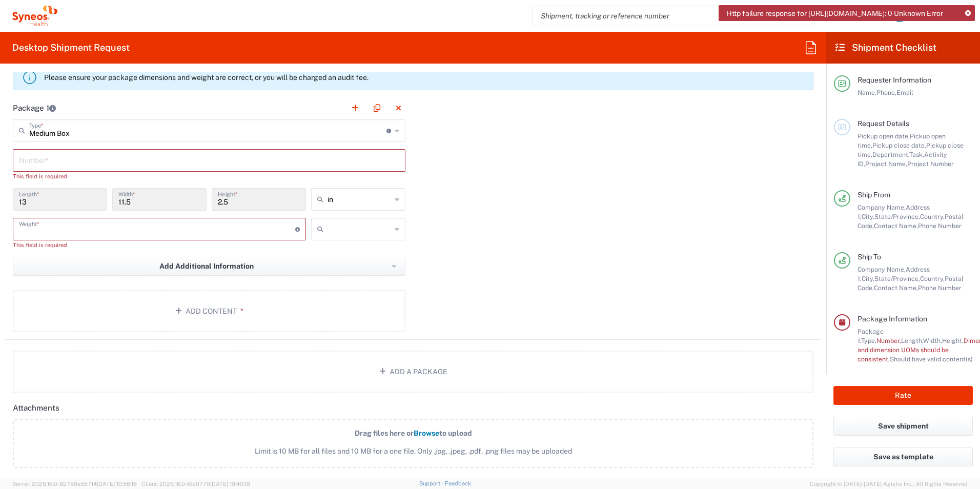
click at [67, 231] on input "number" at bounding box center [157, 228] width 276 height 18
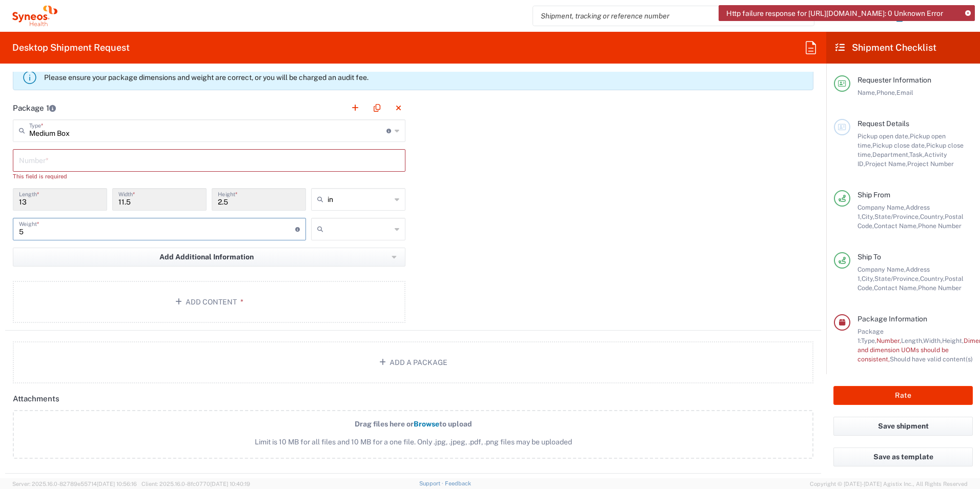
type input "5"
click at [395, 229] on icon at bounding box center [397, 229] width 5 height 16
click at [332, 269] on span "lbs" at bounding box center [354, 268] width 91 height 16
type input "lbs"
click at [503, 253] on div "Package 1 Medium Box Type * Material used to package goods Envelope Large Box M…" at bounding box center [413, 213] width 816 height 234
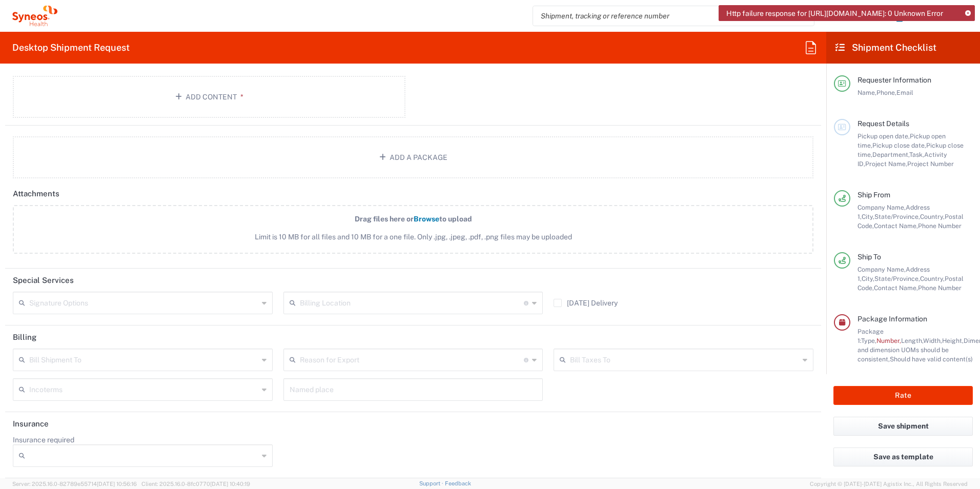
scroll to position [838, 0]
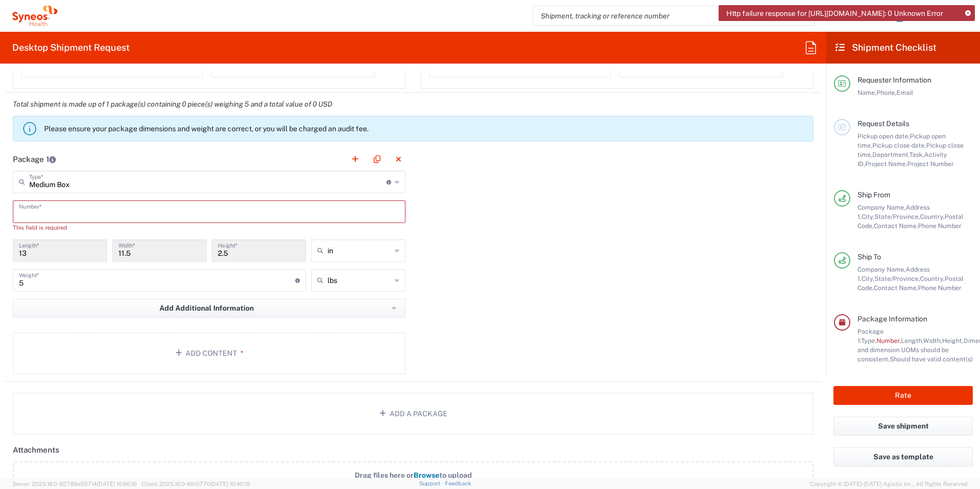
click at [116, 211] on input "text" at bounding box center [209, 211] width 380 height 18
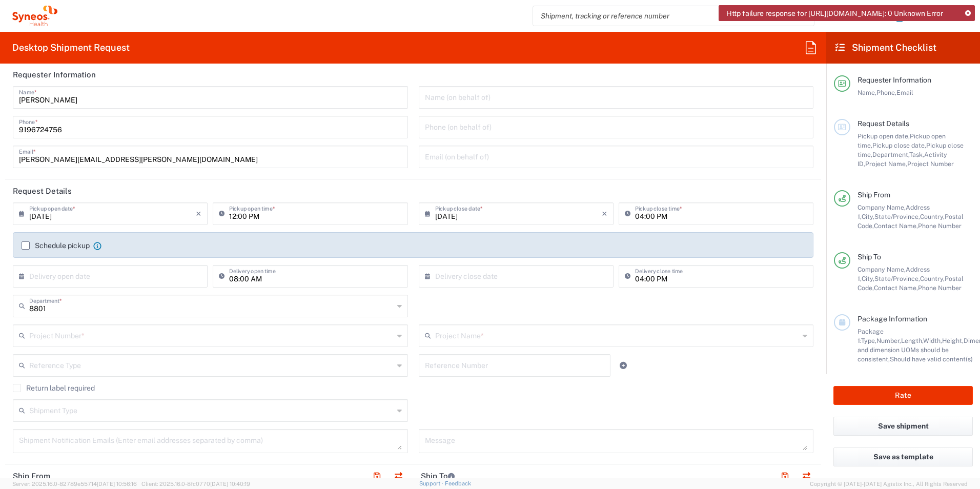
scroll to position [0, 0]
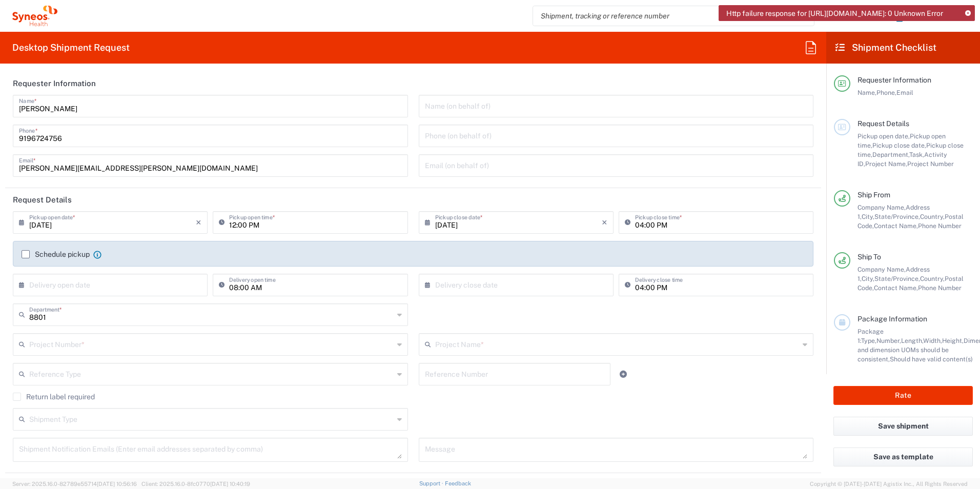
type input "1"
click at [266, 226] on input "12:00 PM" at bounding box center [315, 222] width 172 height 18
click at [898, 133] on span "Pickup open date," at bounding box center [884, 136] width 52 height 8
click at [847, 129] on div at bounding box center [842, 127] width 16 height 16
click at [293, 9] on div "[PERSON_NAME] Home Shipment estimator Shipment tracking Desktop shipment reques…" at bounding box center [516, 16] width 919 height 25
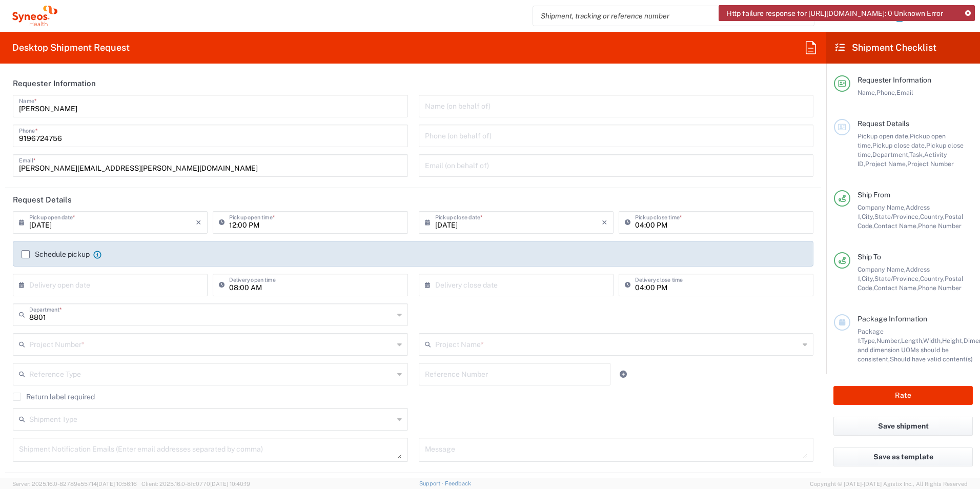
click at [26, 254] on label "Schedule pickup" at bounding box center [56, 254] width 68 height 8
click at [26, 254] on input "Schedule pickup" at bounding box center [26, 254] width 0 height 0
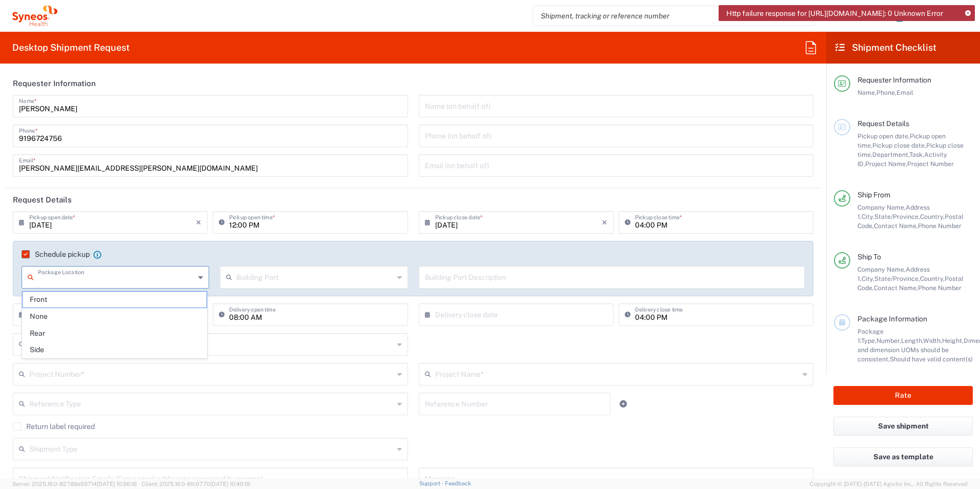
click at [105, 273] on input "text" at bounding box center [116, 277] width 157 height 18
click at [92, 301] on span "Front" at bounding box center [115, 300] width 184 height 16
type input "Front"
click at [271, 273] on input "text" at bounding box center [314, 277] width 157 height 18
drag, startPoint x: 263, startPoint y: 316, endPoint x: 374, endPoint y: 281, distance: 116.2
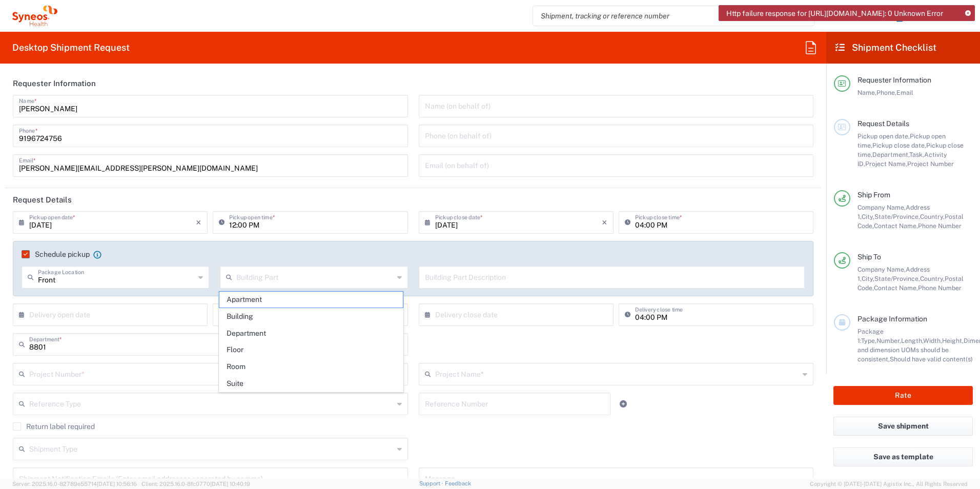
click at [263, 316] on span "Building" at bounding box center [311, 317] width 184 height 16
click at [489, 281] on input "text" at bounding box center [612, 277] width 374 height 18
click at [531, 253] on agx-checkbox-control "Schedule pickup When scheduling a pickup please be sure to meet the following c…" at bounding box center [413, 254] width 783 height 9
click at [462, 314] on input "text" at bounding box center [518, 314] width 167 height 18
click at [847, 129] on div at bounding box center [842, 127] width 16 height 16
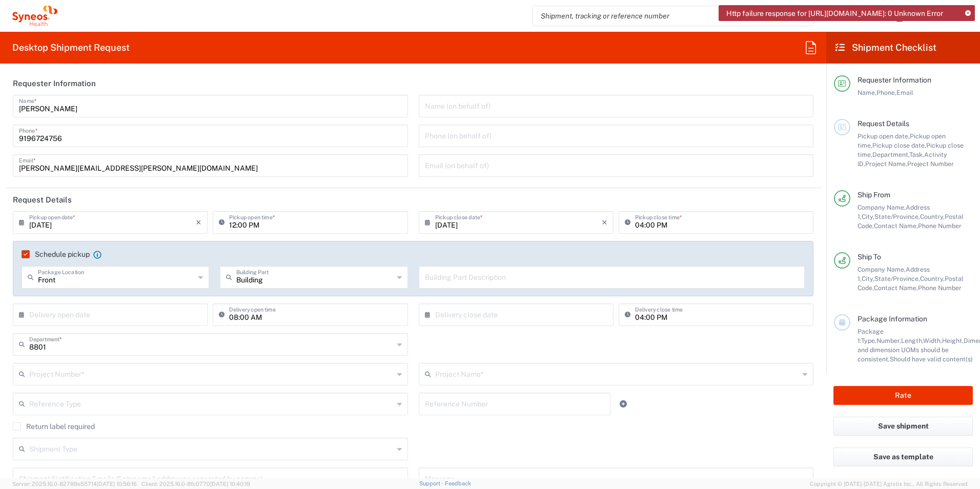
type input "Building"
drag, startPoint x: 279, startPoint y: 281, endPoint x: 69, endPoint y: 277, distance: 209.7
click at [196, 280] on div "Front Package Location Front None Rear Side Building Building Part Building Apa…" at bounding box center [413, 281] width 794 height 30
type input "Front"
drag, startPoint x: 64, startPoint y: 278, endPoint x: -25, endPoint y: 282, distance: 89.3
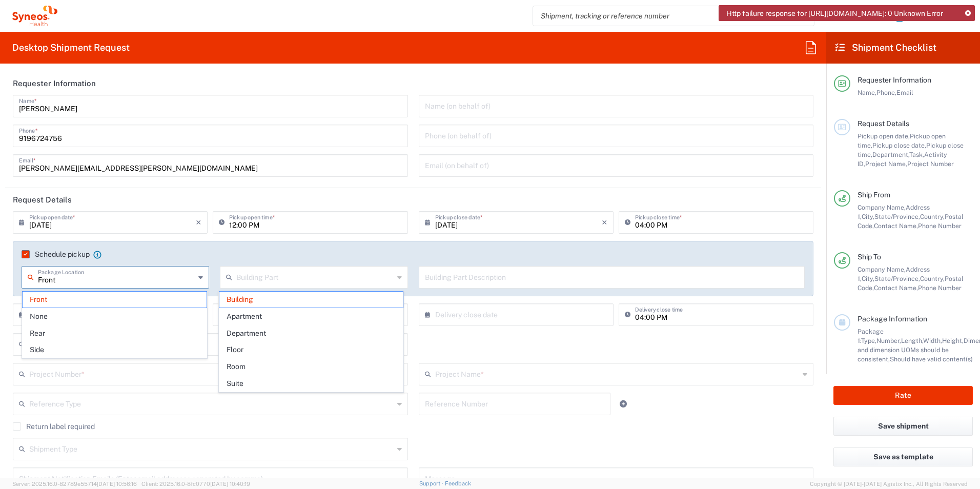
click at [0, 282] on html "Http failure response for [URL][DOMAIN_NAME]: 0 Unknown Error [PERSON_NAME] Hom…" at bounding box center [490, 244] width 980 height 489
type input "Building"
click at [26, 253] on label "Schedule pickup" at bounding box center [56, 254] width 68 height 8
click at [24, 254] on input "Schedule pickup" at bounding box center [24, 254] width 0 height 0
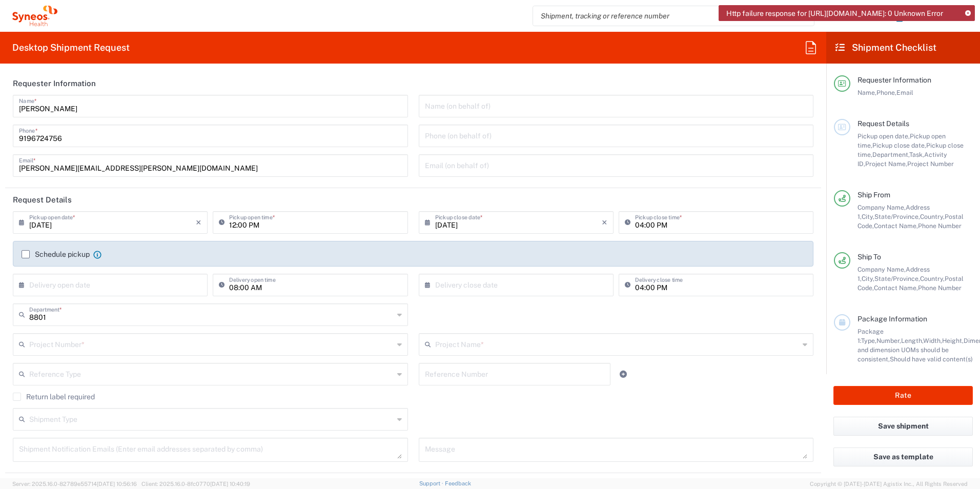
click at [942, 344] on span "Height," at bounding box center [953, 341] width 22 height 8
click at [843, 328] on div at bounding box center [842, 322] width 16 height 16
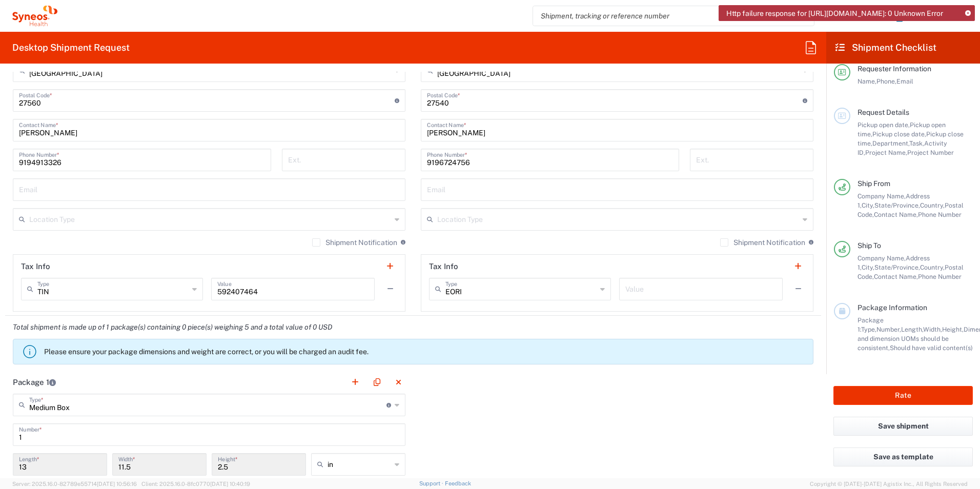
scroll to position [718, 0]
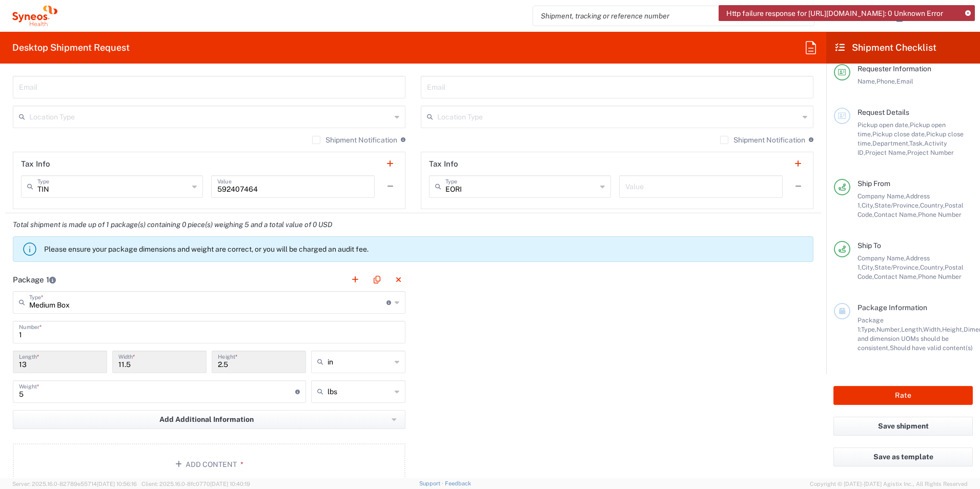
click at [405, 244] on p "Please ensure your package dimensions and weight are correct, or you will be ch…" at bounding box center [426, 248] width 765 height 9
click at [32, 250] on icon at bounding box center [30, 249] width 16 height 16
click at [29, 247] on icon at bounding box center [30, 249] width 16 height 16
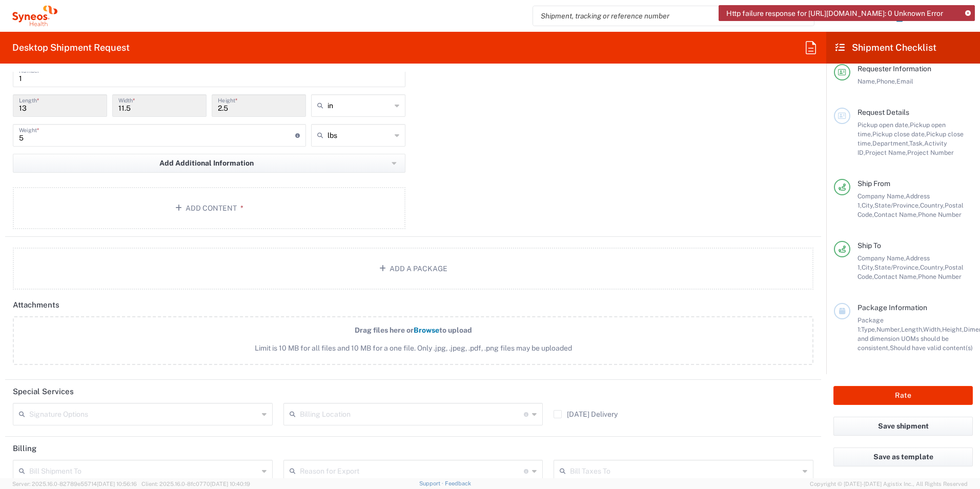
scroll to position [923, 0]
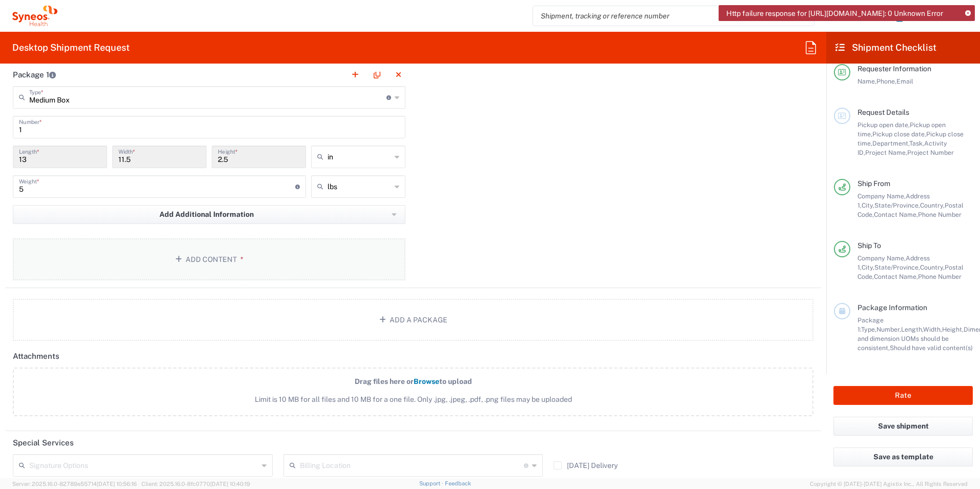
click at [177, 258] on icon "button" at bounding box center [180, 259] width 10 height 7
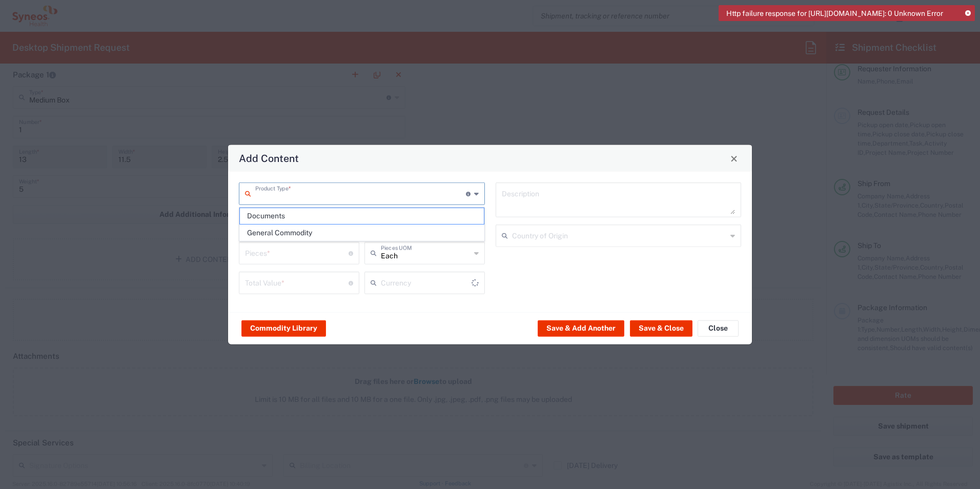
click at [283, 194] on input "text" at bounding box center [360, 193] width 211 height 18
click at [329, 98] on div "Add Content Product Type * Document: Paper document generated internally by Syn…" at bounding box center [490, 244] width 980 height 489
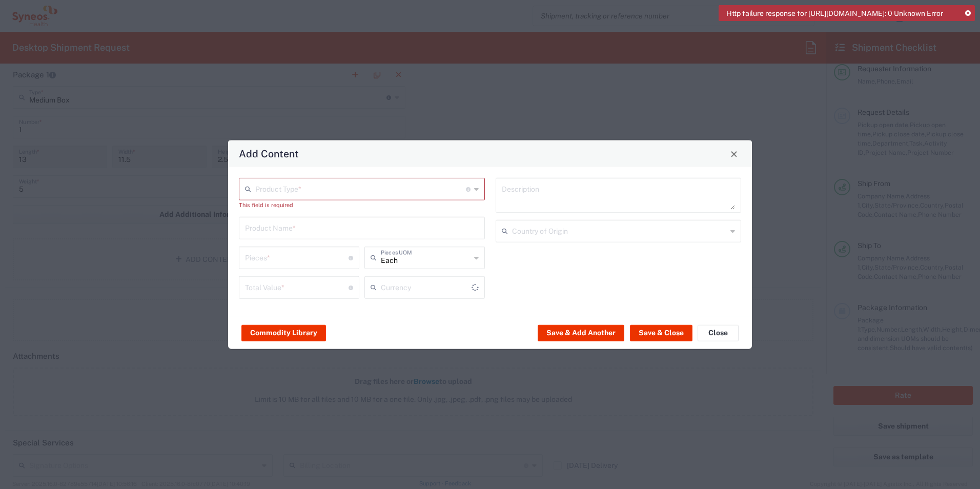
type input "US Dollar"
click at [342, 200] on div "This field is required" at bounding box center [362, 204] width 246 height 9
click at [338, 189] on input "text" at bounding box center [360, 188] width 211 height 18
drag, startPoint x: 308, startPoint y: 226, endPoint x: 367, endPoint y: 127, distance: 115.6
click at [307, 227] on span "General Commodity" at bounding box center [362, 228] width 244 height 16
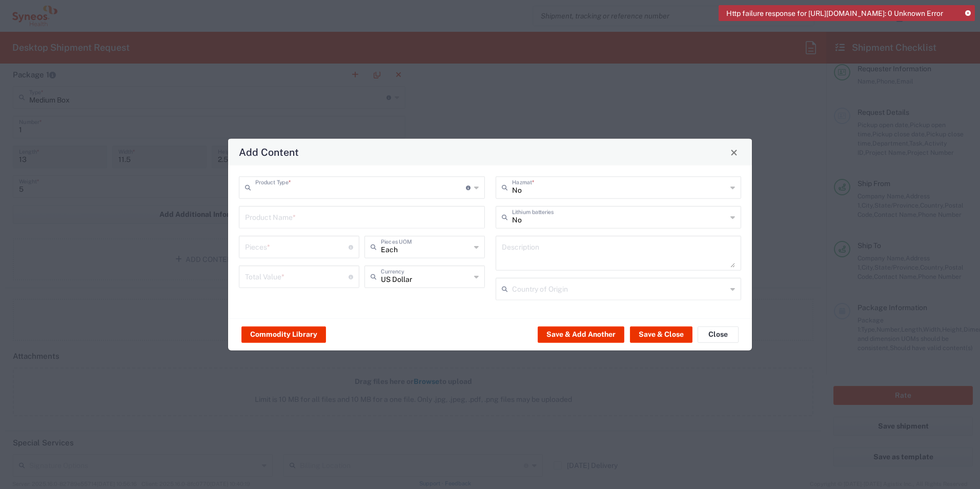
type input "General Commodity"
click at [657, 332] on button "Save & Close" at bounding box center [661, 334] width 63 height 16
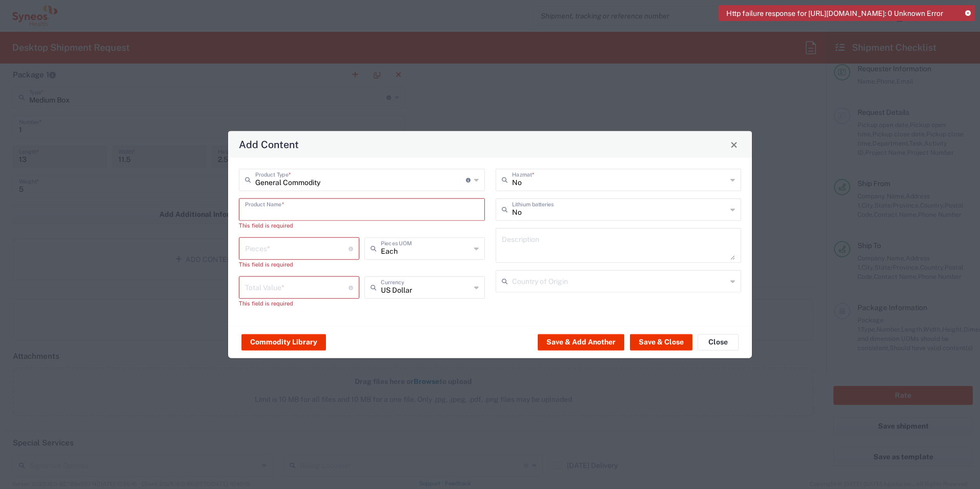
click at [320, 210] on input "text" at bounding box center [362, 209] width 234 height 18
click at [304, 208] on input "text" at bounding box center [362, 209] width 234 height 18
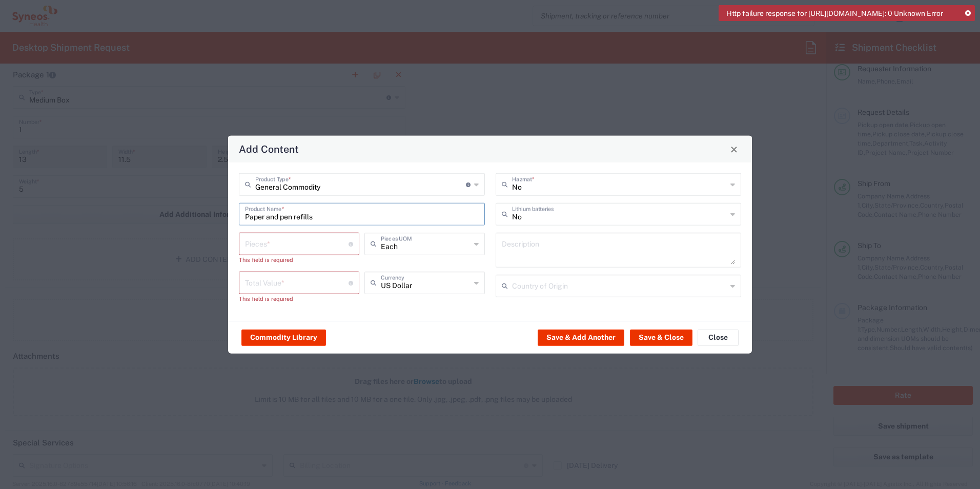
type input "Paper and pen refills"
click at [268, 246] on input "number" at bounding box center [297, 243] width 104 height 18
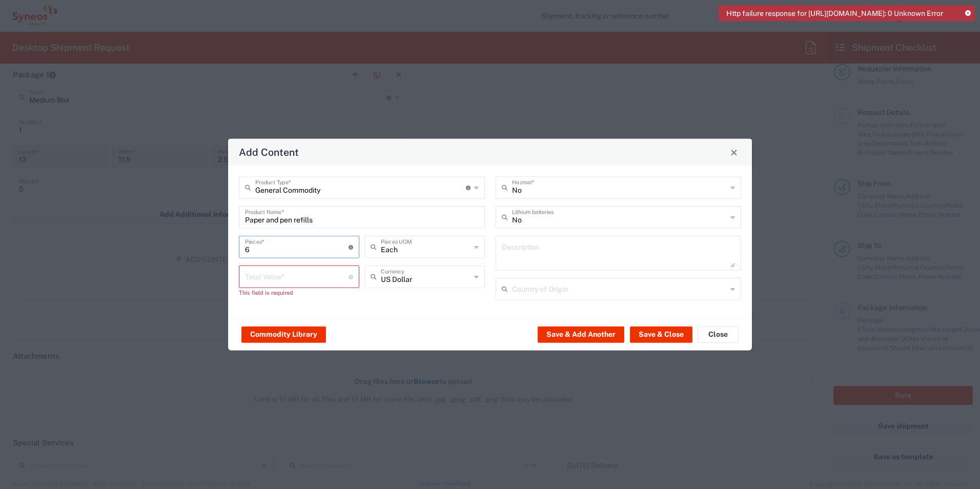
drag, startPoint x: 266, startPoint y: 250, endPoint x: 227, endPoint y: 251, distance: 39.5
click at [227, 251] on div "Add Content General Commodity Product Type * Document: Paper document generated…" at bounding box center [490, 244] width 980 height 489
type input "3"
click at [287, 280] on input "number" at bounding box center [297, 276] width 104 height 18
type input "20"
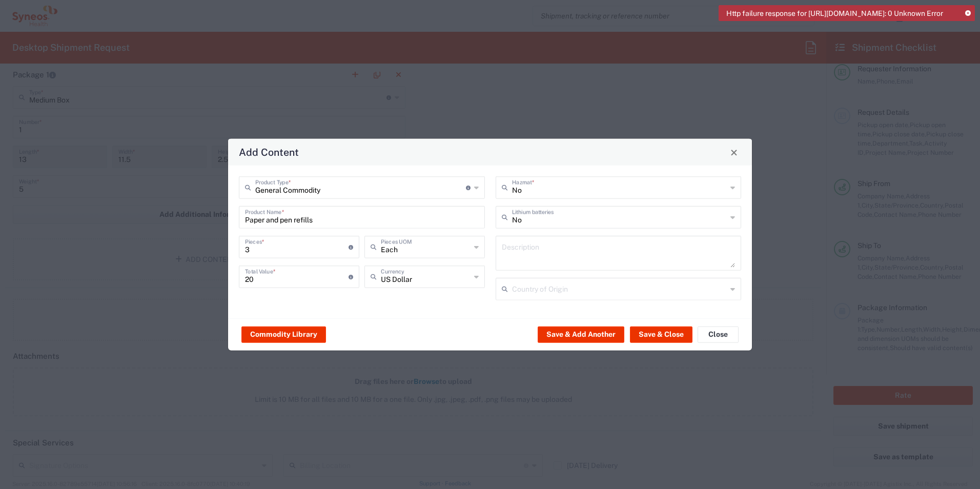
click at [431, 319] on div "Commodity Library Save & Add Another Save & Close Close" at bounding box center [490, 334] width 524 height 32
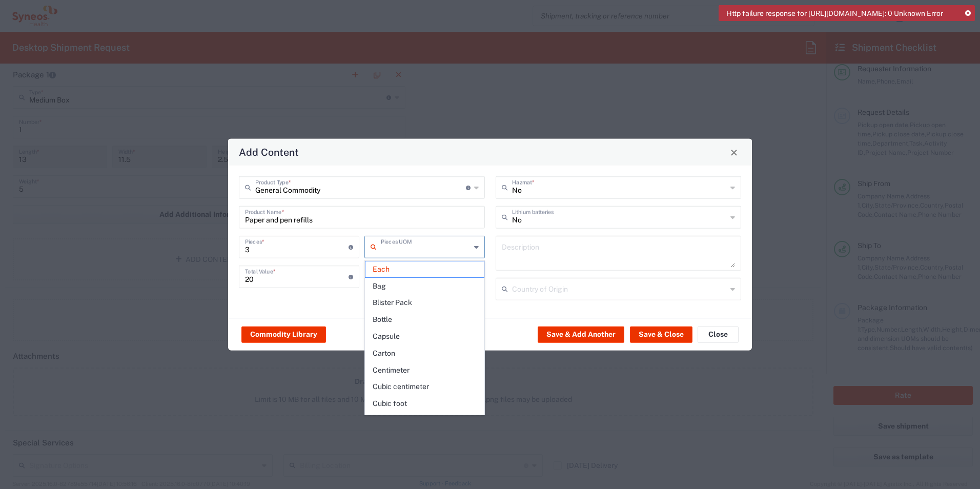
click at [445, 251] on input "text" at bounding box center [426, 246] width 90 height 18
click at [397, 267] on span "Each" at bounding box center [424, 269] width 118 height 16
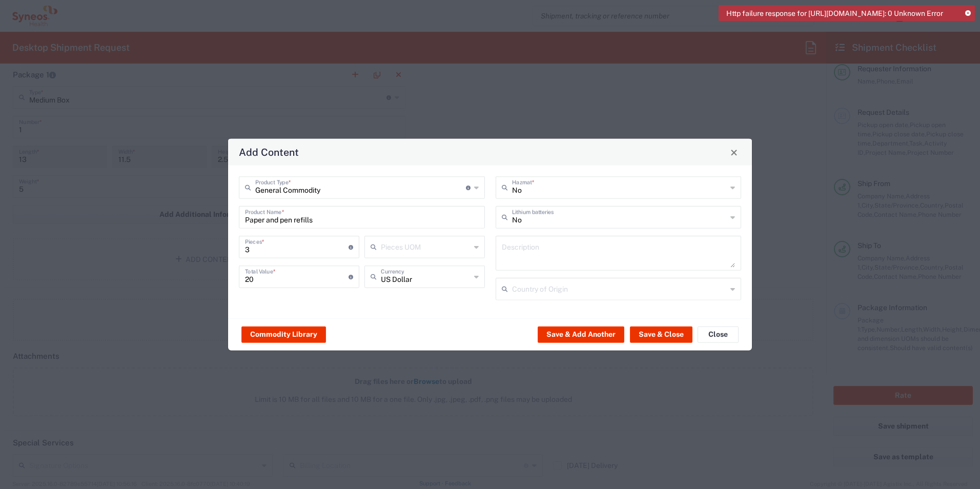
drag, startPoint x: 445, startPoint y: 322, endPoint x: 530, endPoint y: 217, distance: 135.6
click at [447, 322] on div "Commodity Library Save & Add Another Save & Close Close" at bounding box center [490, 334] width 524 height 32
drag, startPoint x: 576, startPoint y: 334, endPoint x: 667, endPoint y: 326, distance: 91.5
click at [476, 335] on div "Commodity Library Save & Add Another Save & Close Close" at bounding box center [490, 334] width 524 height 32
click at [645, 334] on button "Save & Close" at bounding box center [661, 334] width 63 height 16
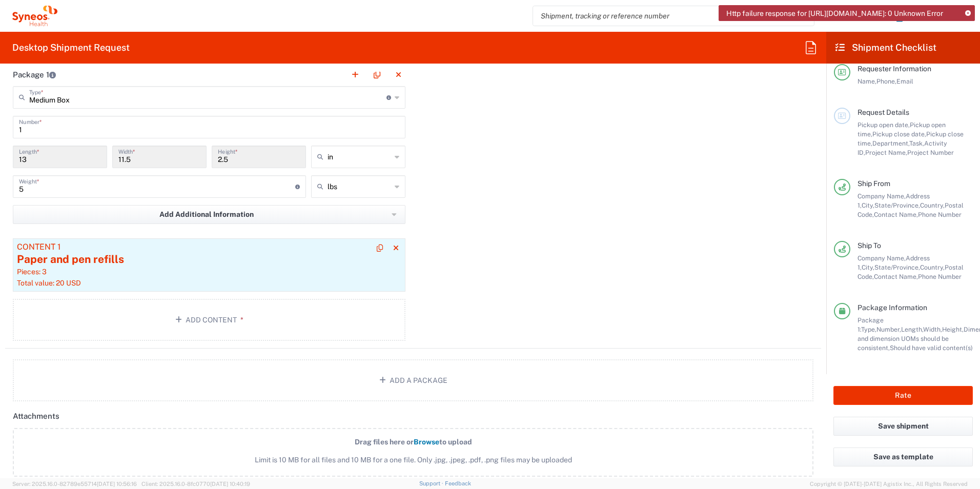
click at [77, 257] on div "Paper and pen refills" at bounding box center [209, 259] width 384 height 15
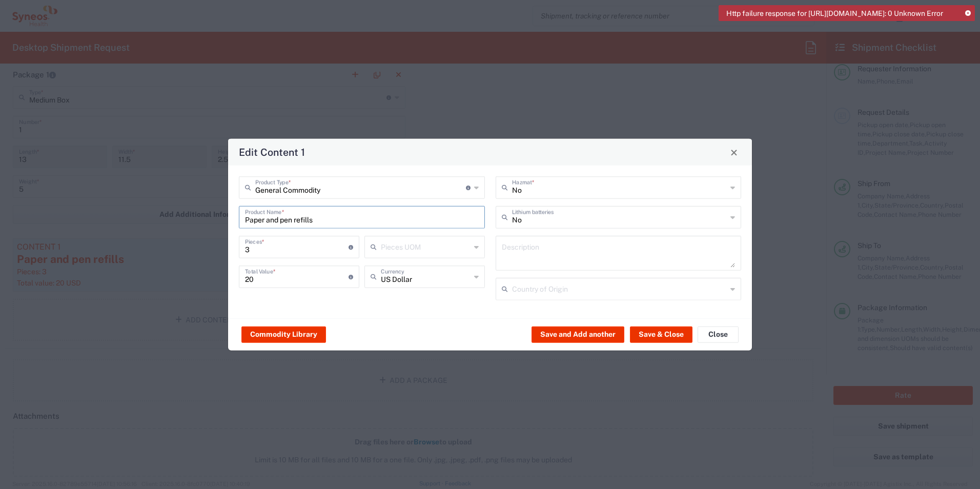
drag, startPoint x: 326, startPoint y: 216, endPoint x: 235, endPoint y: 221, distance: 91.4
click at [235, 221] on div "General Commodity Product Type * Document: Paper document generated internally …" at bounding box center [362, 241] width 257 height 131
type input "Office supplies"
click at [535, 251] on textarea at bounding box center [619, 253] width 234 height 29
drag, startPoint x: 576, startPoint y: 332, endPoint x: 648, endPoint y: 330, distance: 72.3
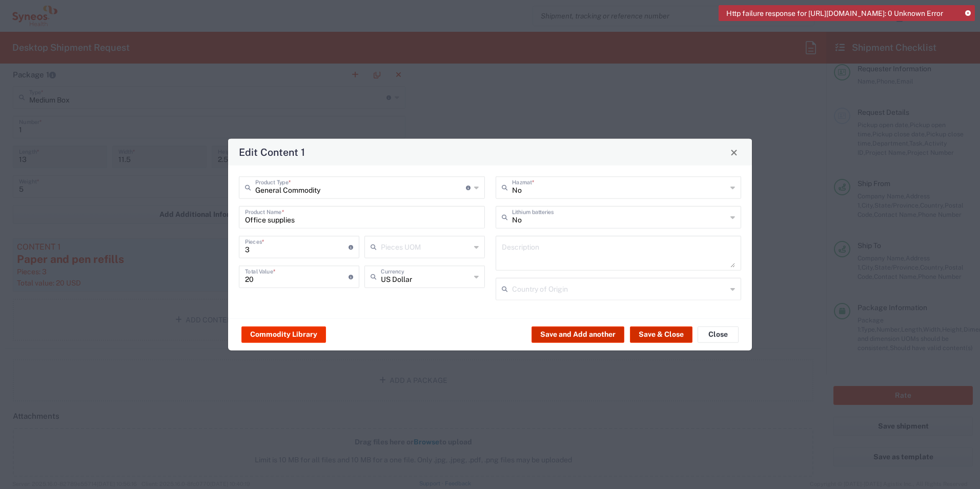
click at [648, 330] on div "Commodity Library Save and Add another Save & Close Close" at bounding box center [490, 334] width 524 height 32
click at [648, 330] on button "Save & Close" at bounding box center [661, 334] width 63 height 16
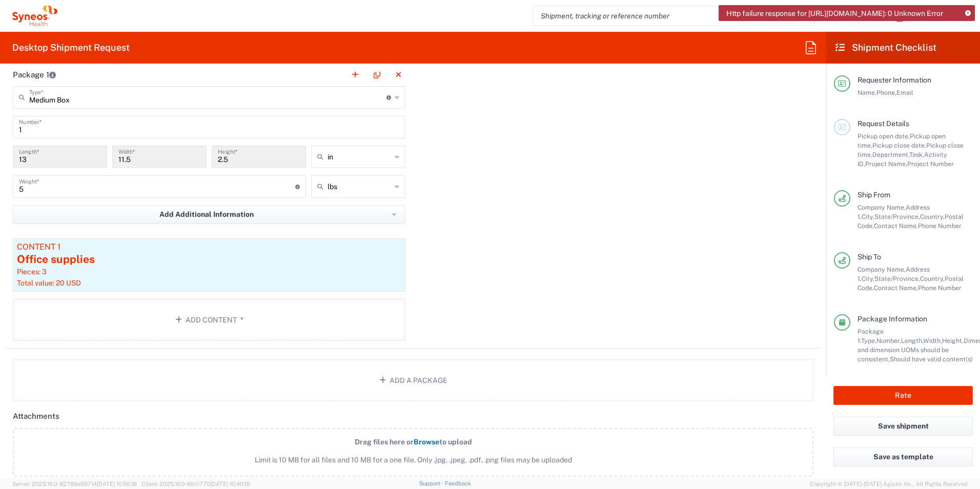
click at [859, 130] on div "Request Details Pickup open date, Pickup open time, Pickup close date, Pickup c…" at bounding box center [911, 144] width 123 height 50
click at [841, 125] on icon at bounding box center [842, 127] width 8 height 7
click at [872, 426] on button "Save shipment" at bounding box center [902, 426] width 139 height 19
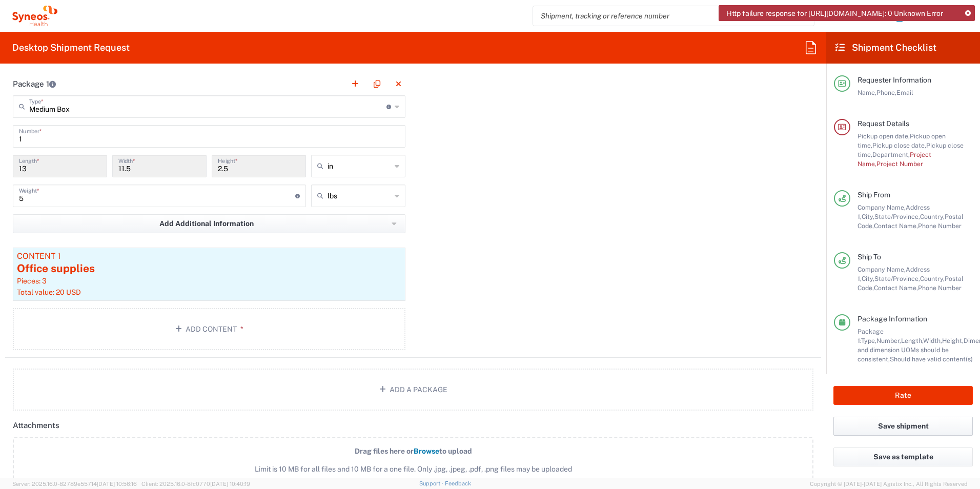
scroll to position [932, 0]
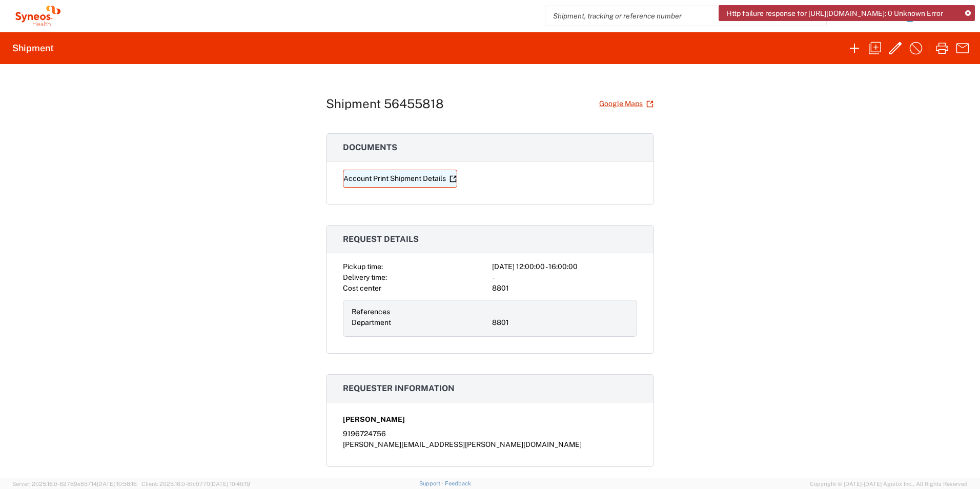
click at [384, 179] on link "Account Print Shipment Details" at bounding box center [400, 179] width 114 height 18
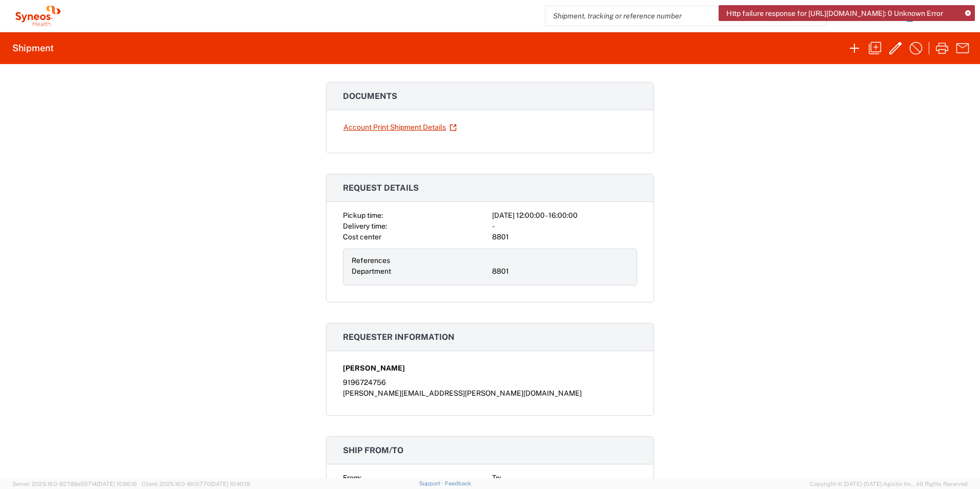
scroll to position [103, 0]
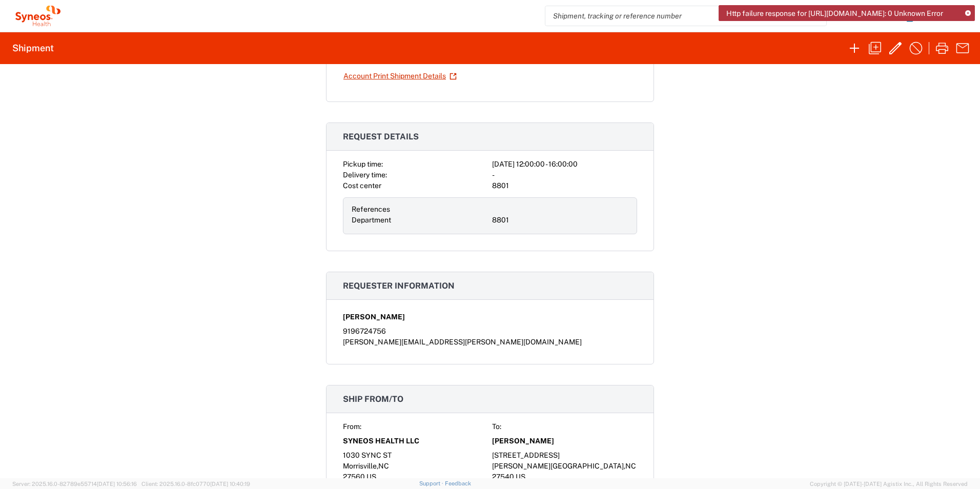
click at [451, 129] on h3 "Request details" at bounding box center [489, 137] width 327 height 28
click at [451, 75] on icon at bounding box center [453, 76] width 7 height 7
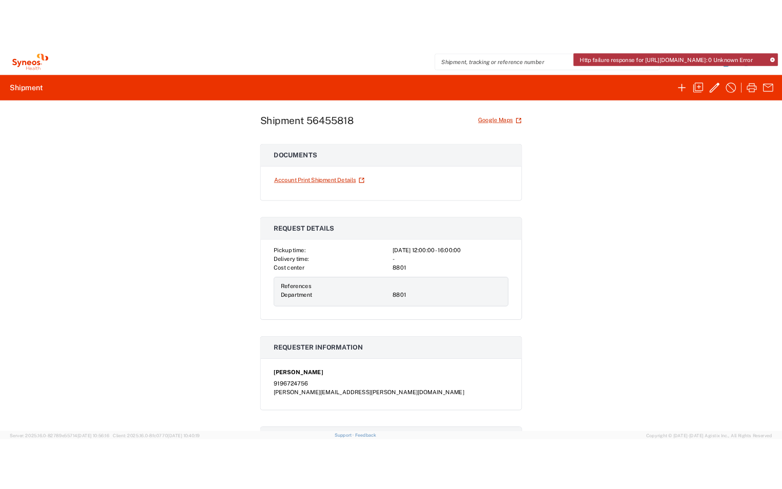
scroll to position [0, 0]
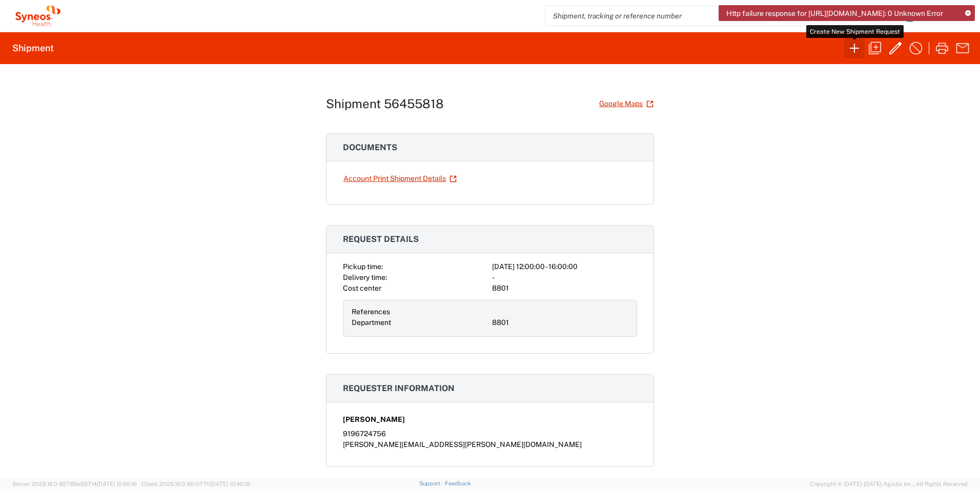
click at [854, 52] on icon "button" at bounding box center [854, 48] width 9 height 9
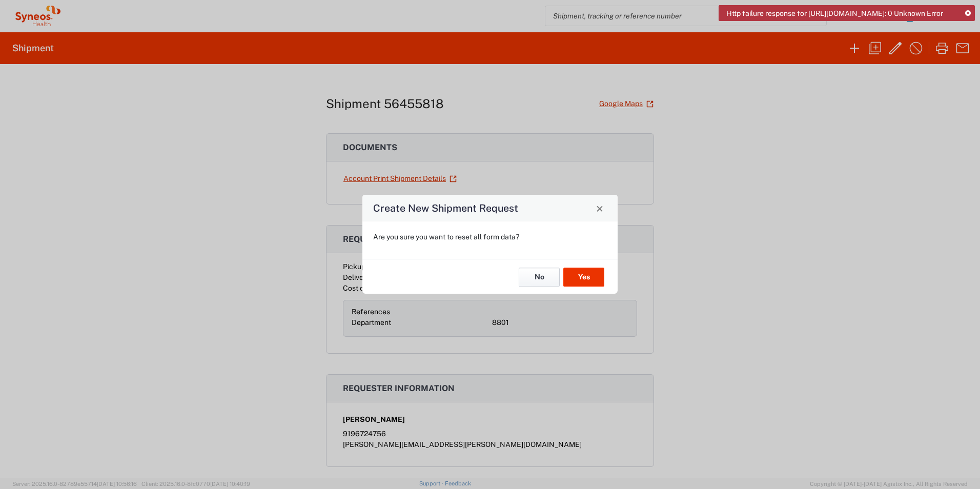
click at [532, 276] on button "No" at bounding box center [539, 277] width 41 height 19
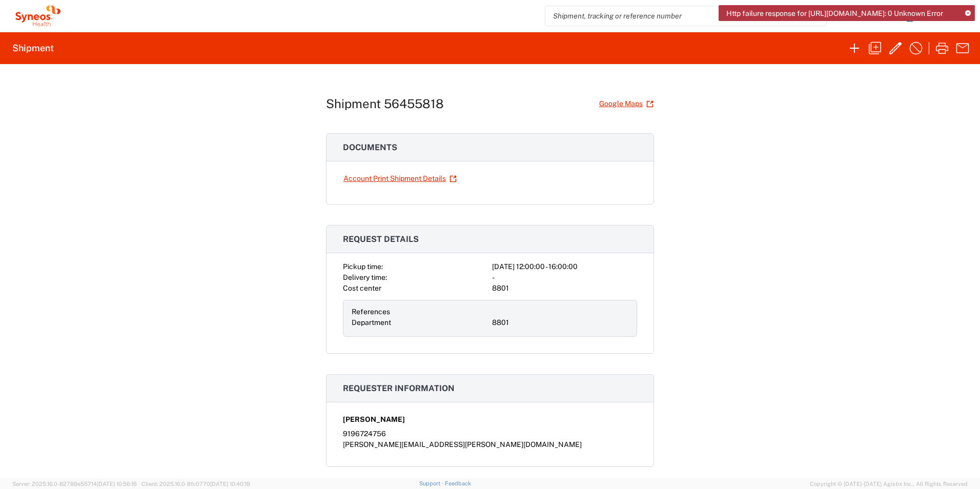
click at [966, 12] on icon at bounding box center [968, 14] width 6 height 6
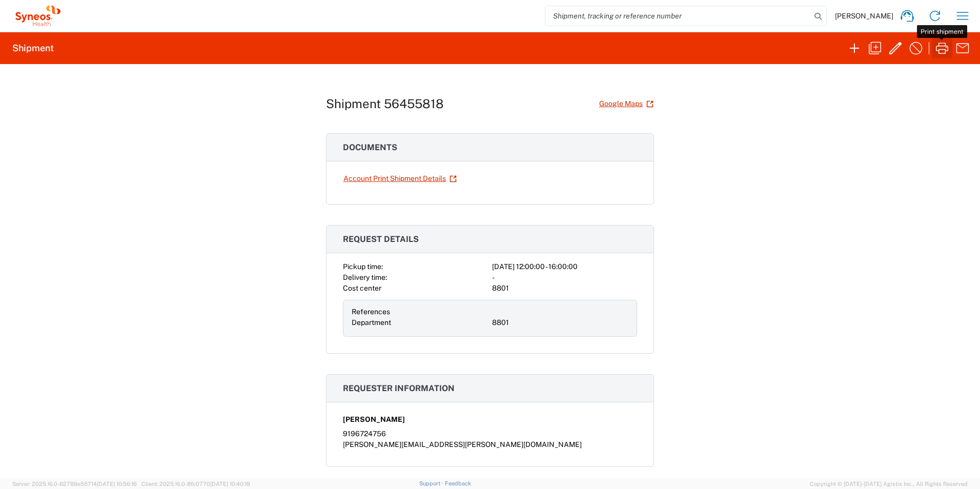
click at [944, 49] on icon "button" at bounding box center [942, 48] width 12 height 11
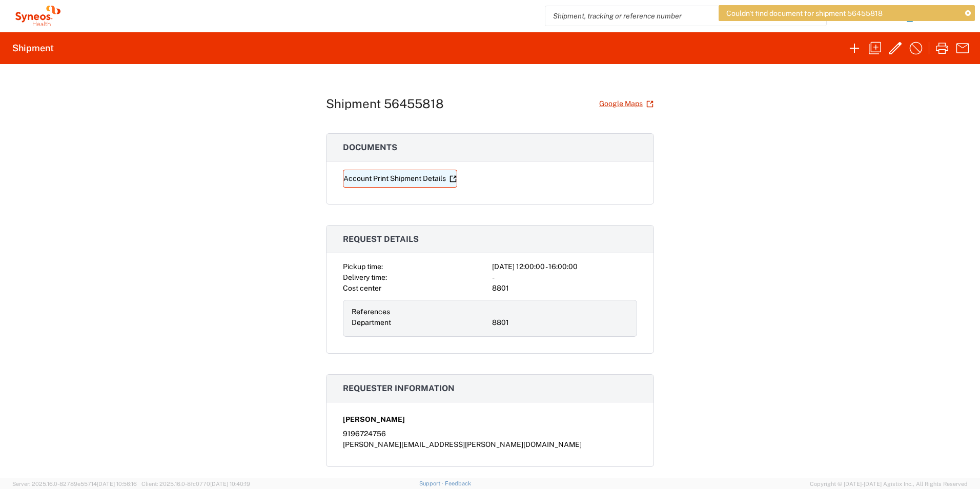
click at [407, 180] on link "Account Print Shipment Details" at bounding box center [400, 179] width 114 height 18
